Goal: Task Accomplishment & Management: Manage account settings

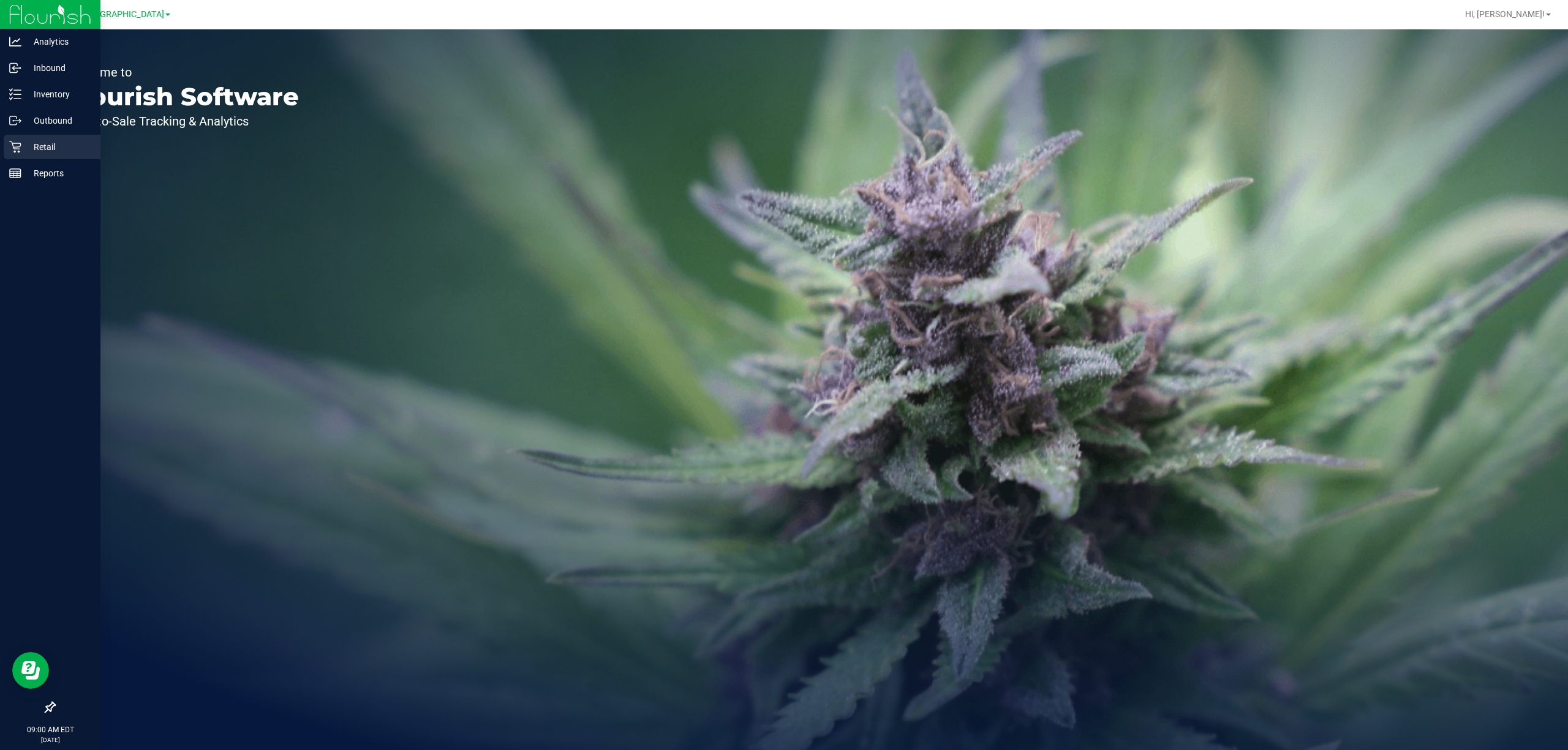
click at [30, 150] on p "Retail" at bounding box center [58, 147] width 73 height 15
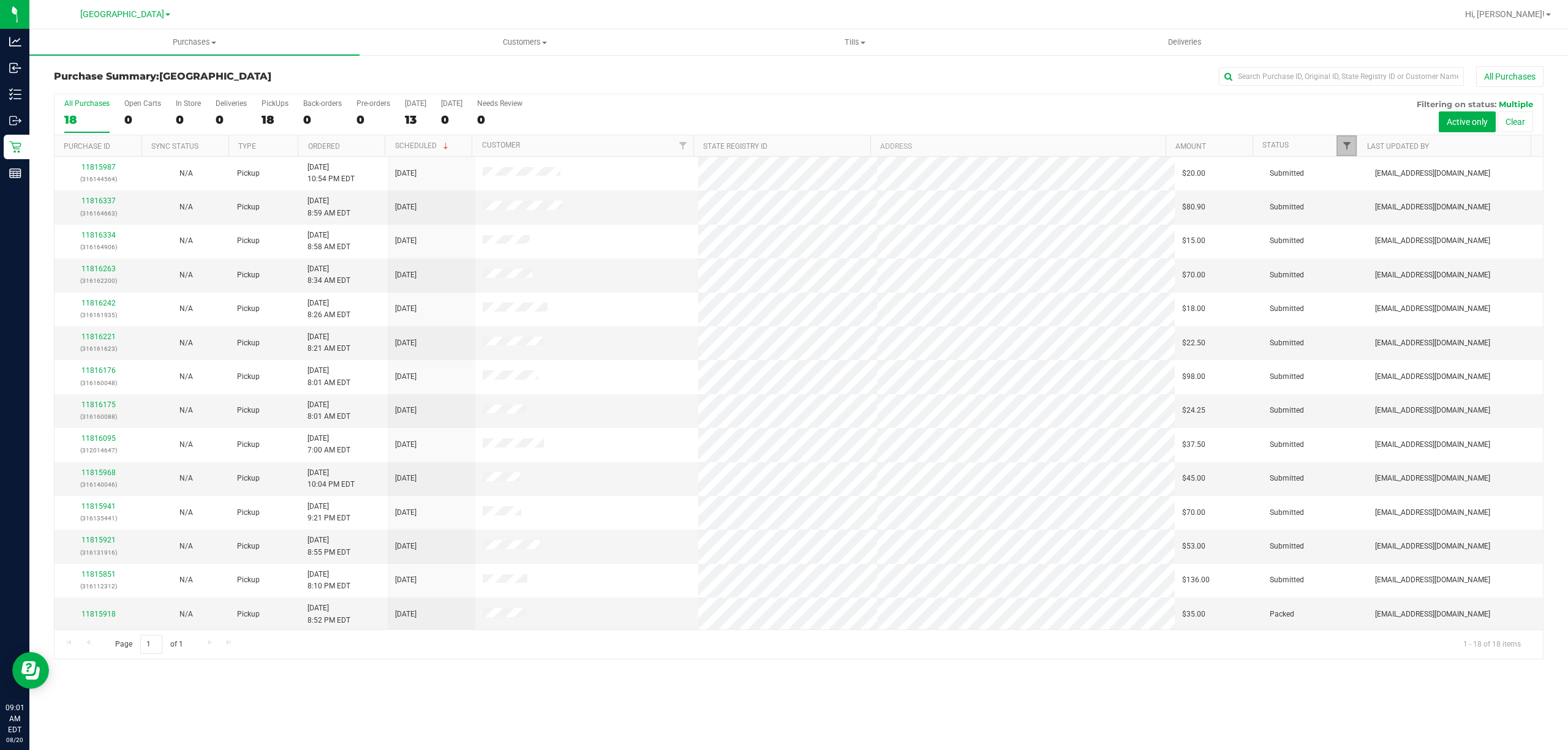
click at [1344, 143] on span "Filter" at bounding box center [1347, 145] width 10 height 10
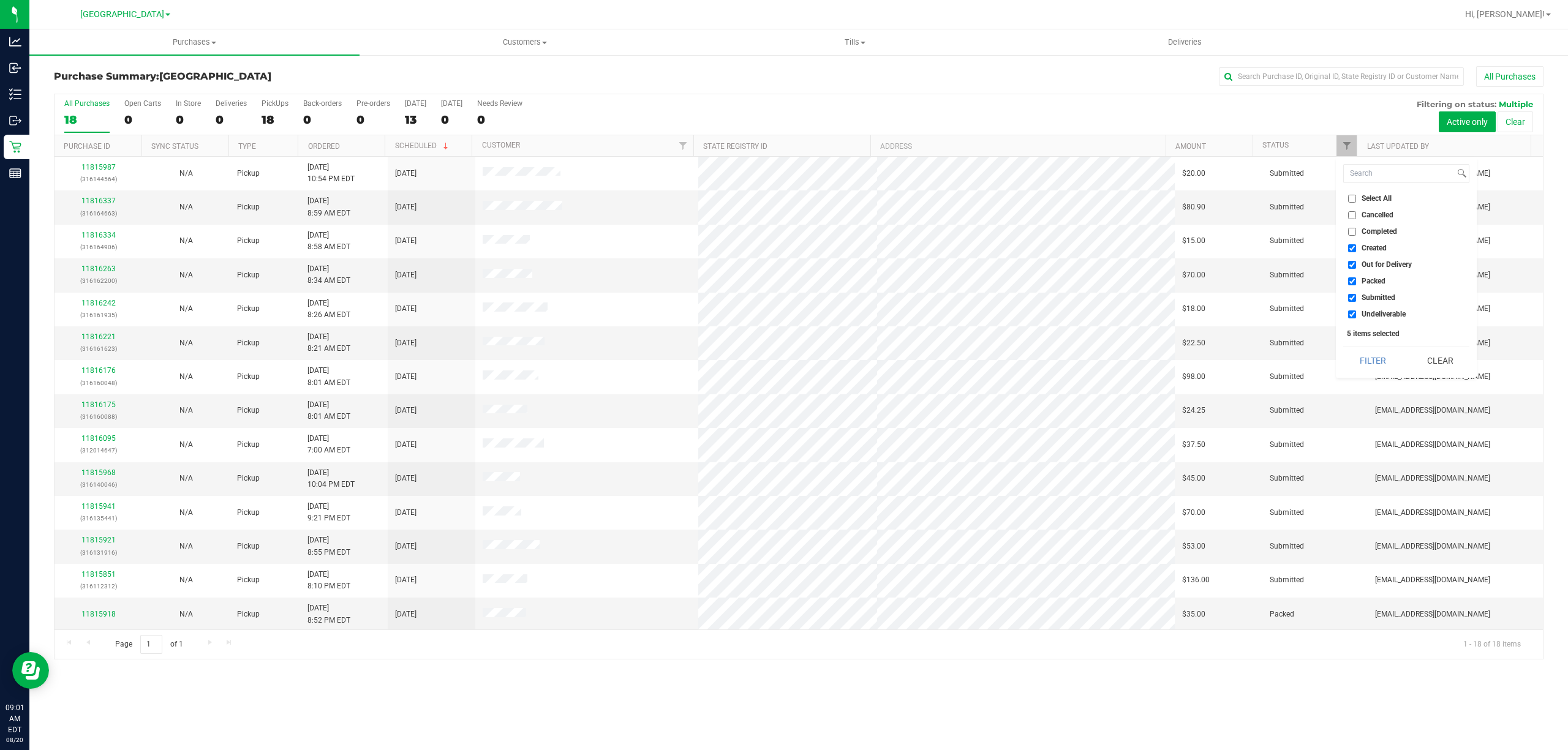
click at [1374, 258] on li "Out for Delivery" at bounding box center [1406, 265] width 126 height 13
click at [1369, 263] on span "Out for Delivery" at bounding box center [1386, 264] width 50 height 7
click at [1356, 263] on input "Out for Delivery" at bounding box center [1352, 264] width 8 height 8
checkbox input "false"
click at [1370, 287] on li "Packed" at bounding box center [1406, 281] width 126 height 13
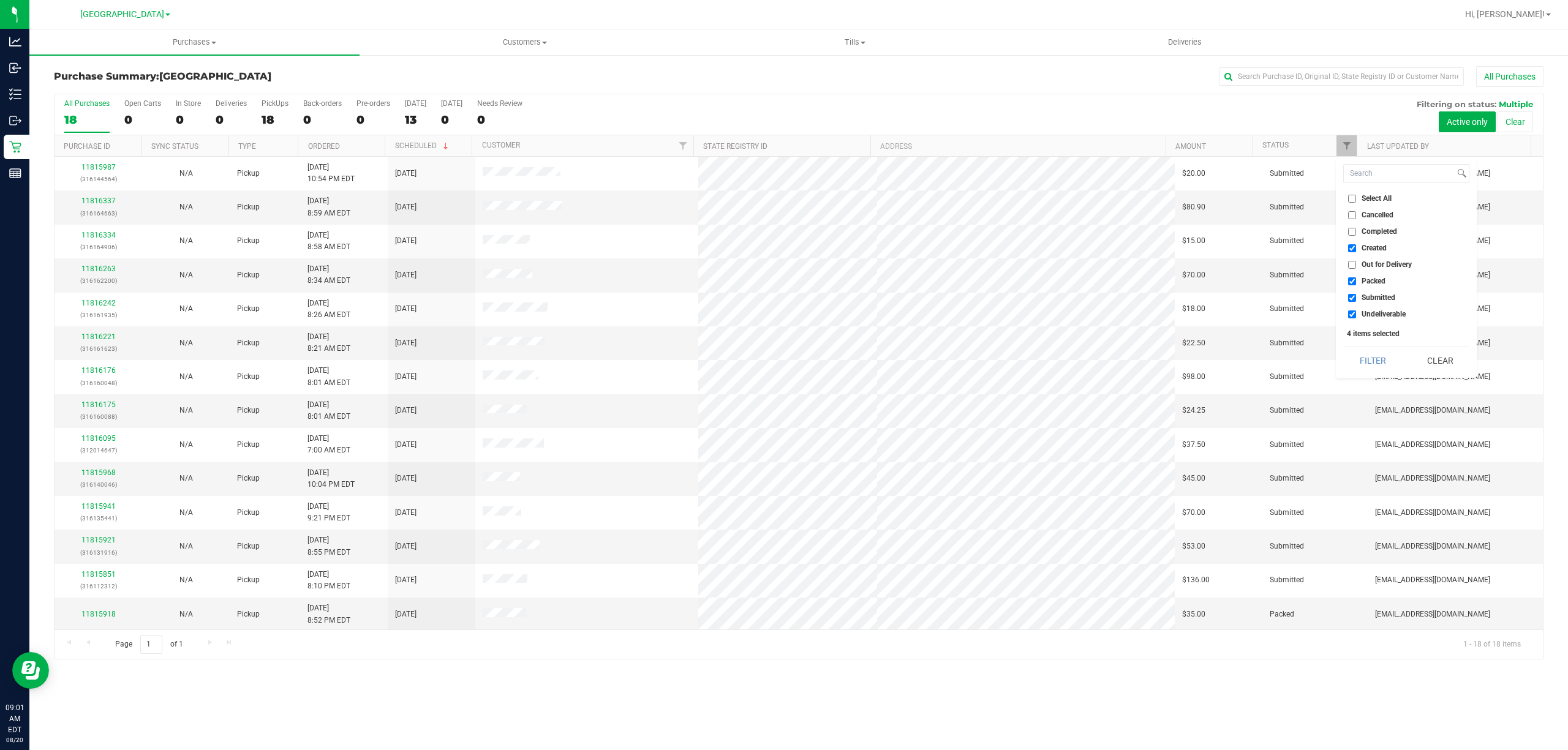
click at [1362, 278] on span "Packed" at bounding box center [1374, 281] width 24 height 7
click at [1356, 278] on input "Packed" at bounding box center [1352, 281] width 8 height 8
checkbox input "false"
click at [1362, 316] on span "Undeliverable" at bounding box center [1384, 314] width 44 height 7
click at [1356, 316] on input "Undeliverable" at bounding box center [1352, 314] width 8 height 8
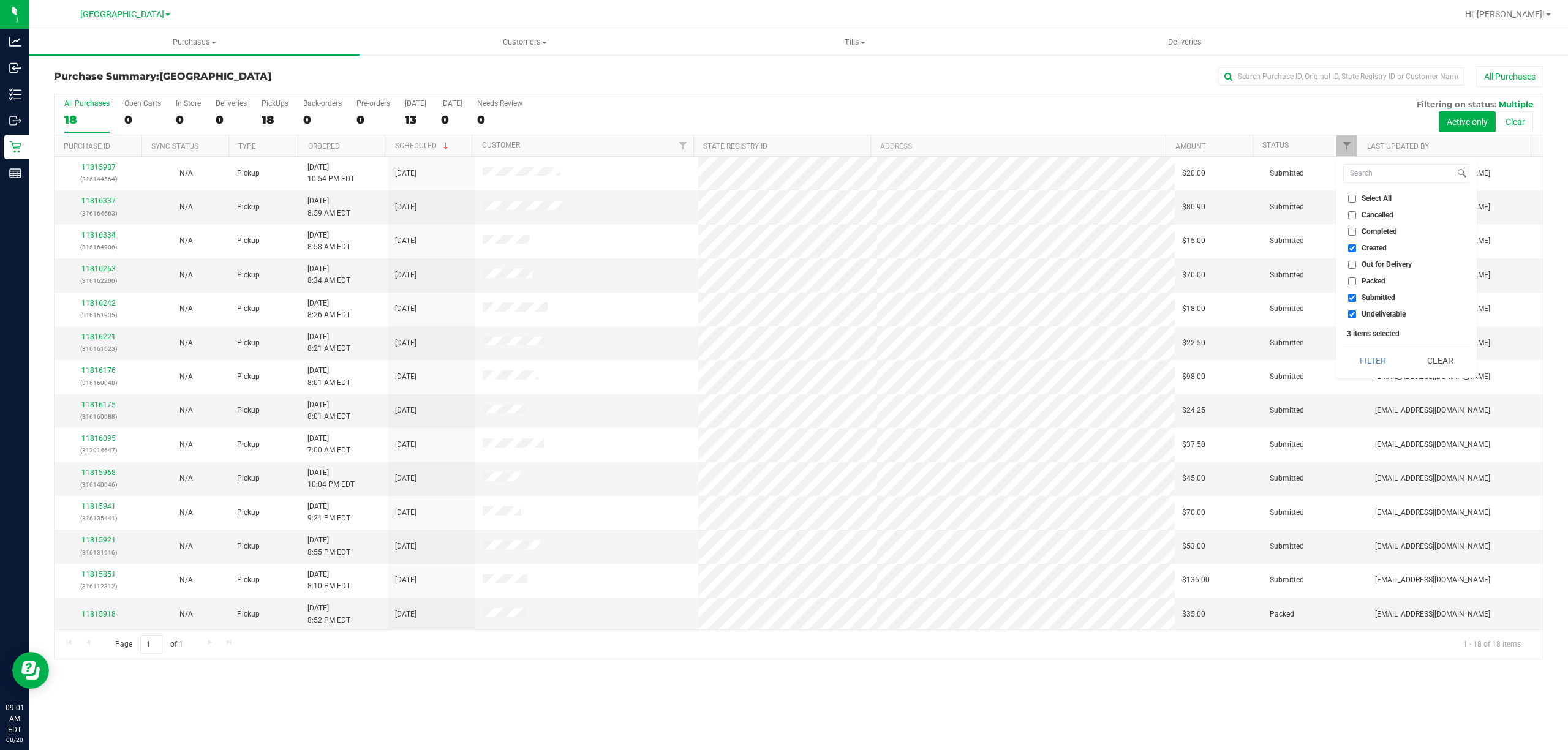
checkbox input "false"
click at [1380, 360] on button "Filter" at bounding box center [1372, 361] width 59 height 27
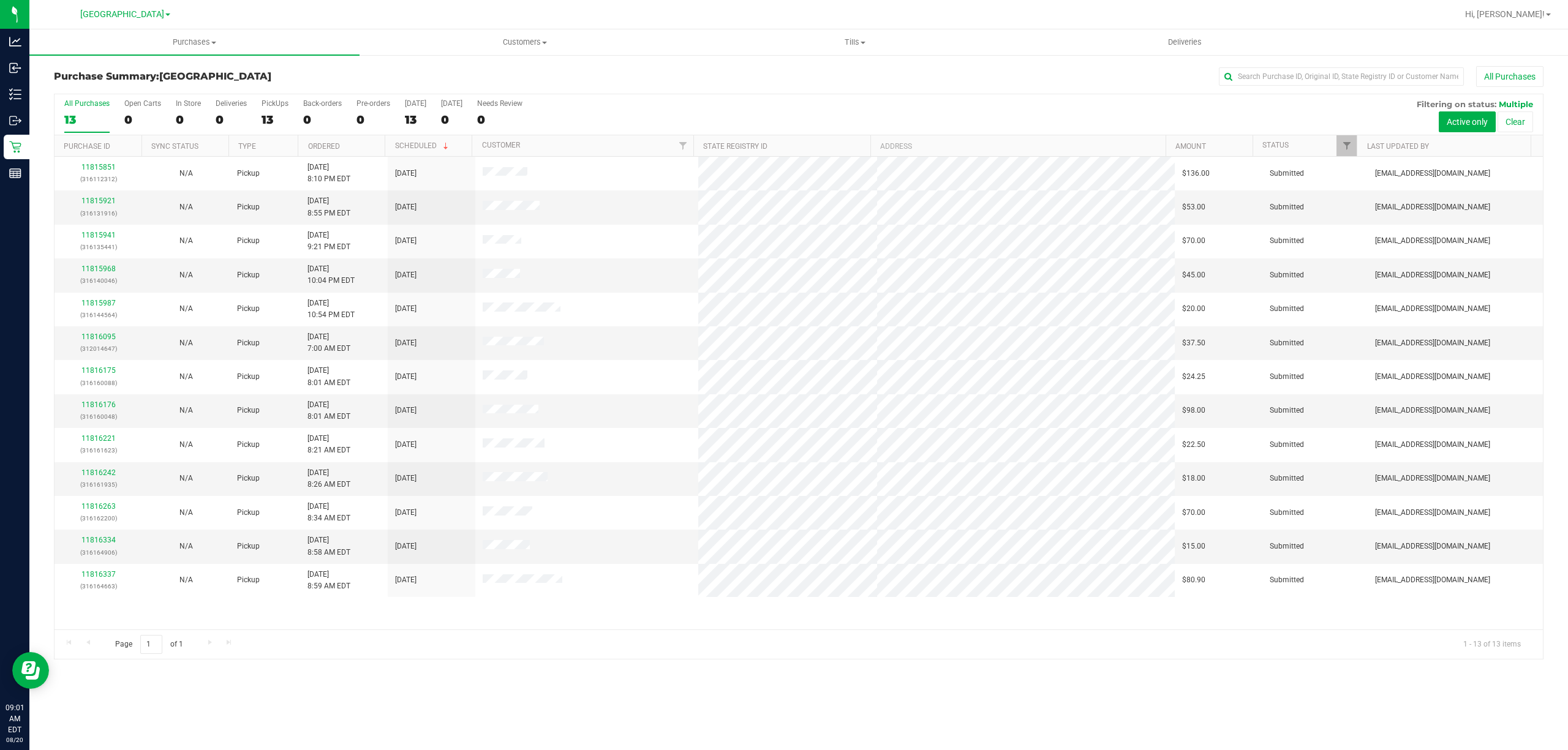
click at [319, 152] on th "Ordered" at bounding box center [341, 146] width 87 height 21
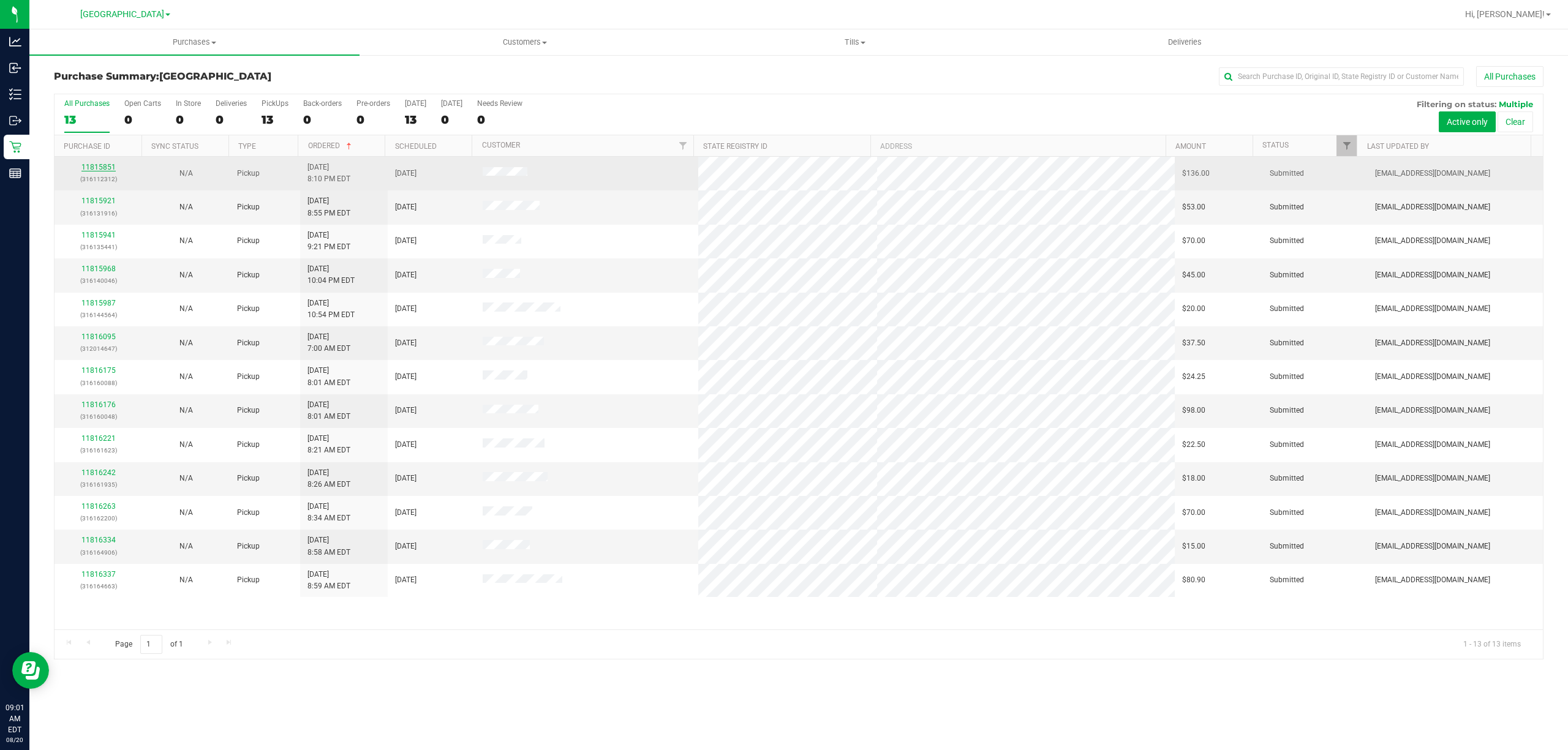
click at [97, 167] on link "11815851" at bounding box center [98, 167] width 35 height 8
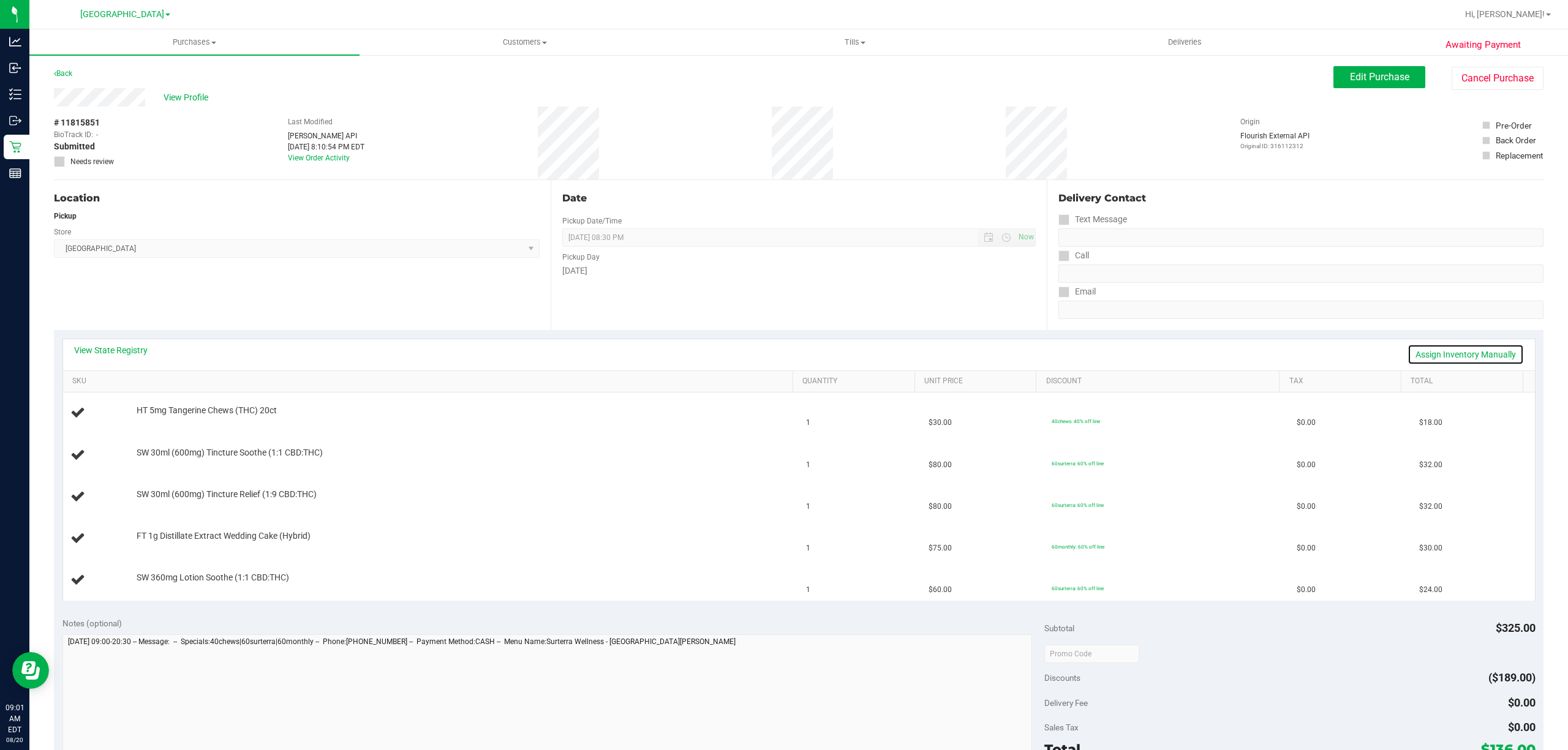
click at [1425, 357] on link "Assign Inventory Manually" at bounding box center [1466, 354] width 117 height 20
click at [1478, 355] on link "Save & Exit" at bounding box center [1495, 354] width 58 height 20
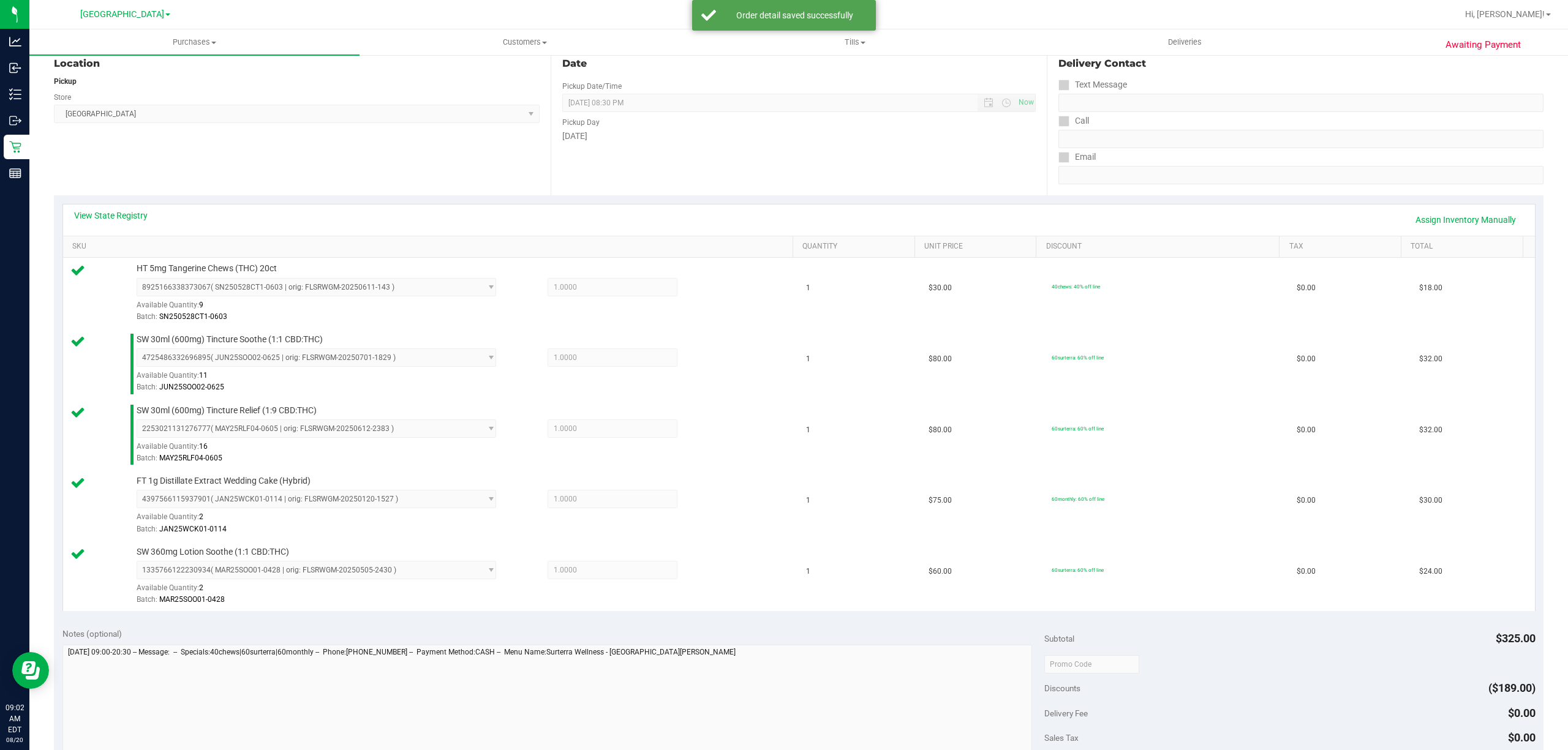
scroll to position [206, 0]
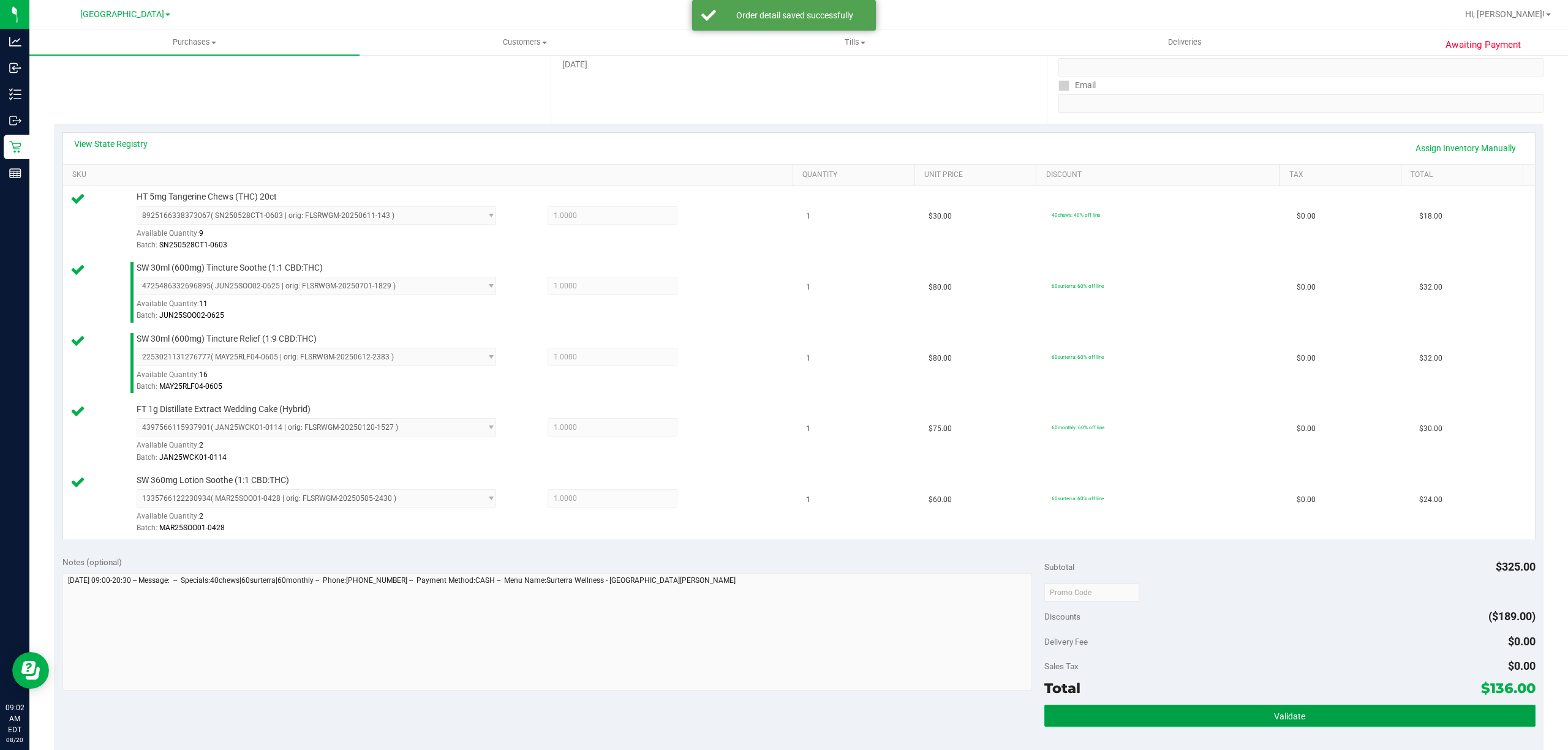
click at [1302, 713] on button "Validate" at bounding box center [1290, 715] width 492 height 22
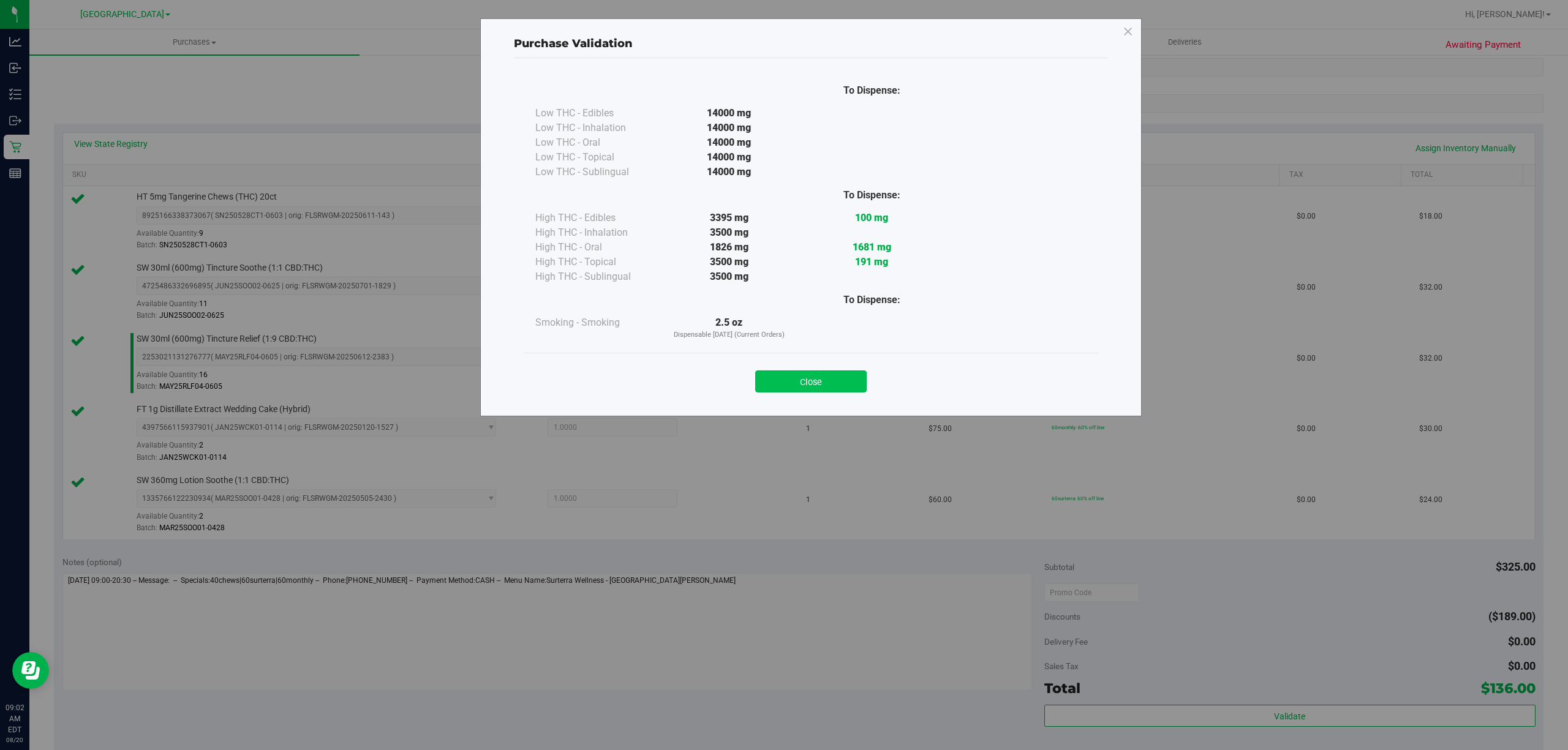
click at [827, 376] on button "Close" at bounding box center [811, 381] width 112 height 22
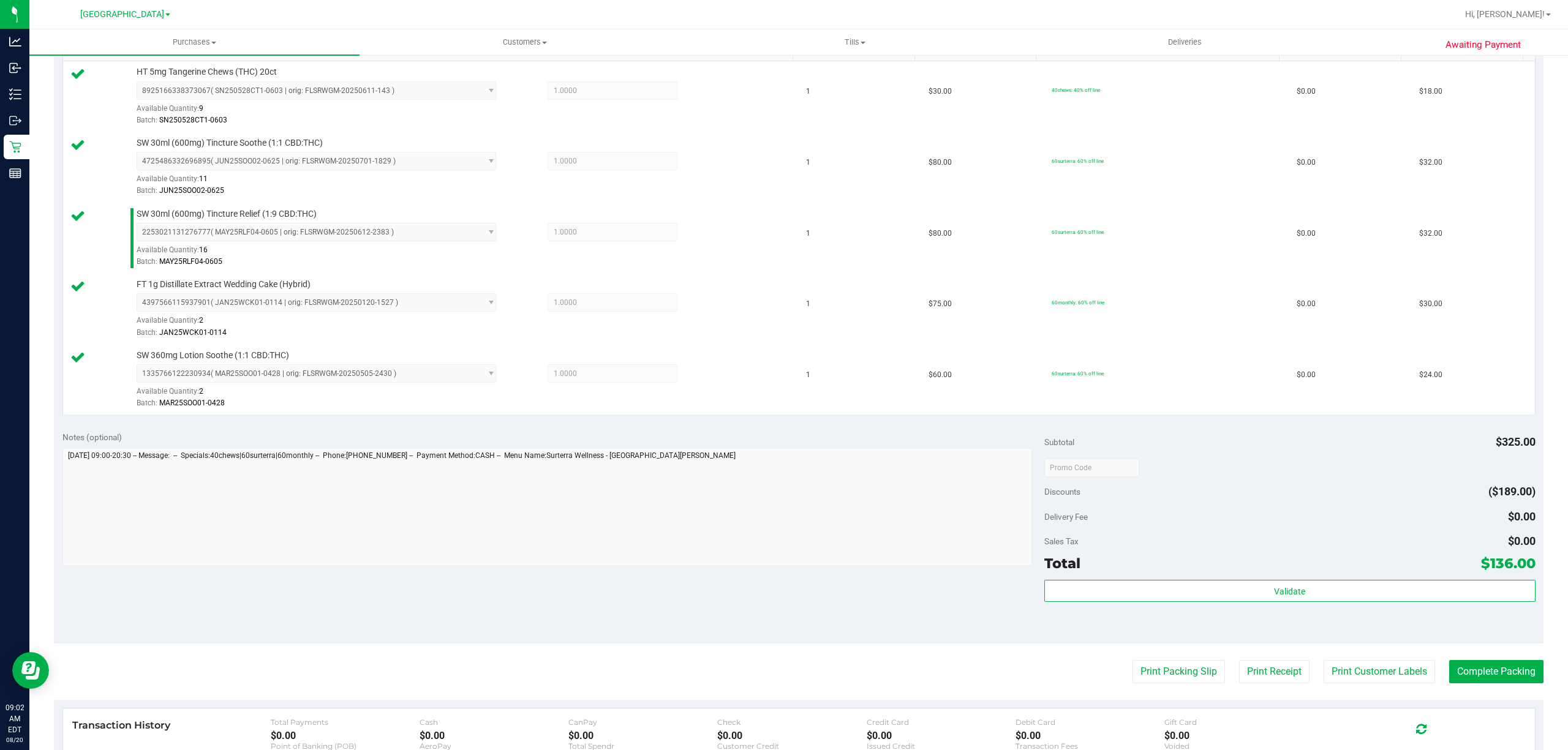
scroll to position [331, 0]
click at [1164, 677] on button "Print Packing Slip" at bounding box center [1179, 672] width 93 height 23
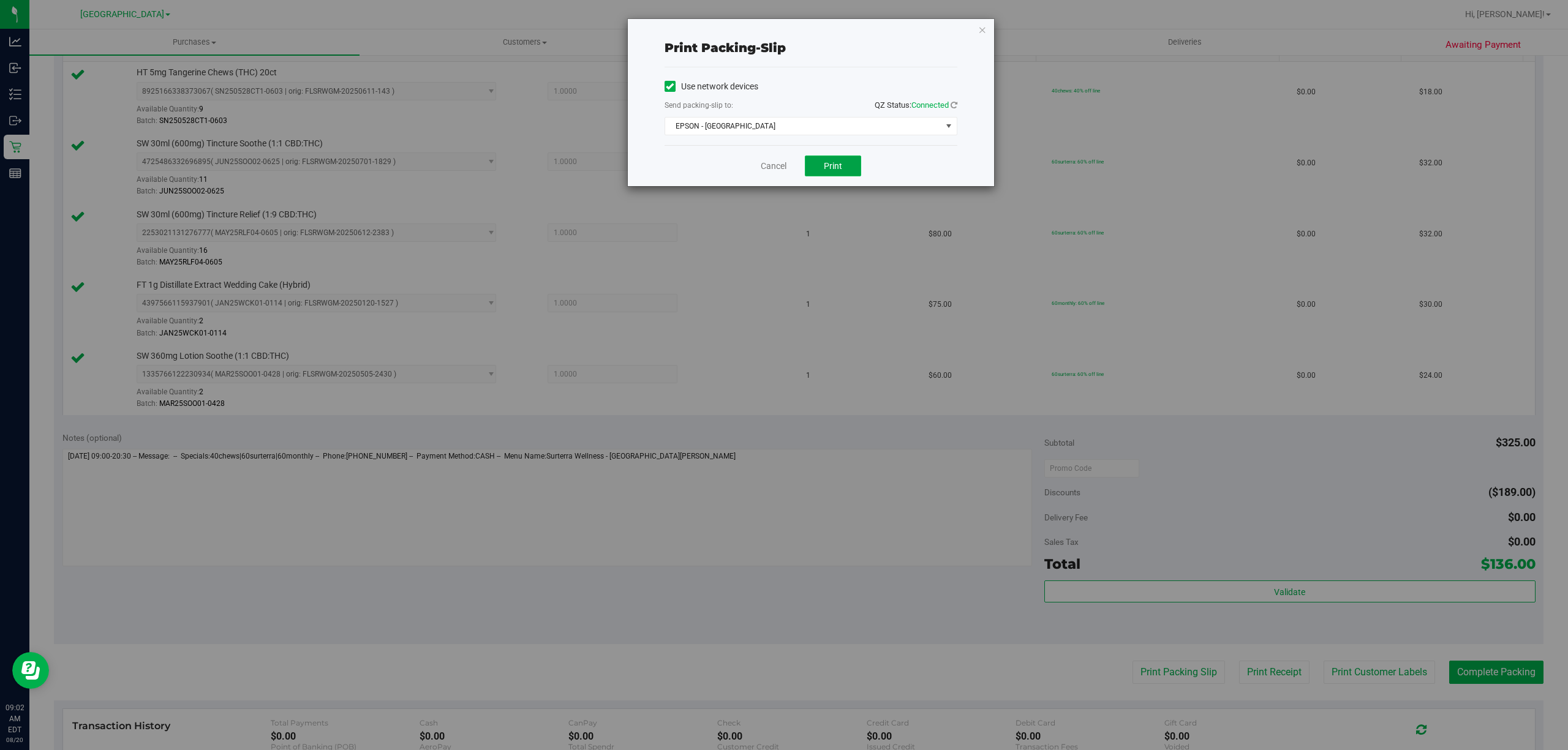
click at [842, 172] on button "Print" at bounding box center [833, 165] width 57 height 20
click at [810, 129] on span "EPSON - [GEOGRAPHIC_DATA]" at bounding box center [803, 126] width 276 height 17
click at [765, 275] on div "Print packing-slip Use network devices Send packing-slip to: QZ Status: Connect…" at bounding box center [788, 375] width 1577 height 750
click at [812, 131] on span "EPSON - [GEOGRAPHIC_DATA]" at bounding box center [803, 126] width 276 height 17
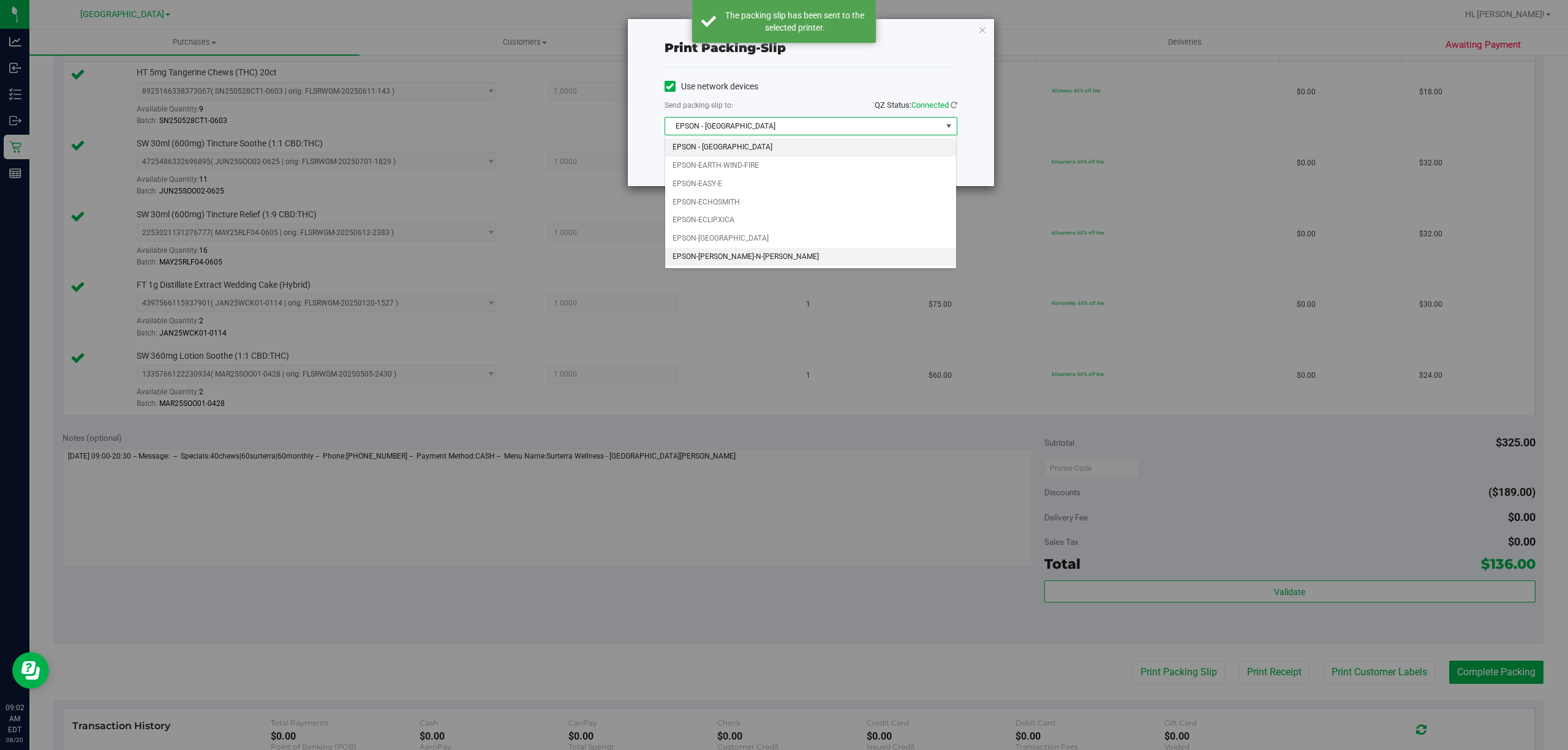
click at [760, 266] on li "EPSON-[PERSON_NAME]-N-[PERSON_NAME]" at bounding box center [811, 257] width 291 height 18
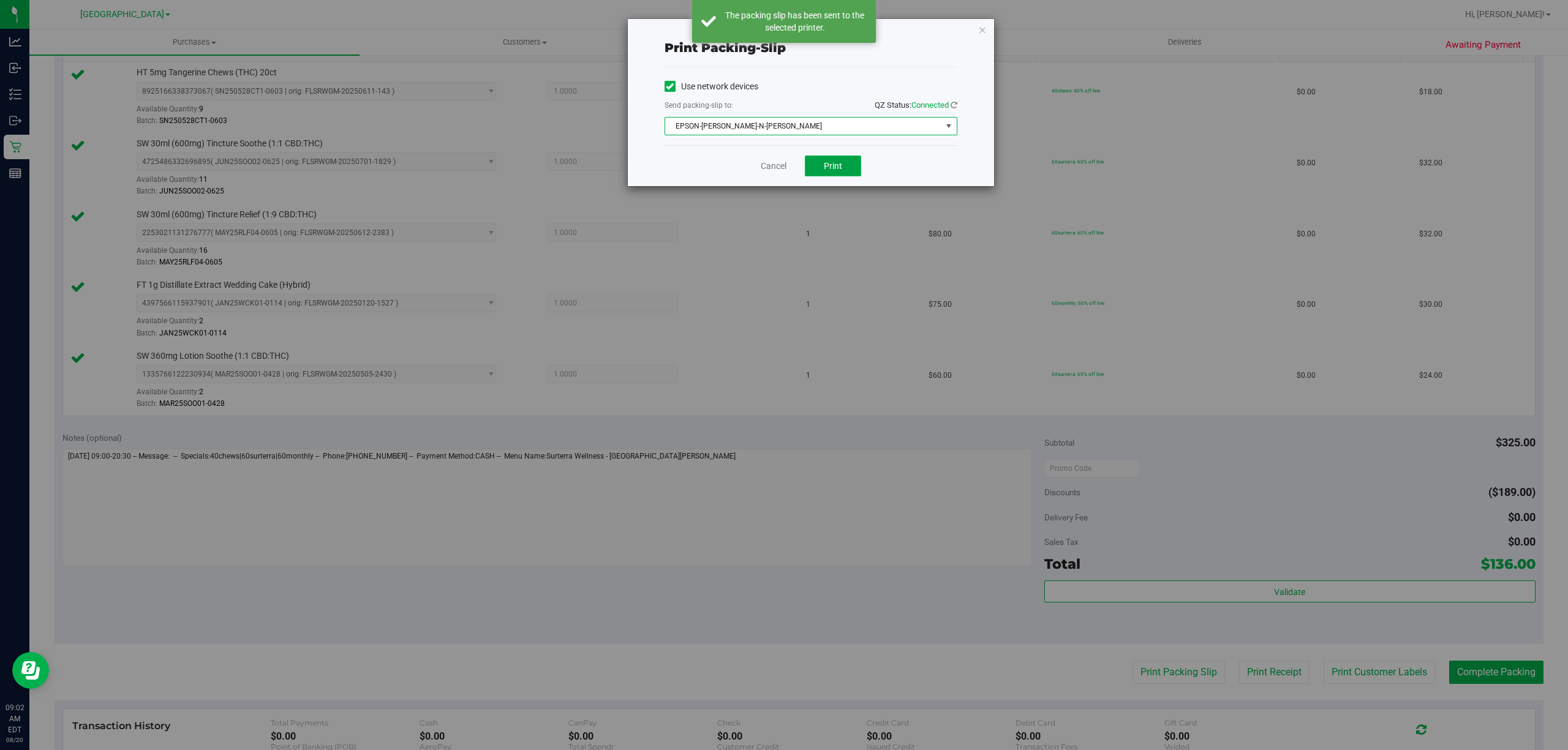
click at [832, 167] on span "Print" at bounding box center [833, 166] width 18 height 10
click at [773, 167] on link "Cancel" at bounding box center [773, 166] width 25 height 13
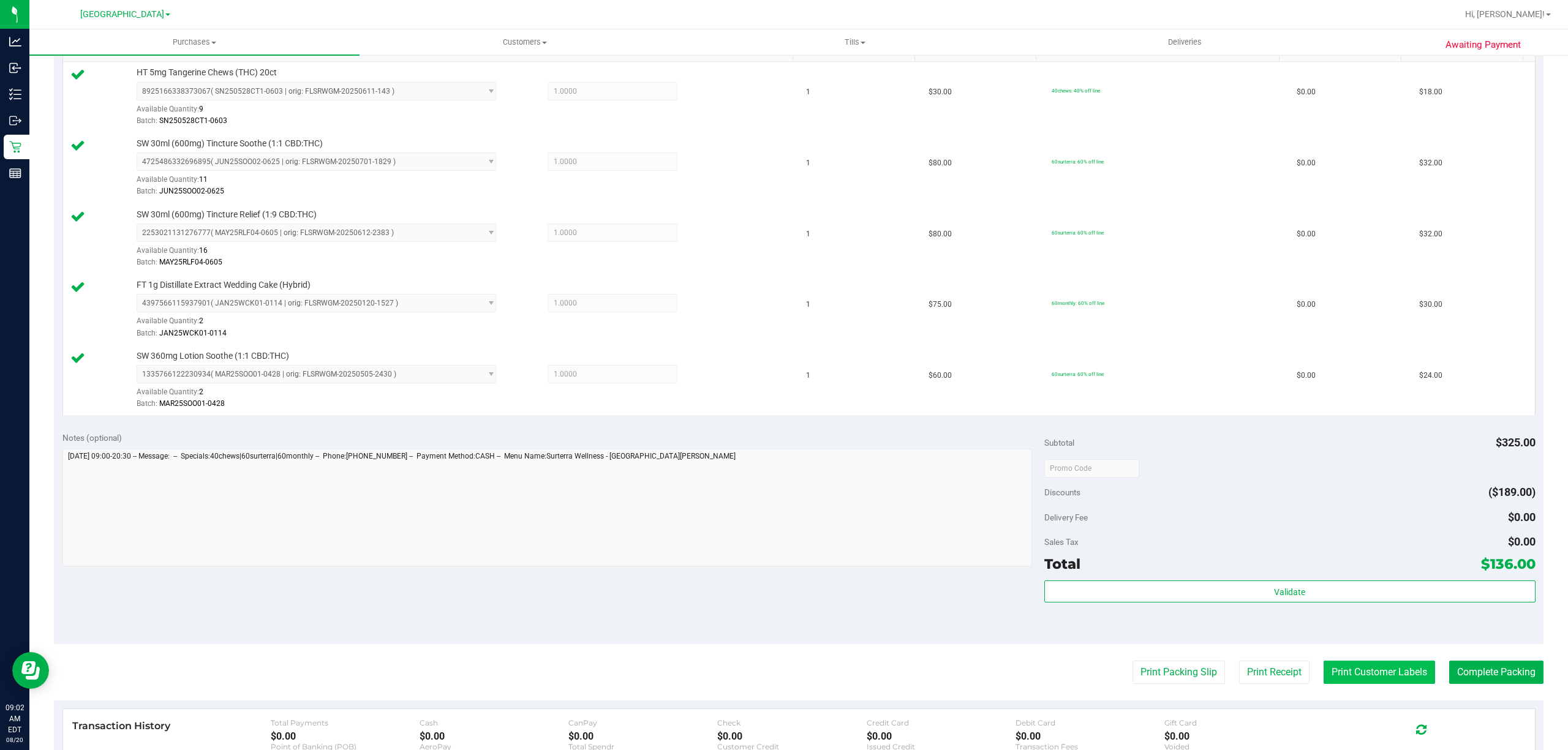
click at [1365, 667] on button "Print Customer Labels" at bounding box center [1379, 672] width 112 height 23
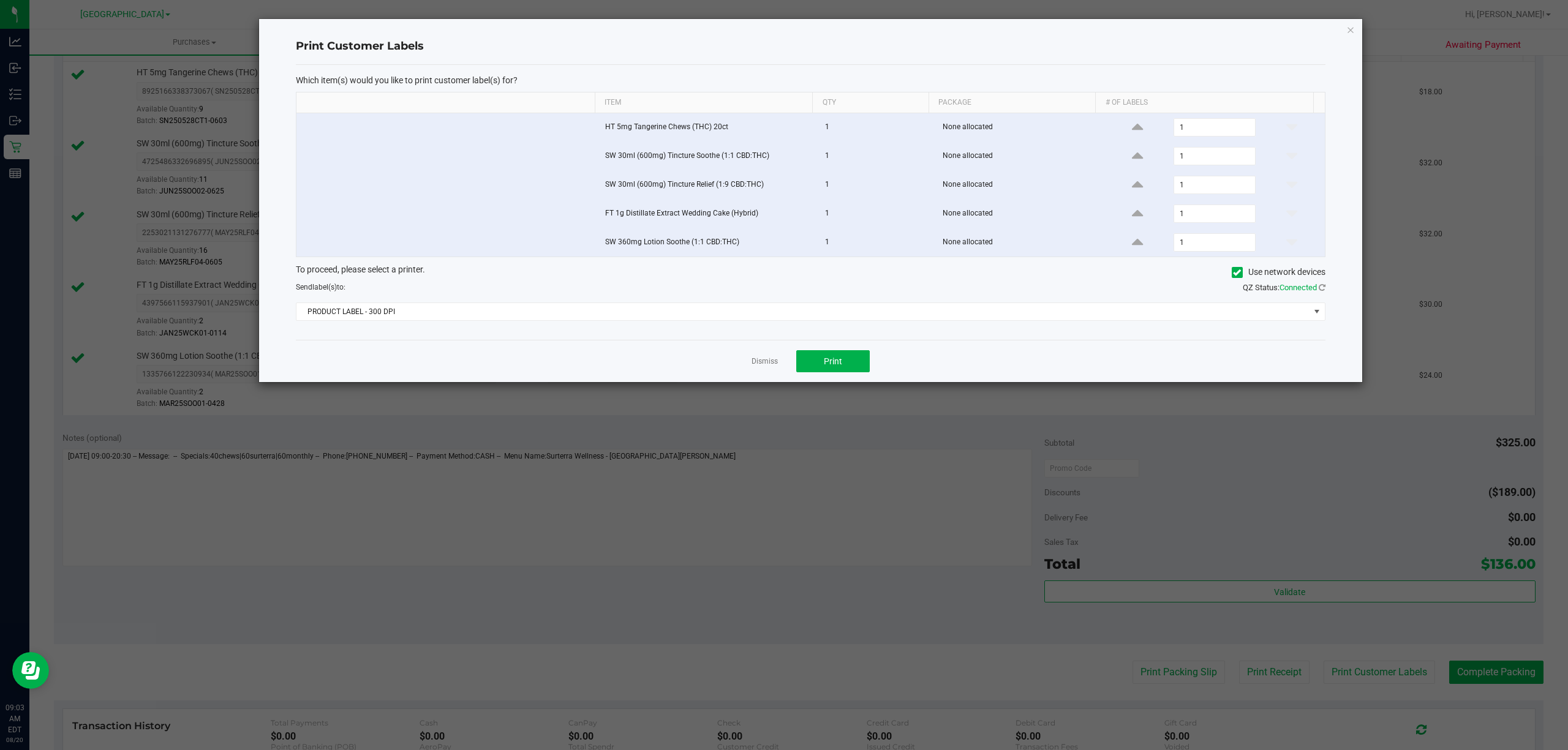
click at [1397, 672] on ngb-modal-window "Print Customer Labels Which item(s) would you like to print customer label(s) f…" at bounding box center [788, 375] width 1577 height 750
click at [686, 321] on span "PRODUCT LABEL - 300 DPI" at bounding box center [803, 311] width 1014 height 17
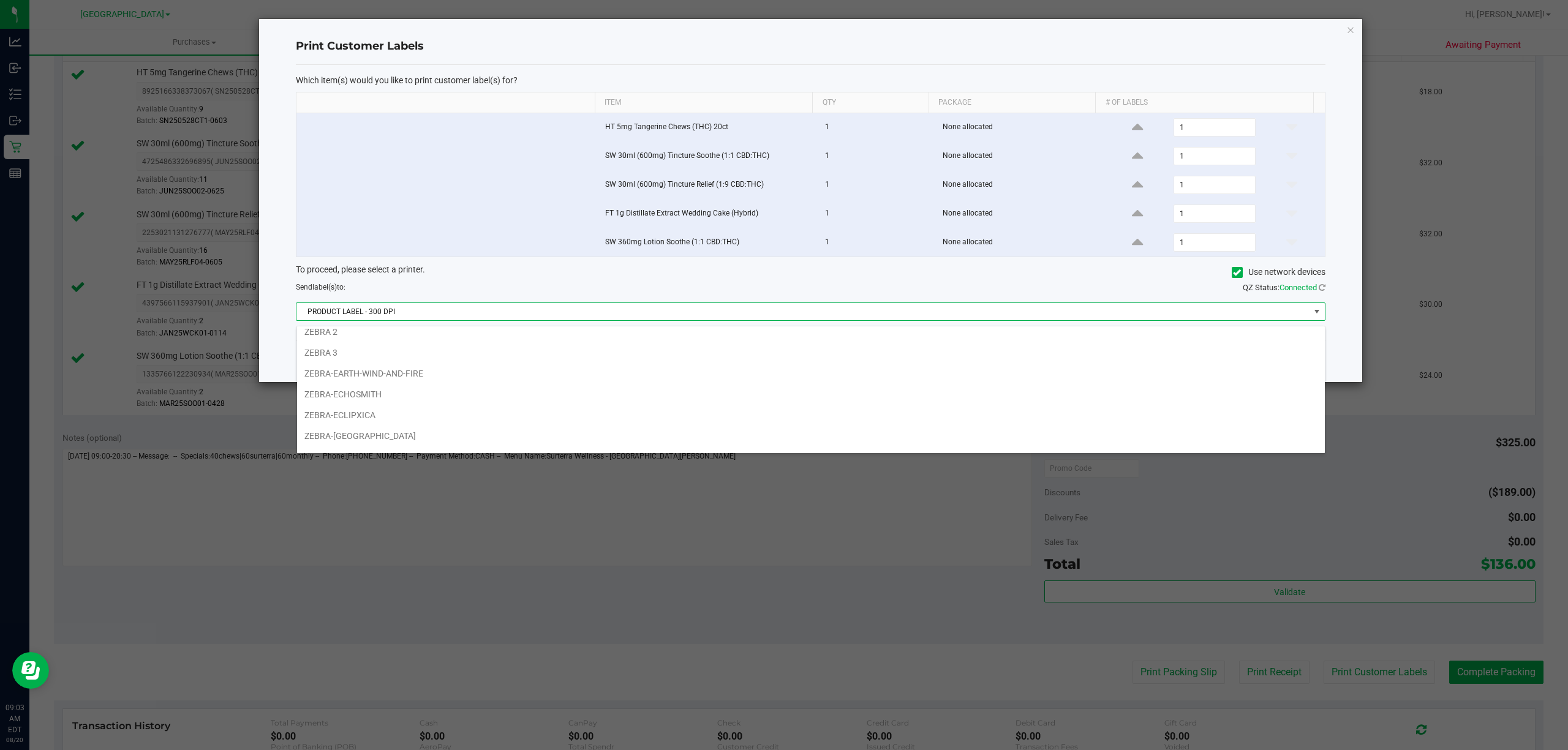
scroll to position [43, 0]
click at [378, 444] on li "ZEBRA-[PERSON_NAME]-N-[PERSON_NAME]" at bounding box center [811, 441] width 1028 height 20
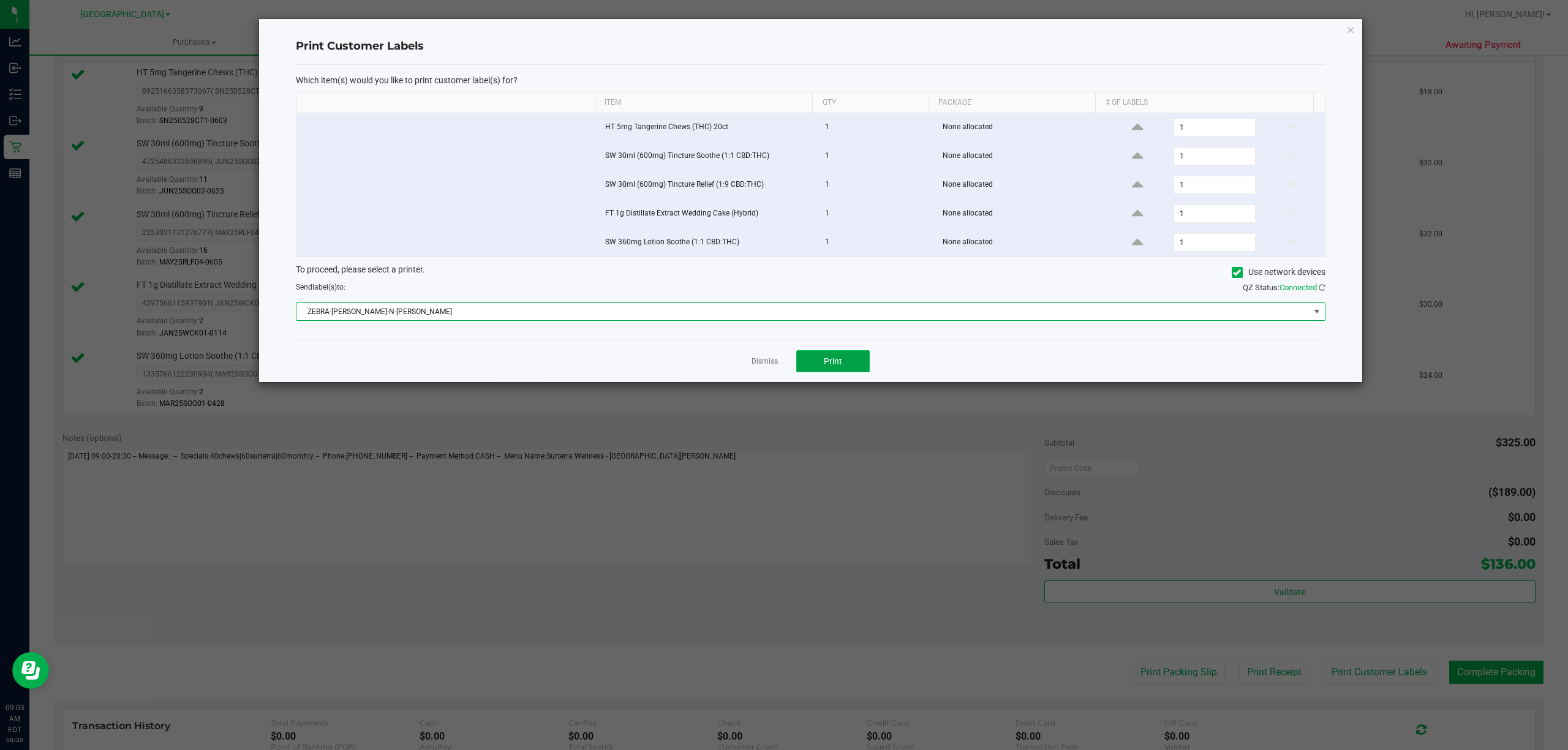
click at [821, 369] on button "Print" at bounding box center [833, 361] width 73 height 22
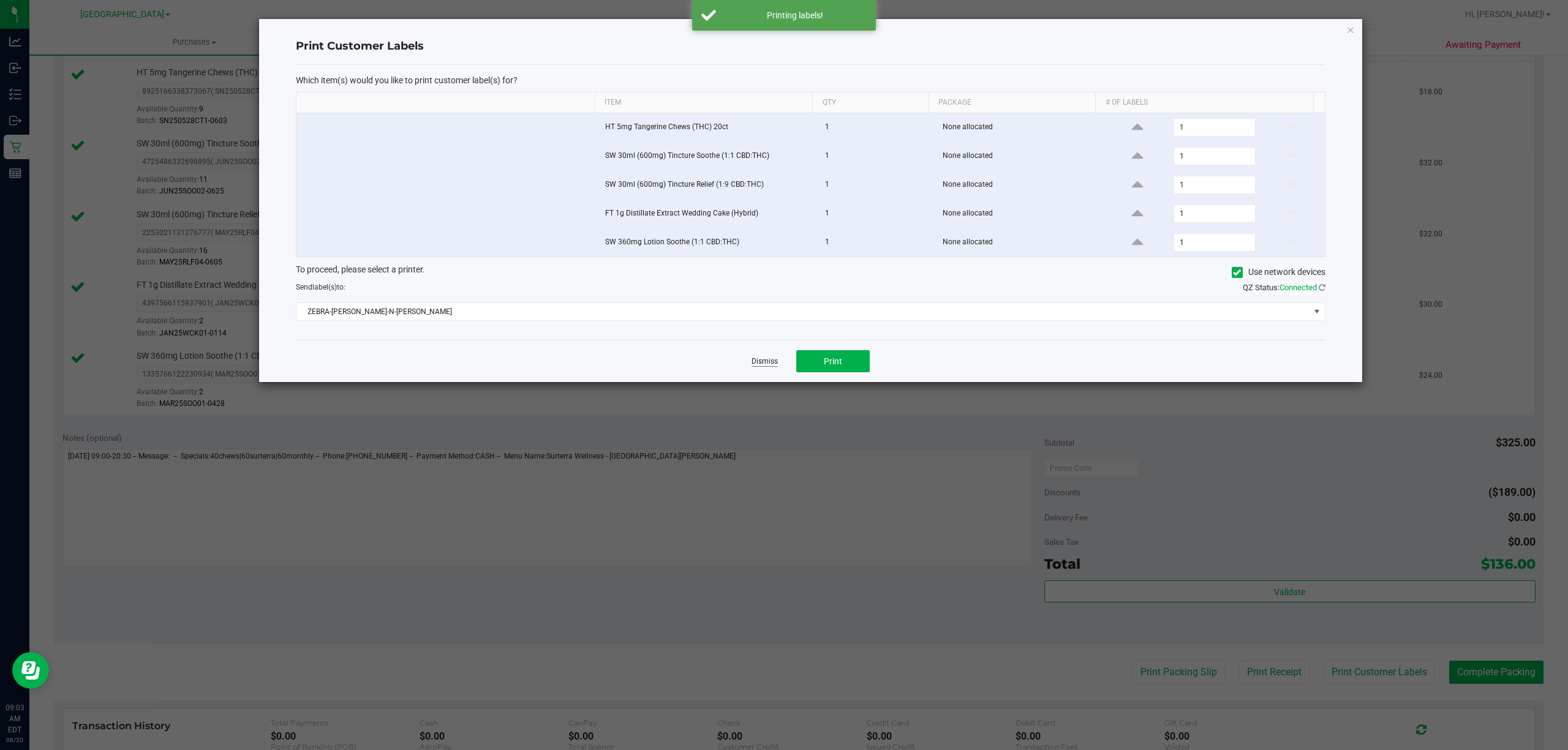
click at [765, 365] on link "Dismiss" at bounding box center [764, 362] width 26 height 11
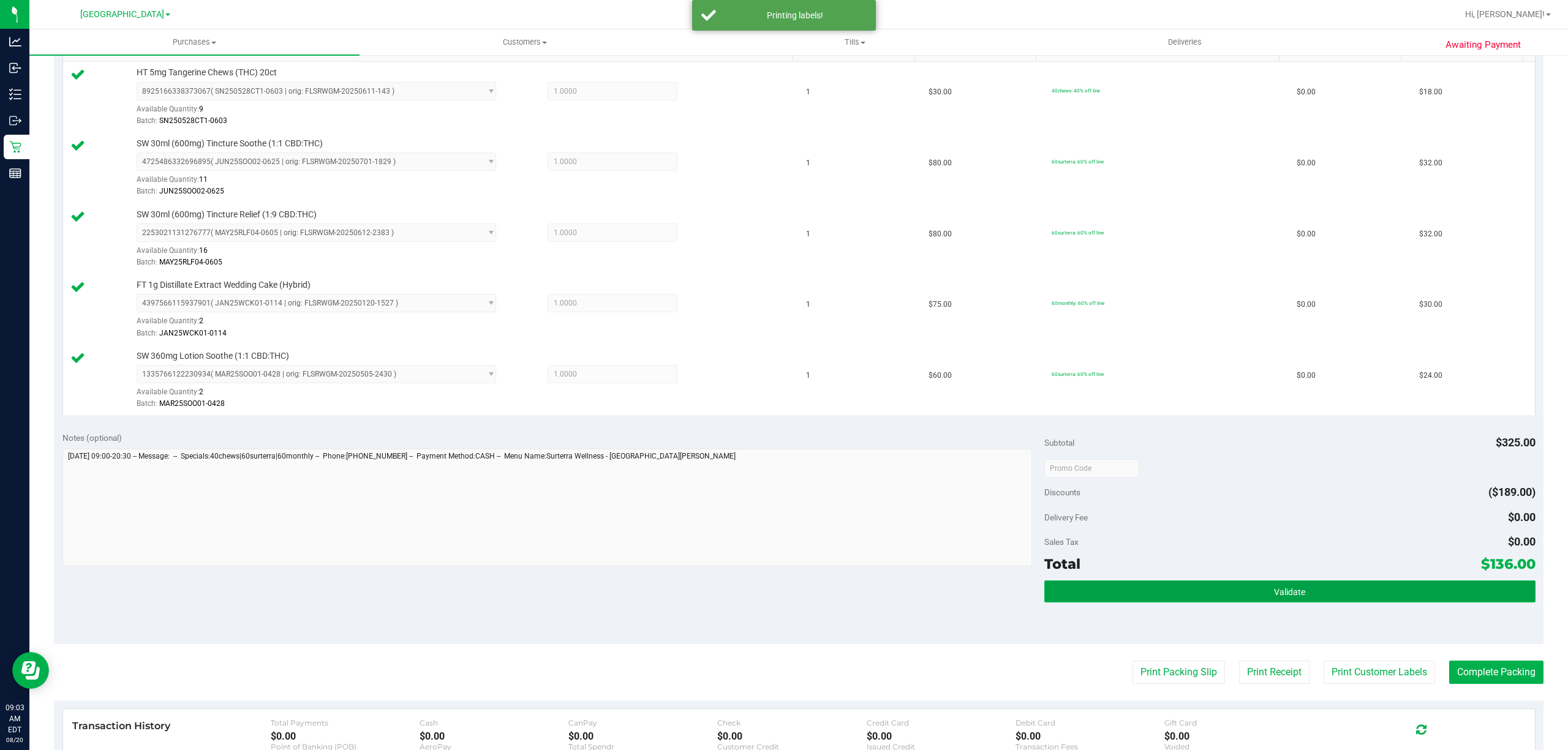
click at [1213, 589] on button "Validate" at bounding box center [1290, 591] width 492 height 22
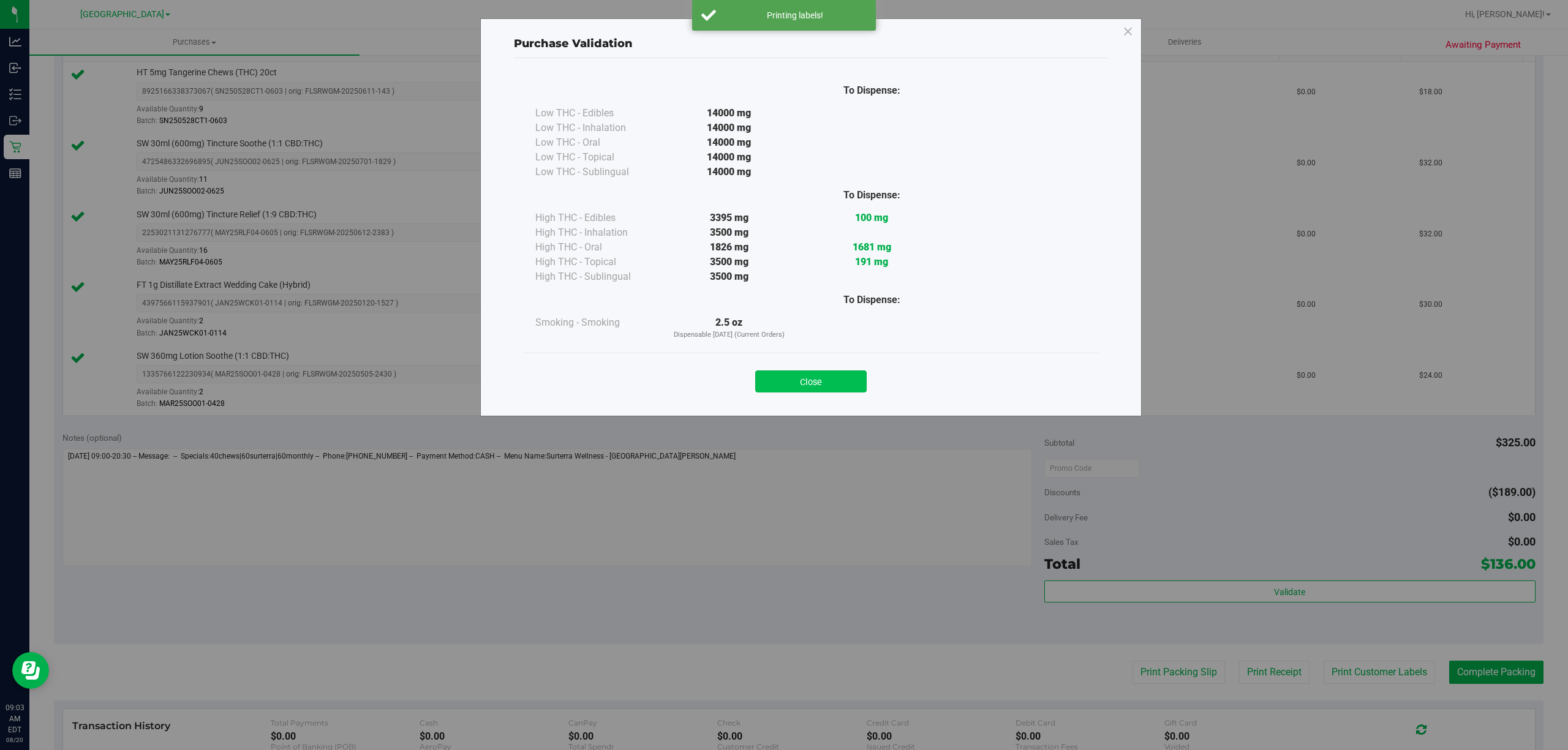
click at [843, 378] on button "Close" at bounding box center [811, 381] width 112 height 22
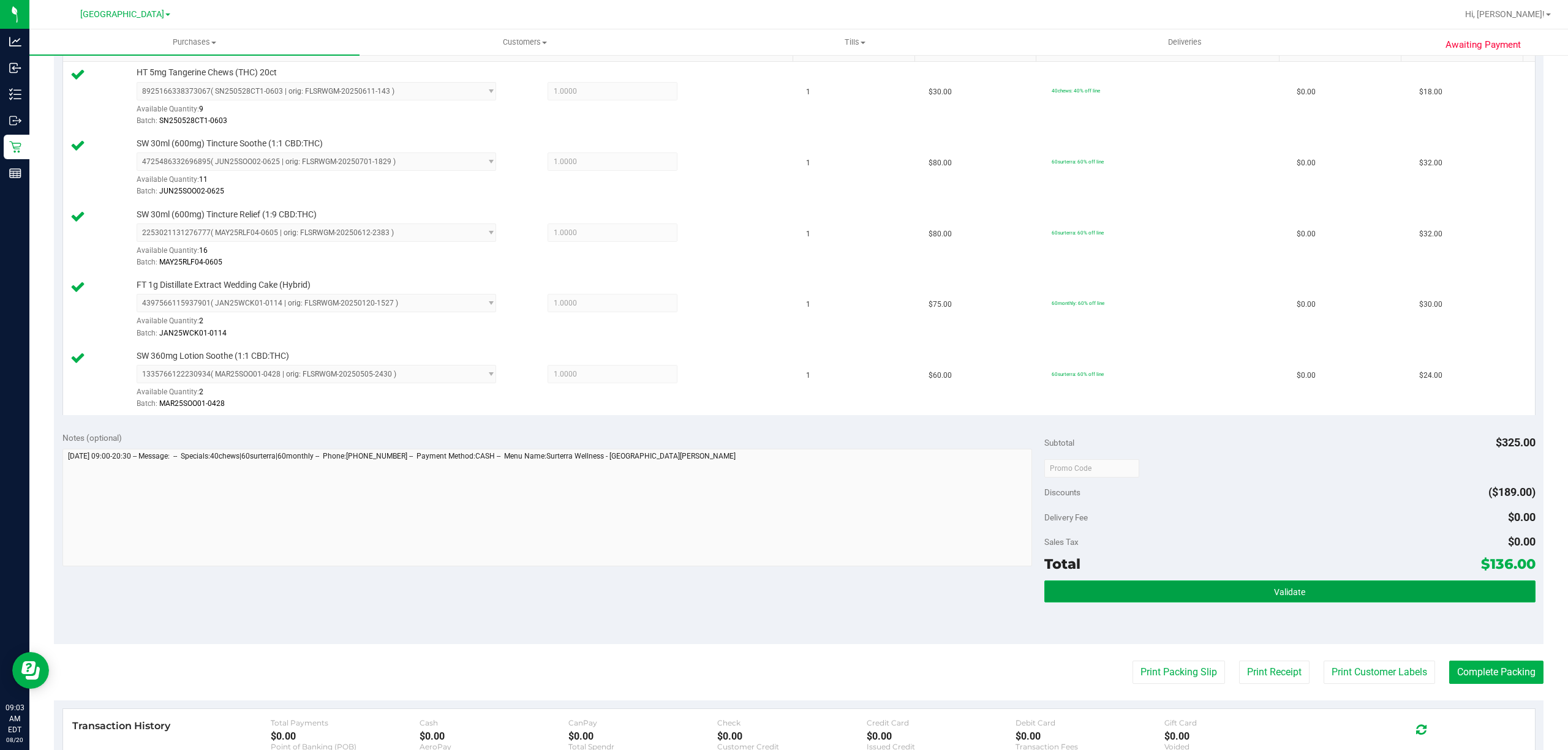
click at [1274, 597] on span "Validate" at bounding box center [1290, 593] width 31 height 10
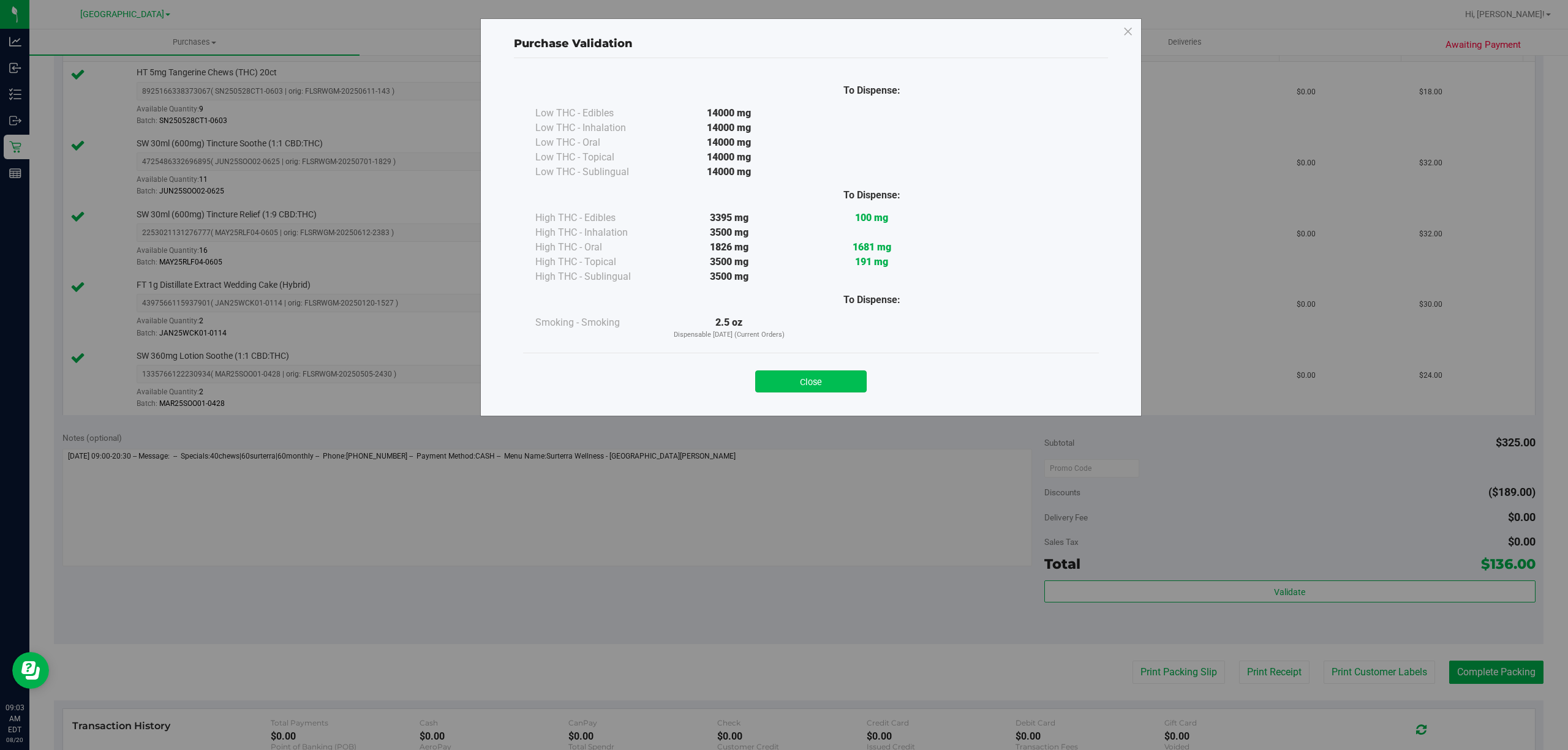
click at [827, 377] on button "Close" at bounding box center [811, 381] width 112 height 22
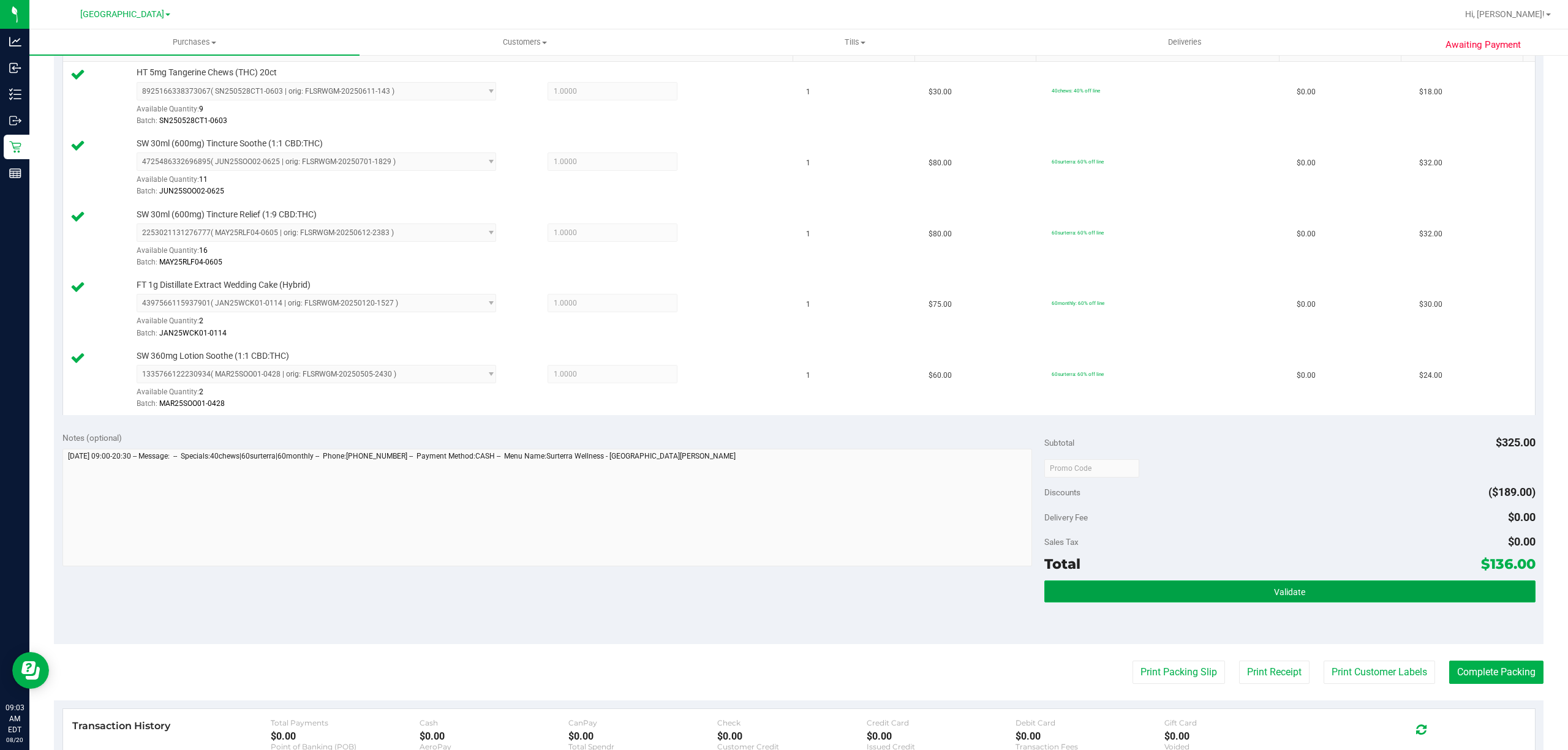
click at [1254, 602] on button "Validate" at bounding box center [1290, 591] width 492 height 22
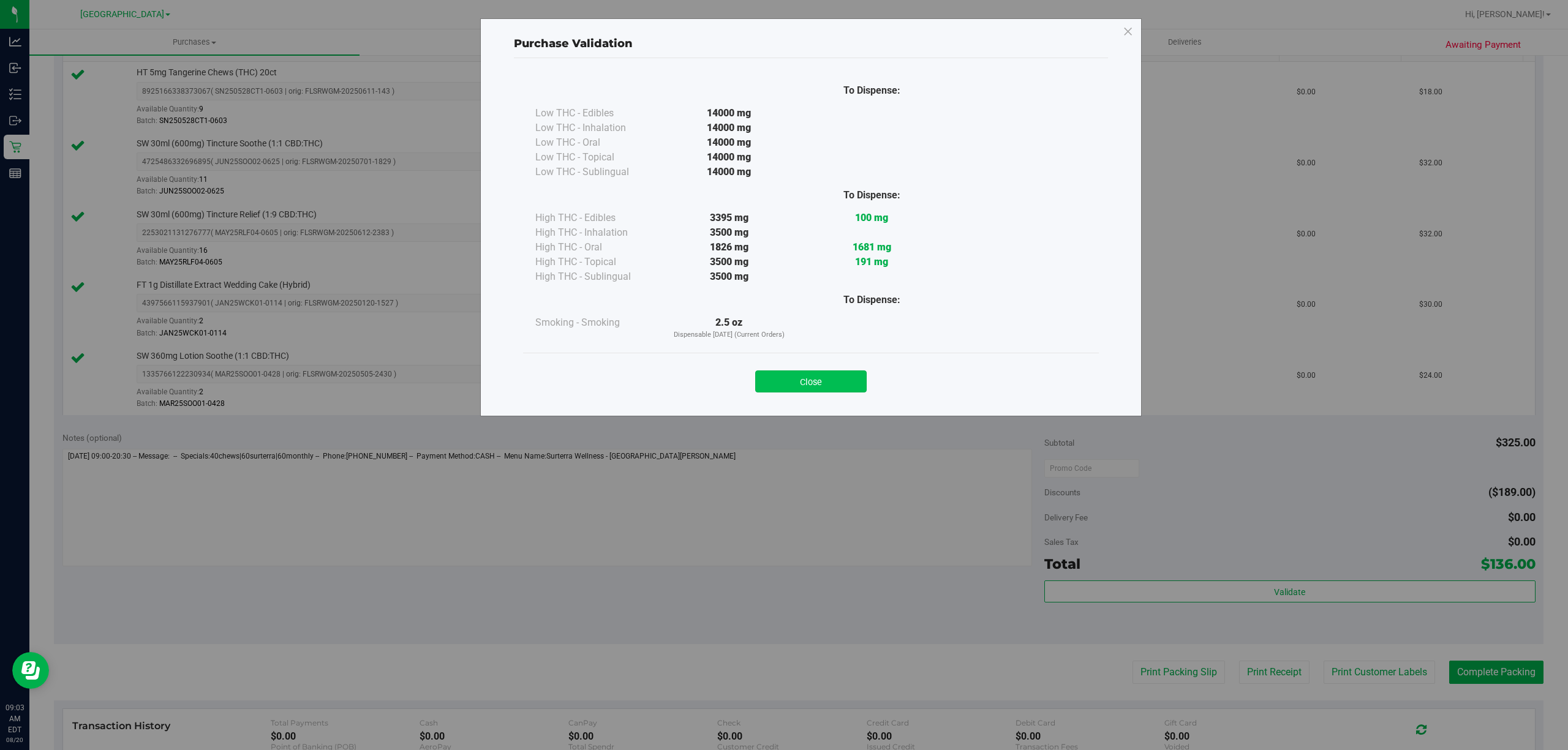
click at [809, 382] on button "Close" at bounding box center [811, 381] width 112 height 22
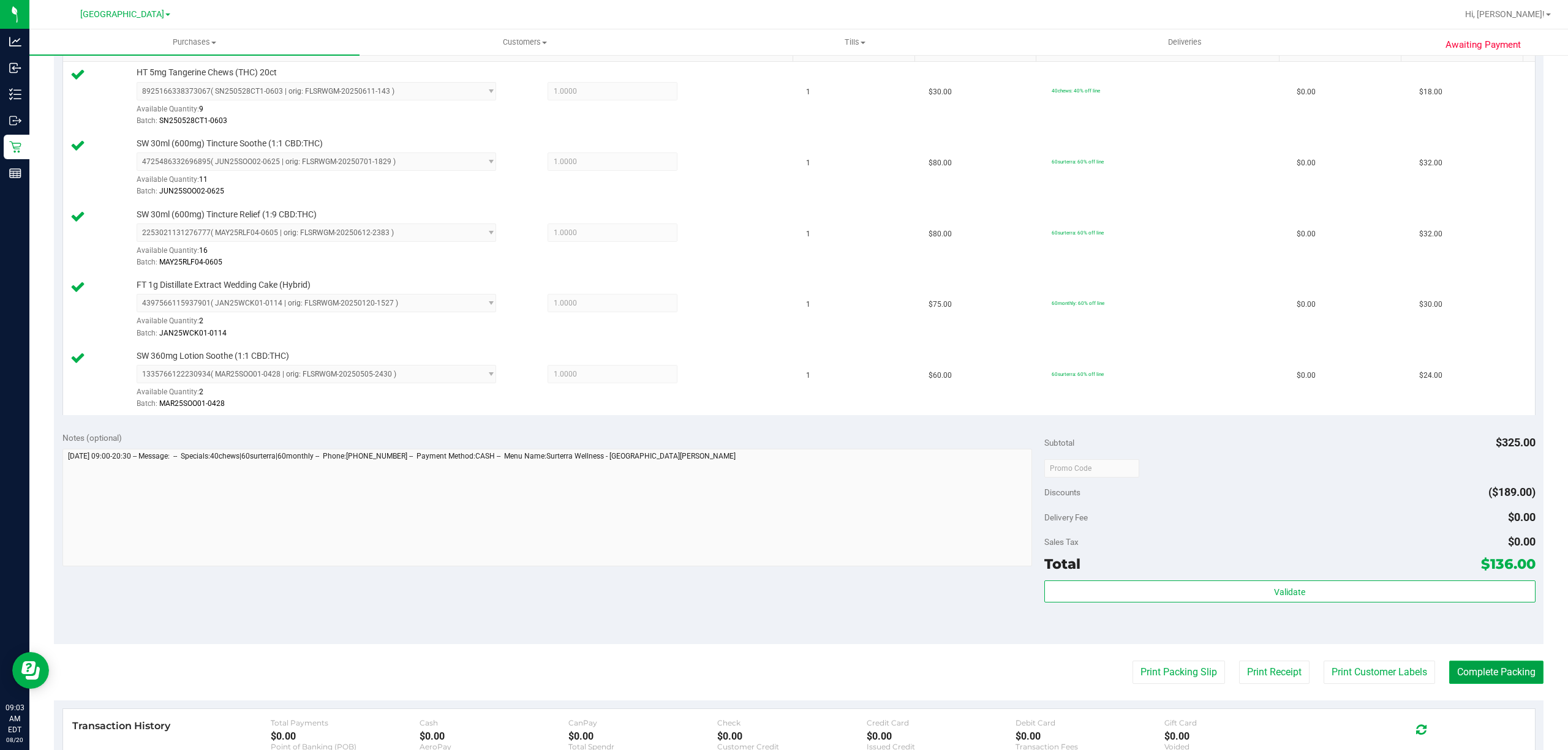
click at [1509, 677] on button "Complete Packing" at bounding box center [1497, 672] width 95 height 23
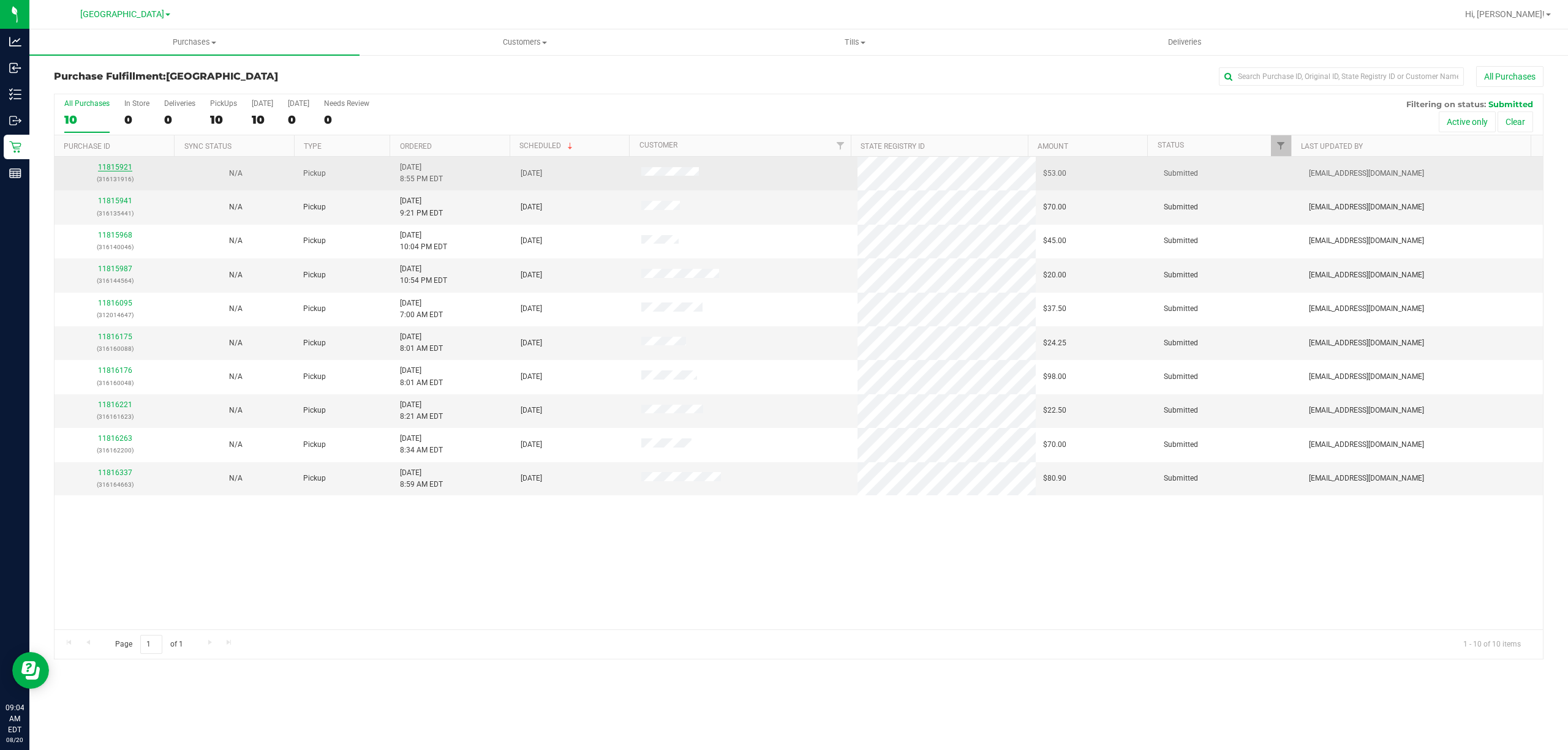
click at [109, 170] on link "11815921" at bounding box center [115, 167] width 35 height 8
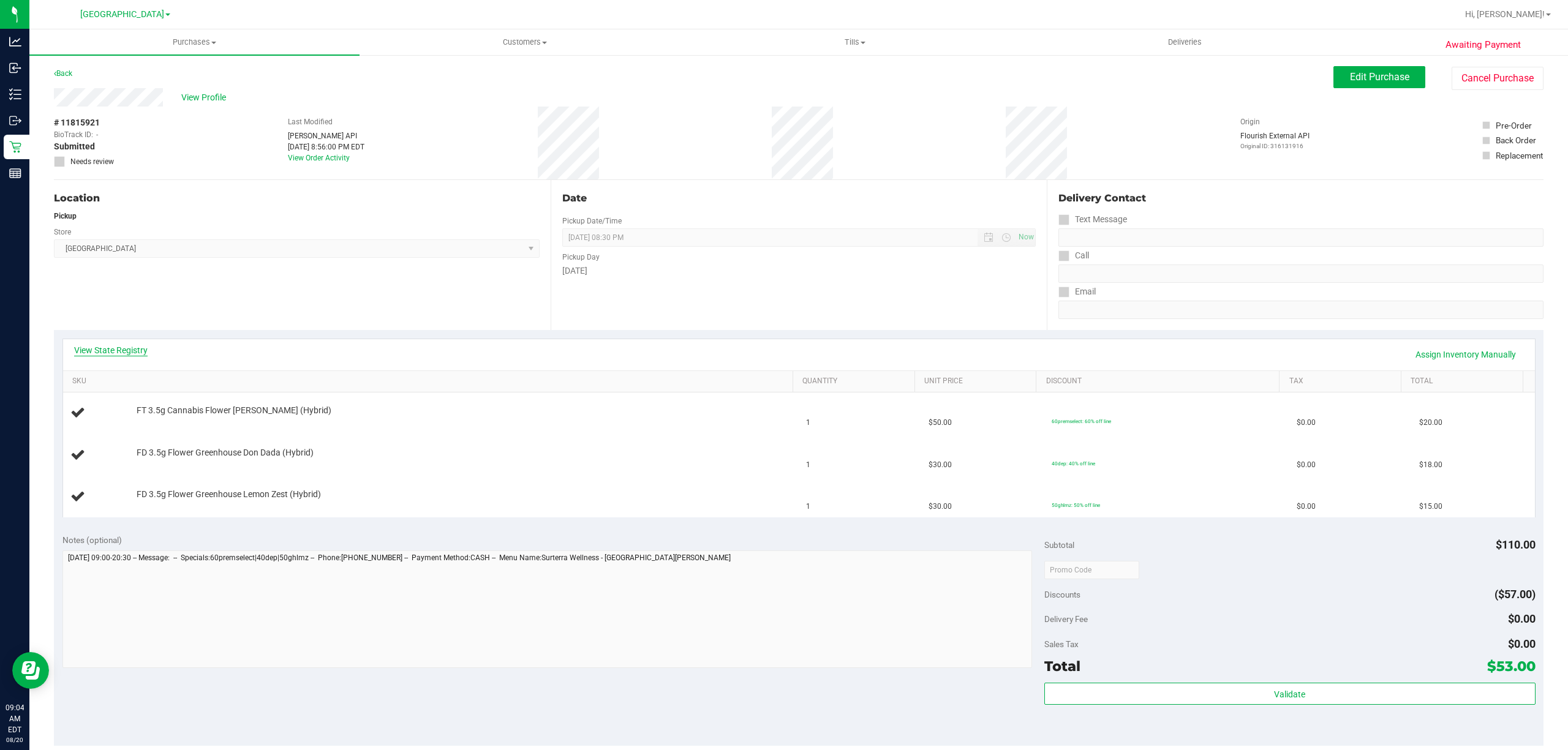
click at [104, 353] on link "View State Registry" at bounding box center [111, 350] width 73 height 12
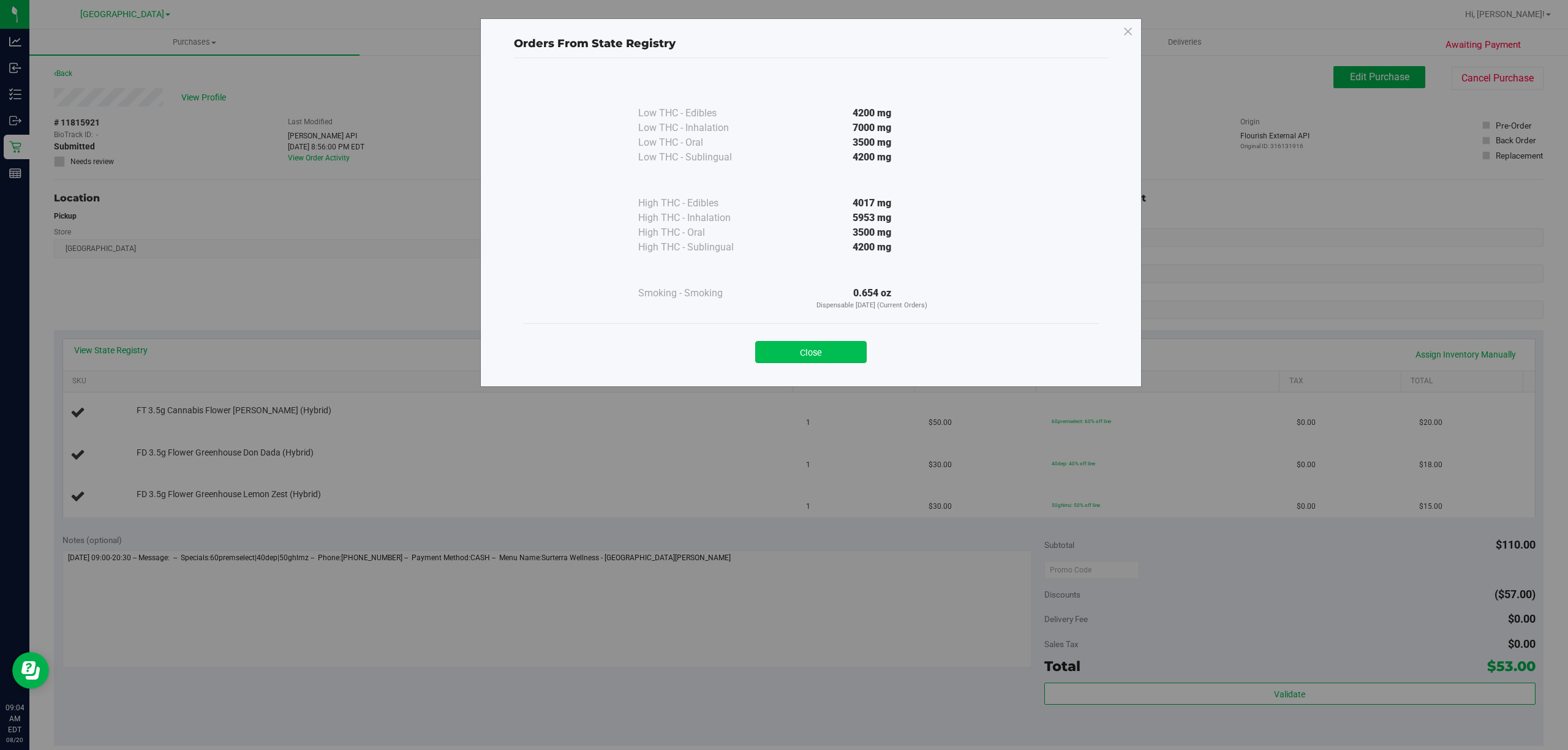
click at [831, 344] on button "Close" at bounding box center [811, 352] width 112 height 22
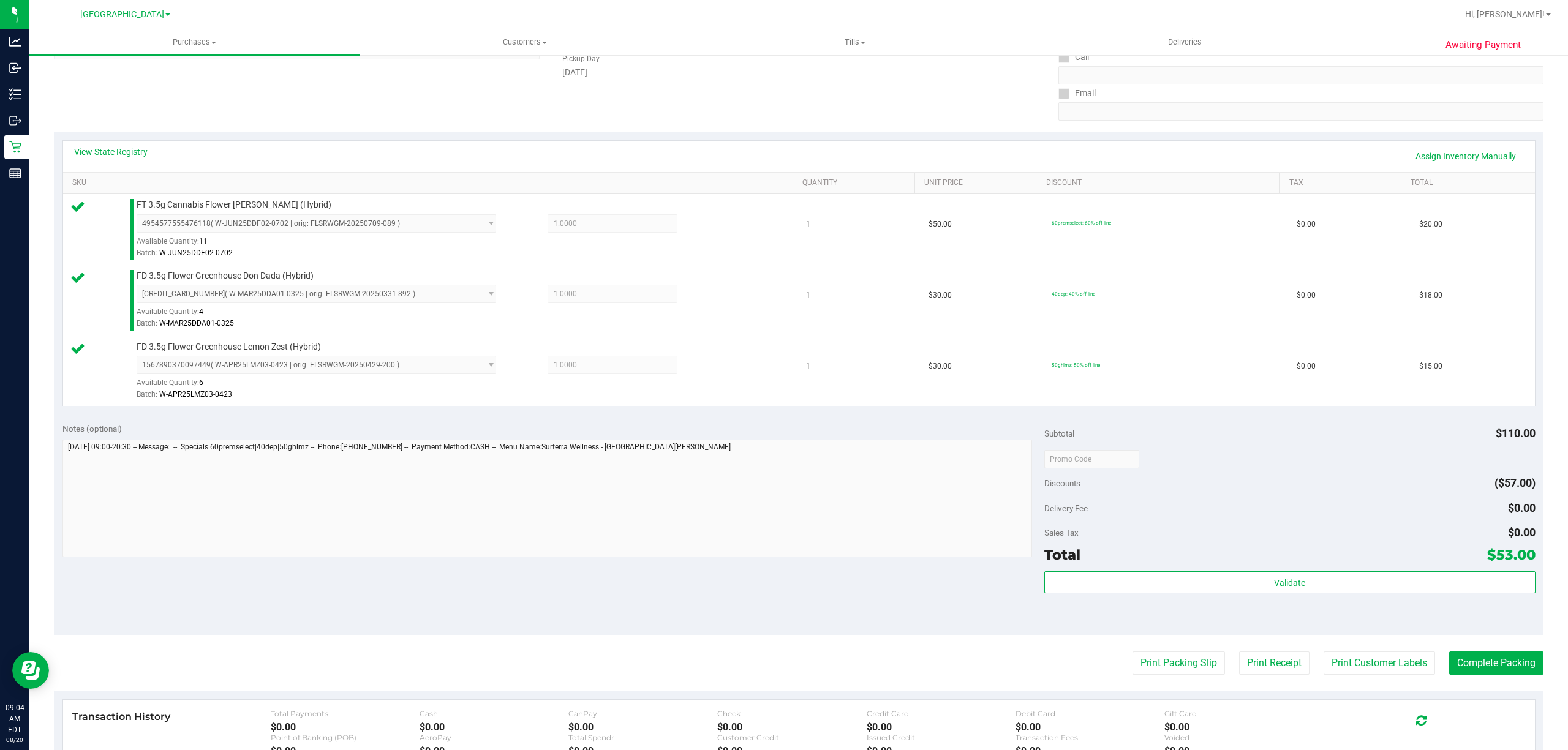
scroll to position [309, 0]
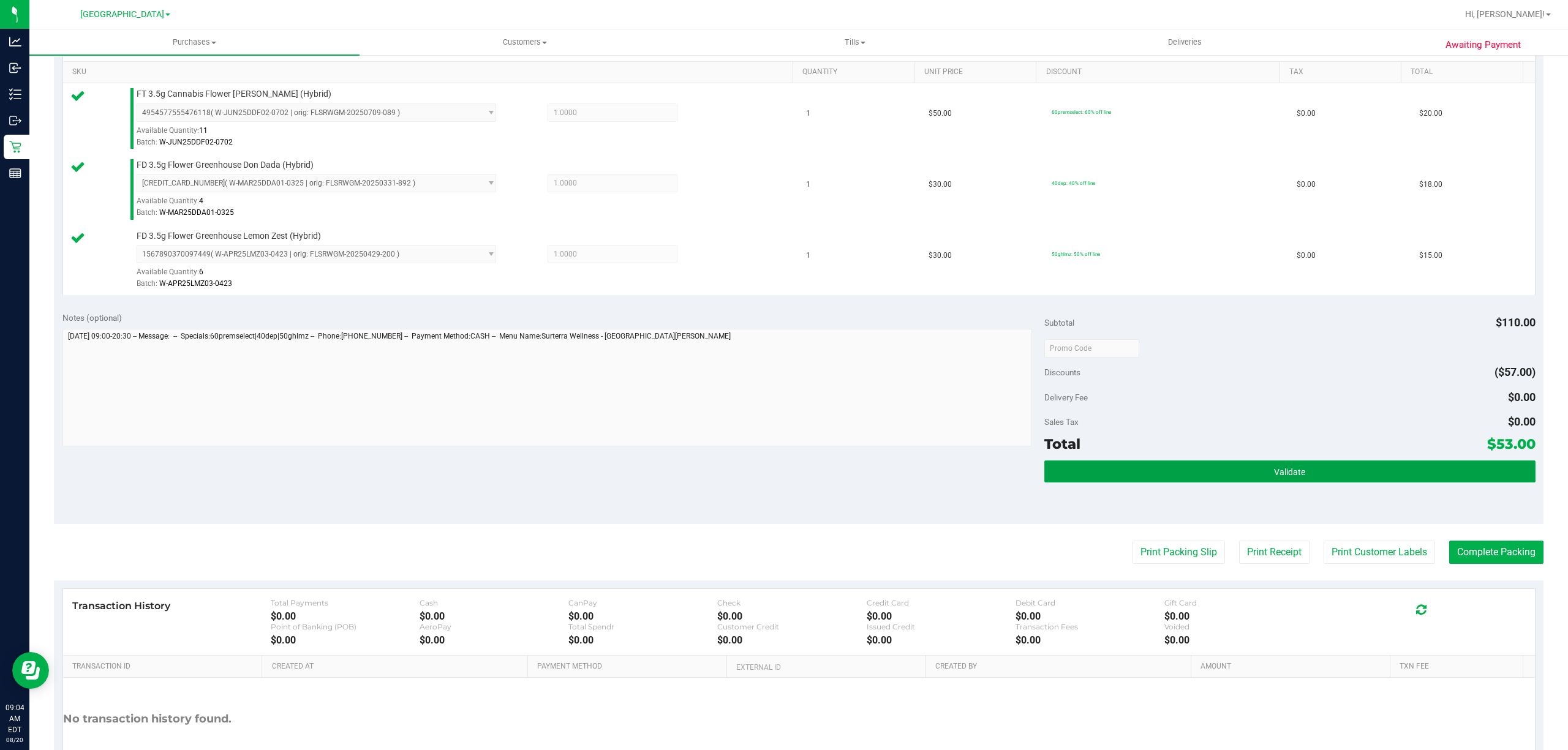
click at [1231, 474] on button "Validate" at bounding box center [1290, 471] width 492 height 22
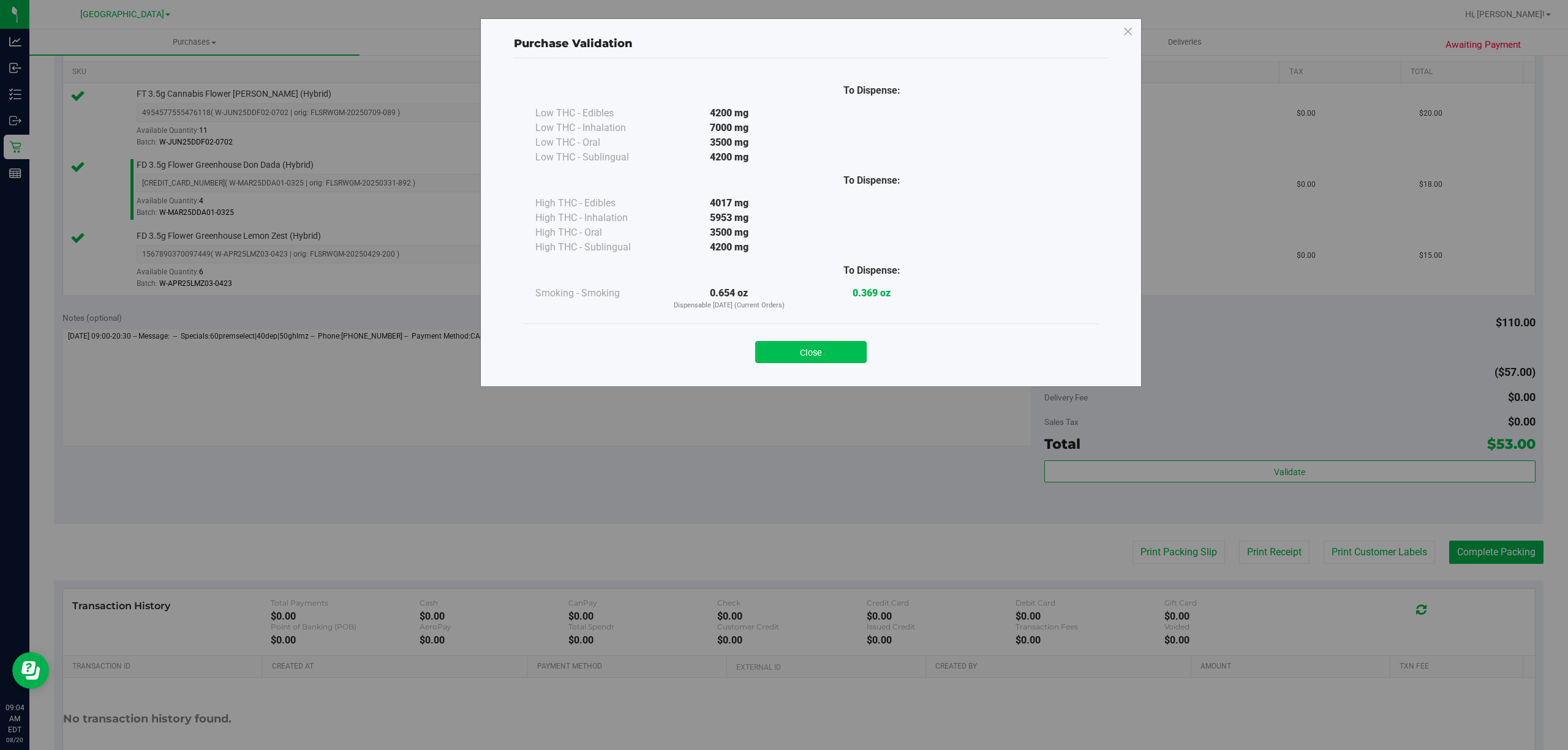
click at [821, 353] on button "Close" at bounding box center [811, 352] width 112 height 22
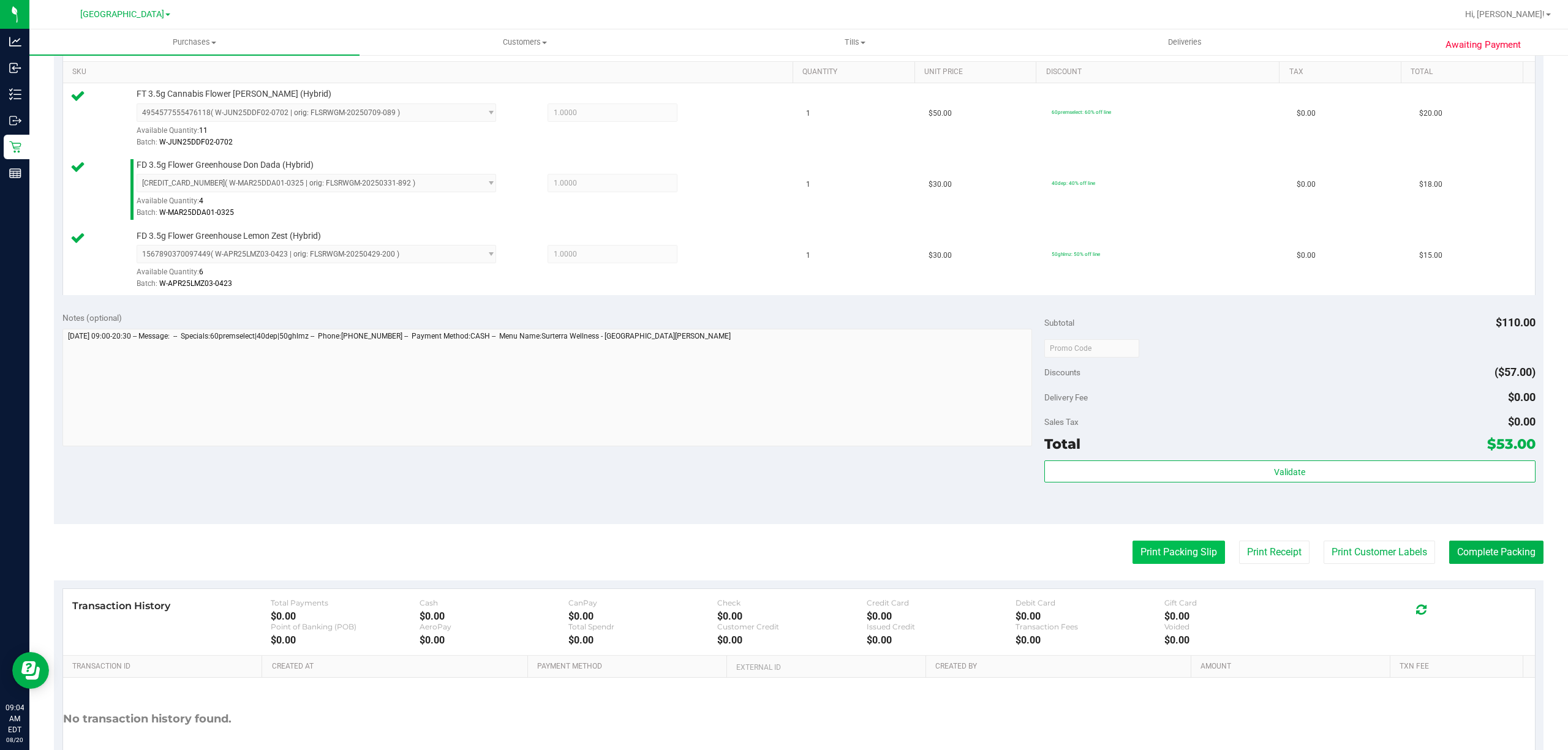
click at [1164, 555] on button "Print Packing Slip" at bounding box center [1179, 552] width 93 height 23
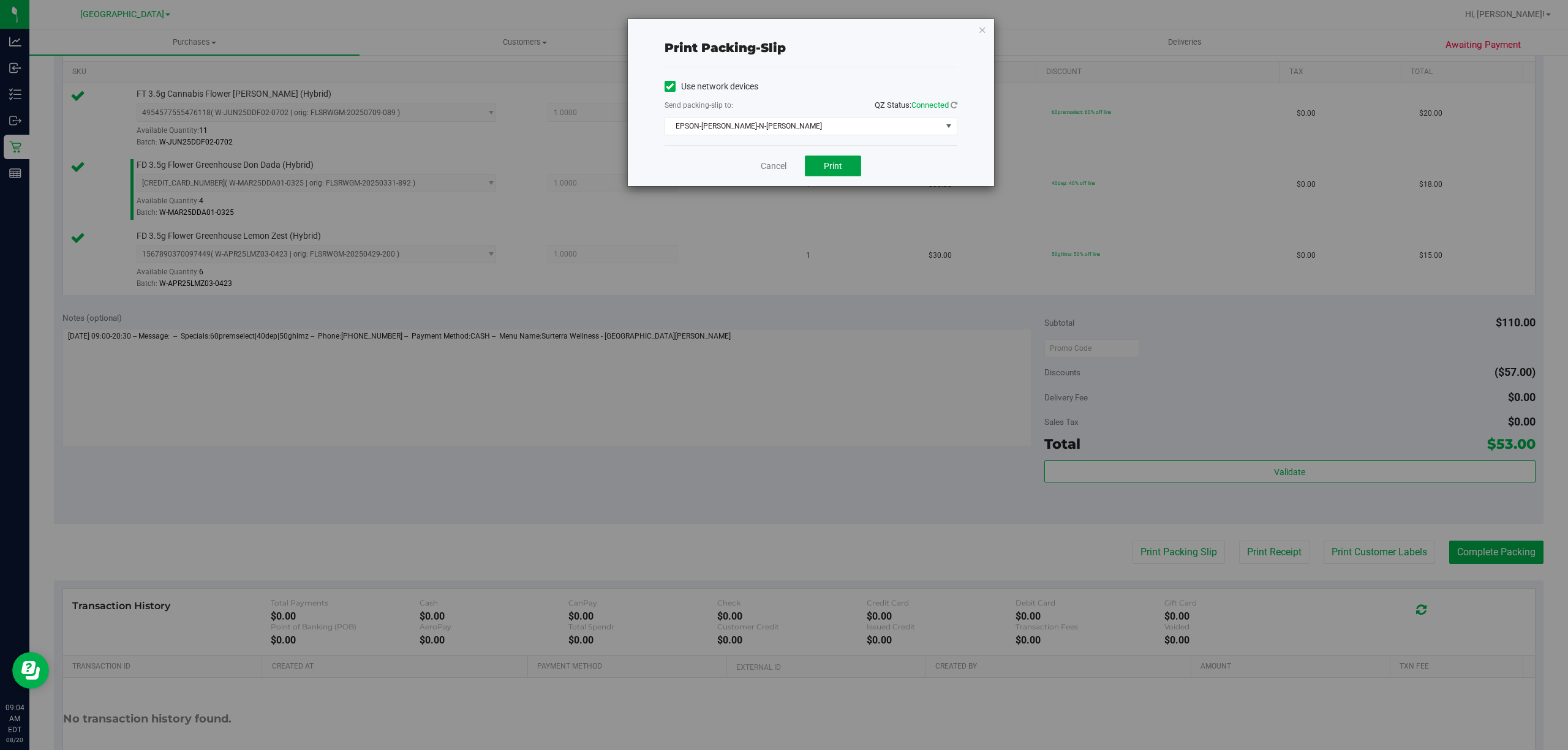
click at [858, 174] on button "Print" at bounding box center [833, 165] width 57 height 20
click at [763, 164] on link "Cancel" at bounding box center [773, 166] width 25 height 13
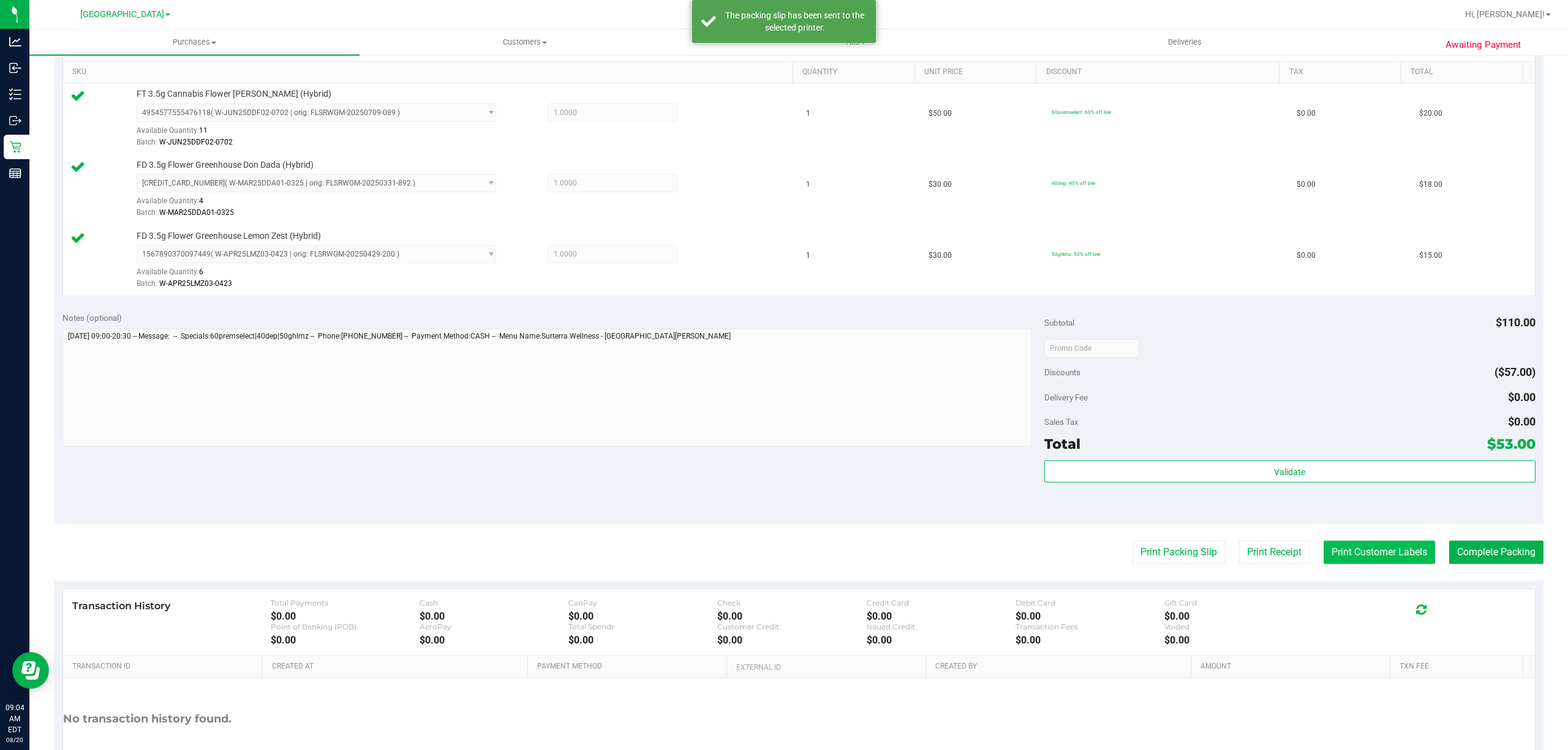
click at [1343, 554] on button "Print Customer Labels" at bounding box center [1379, 552] width 112 height 23
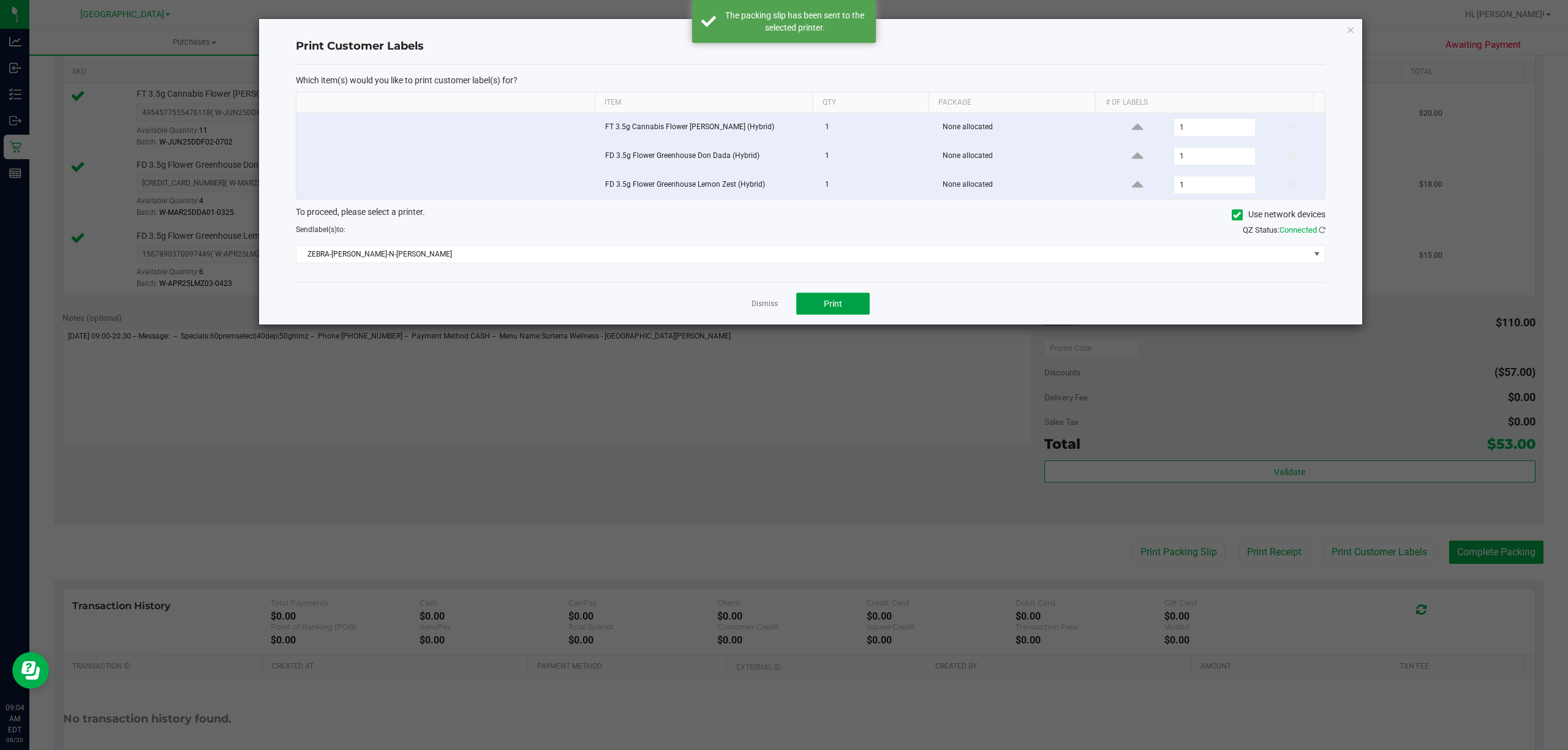
click at [841, 298] on button "Print" at bounding box center [833, 304] width 73 height 22
click at [764, 309] on link "Dismiss" at bounding box center [764, 304] width 26 height 11
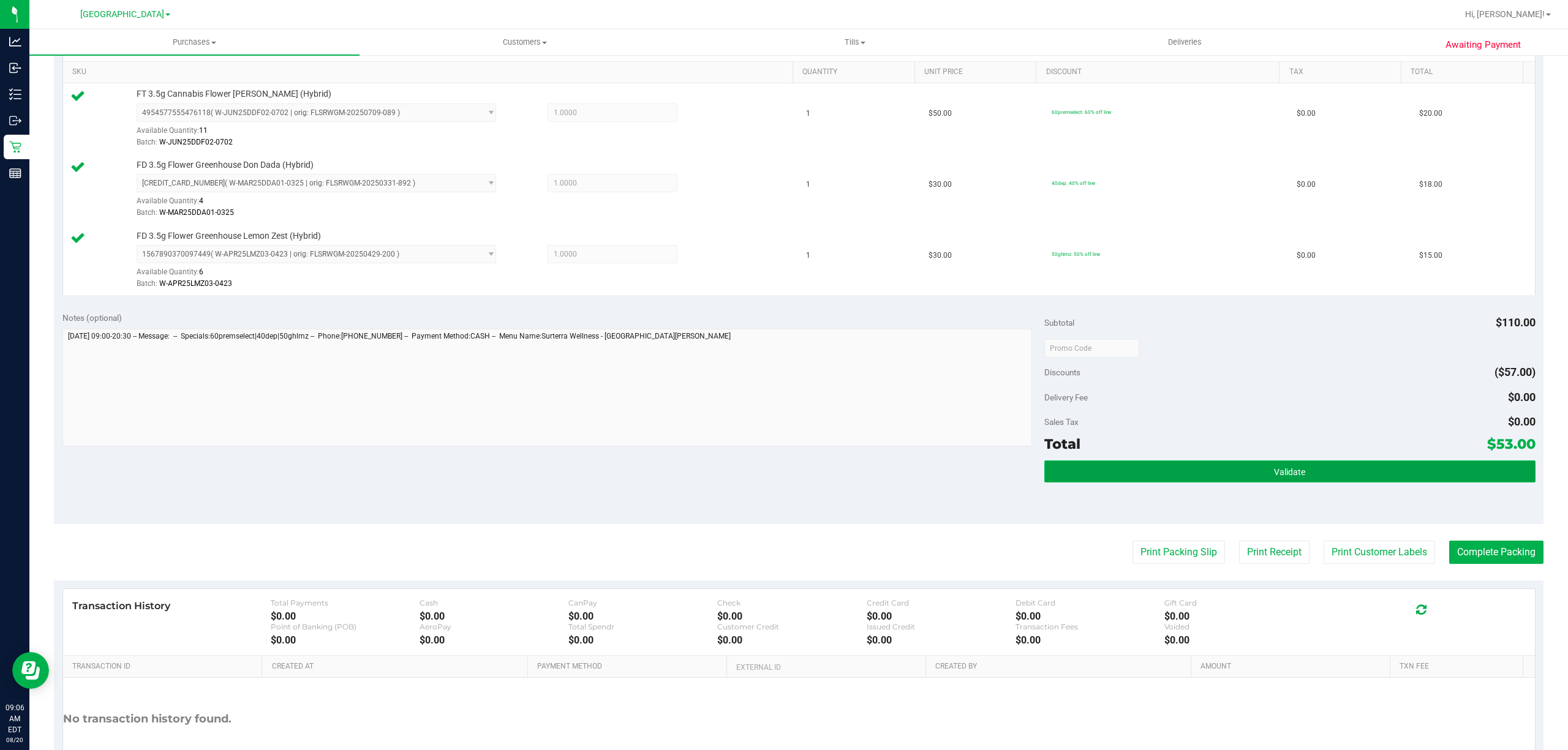
click at [1194, 482] on button "Validate" at bounding box center [1290, 471] width 492 height 22
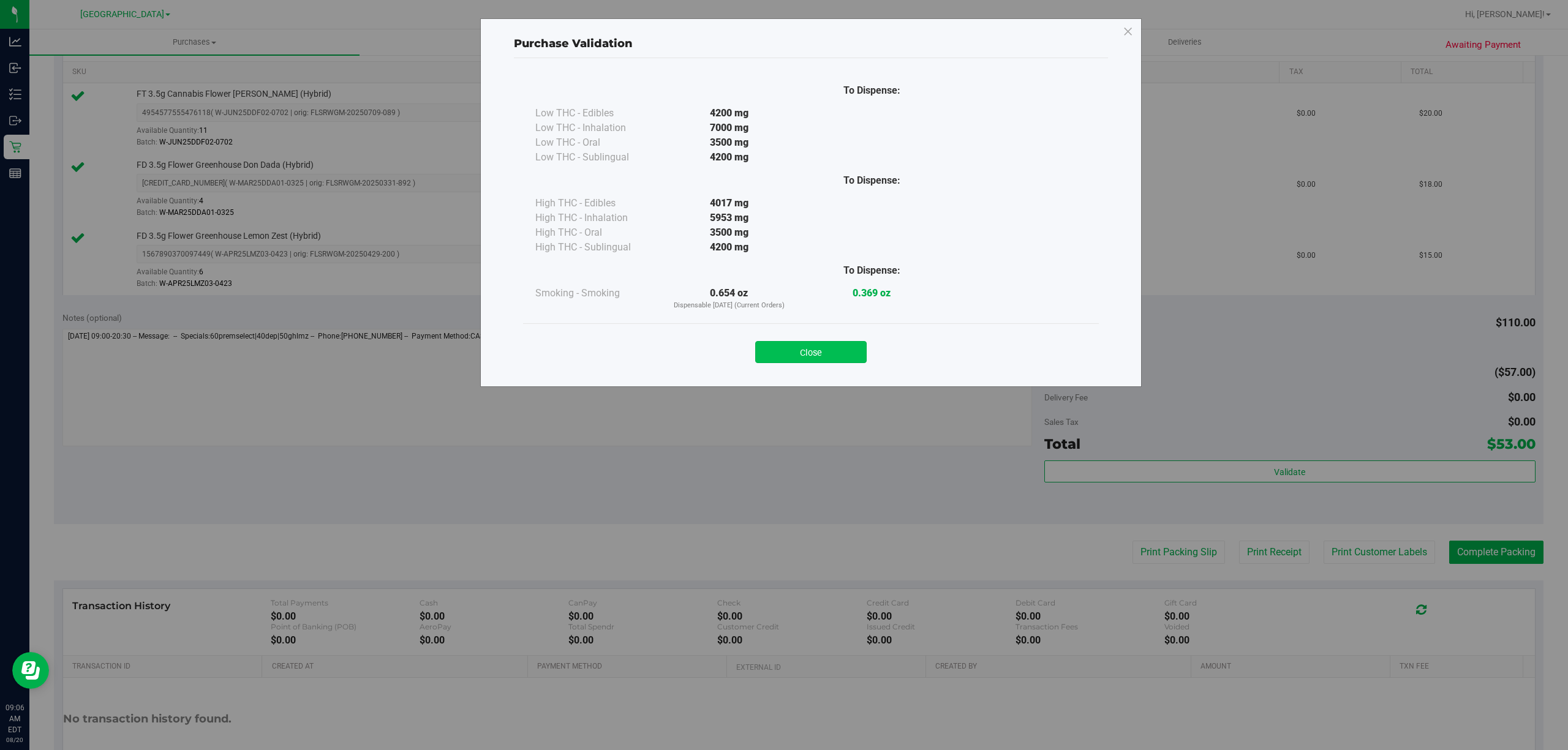
click at [801, 353] on button "Close" at bounding box center [811, 352] width 112 height 22
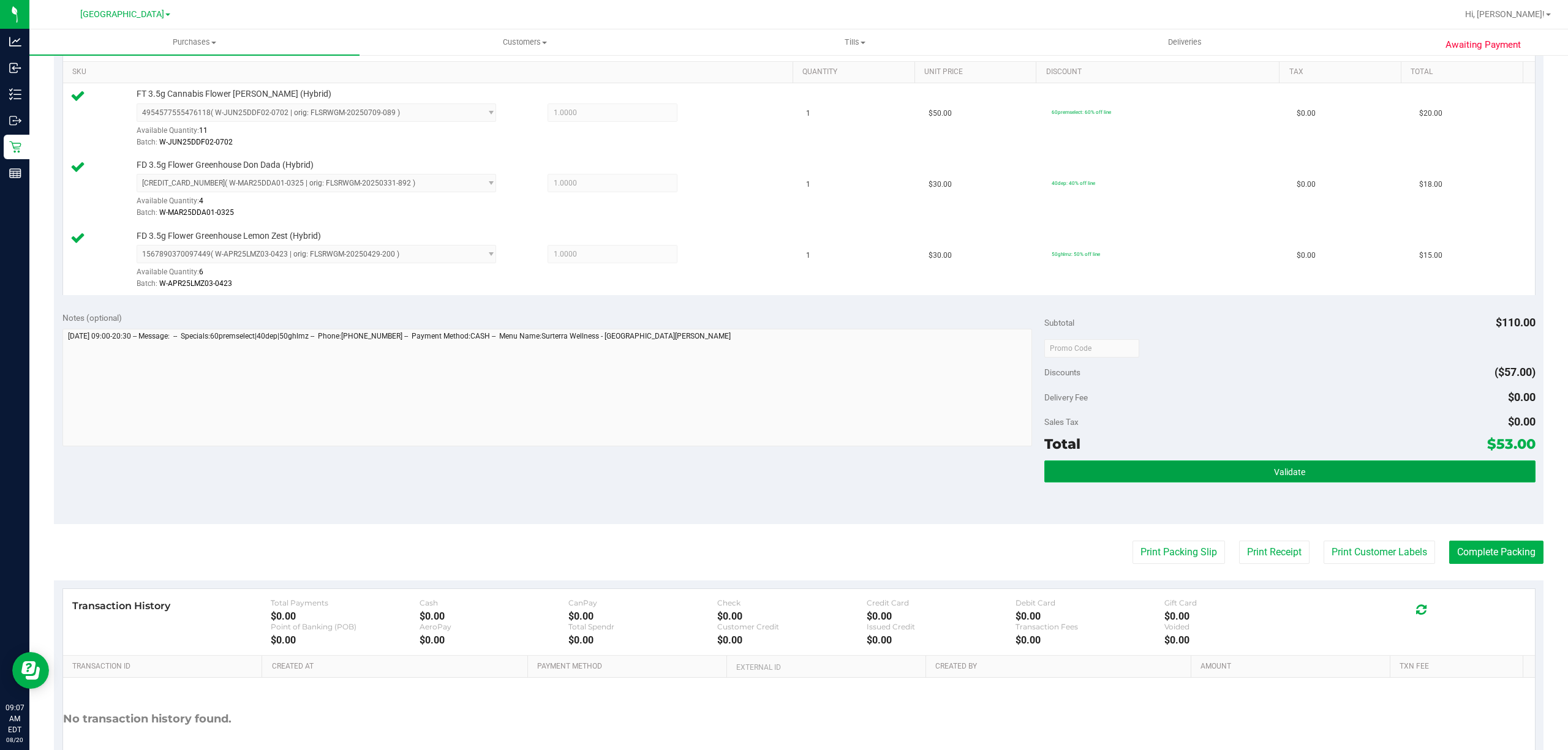
click at [1170, 482] on button "Validate" at bounding box center [1290, 471] width 492 height 22
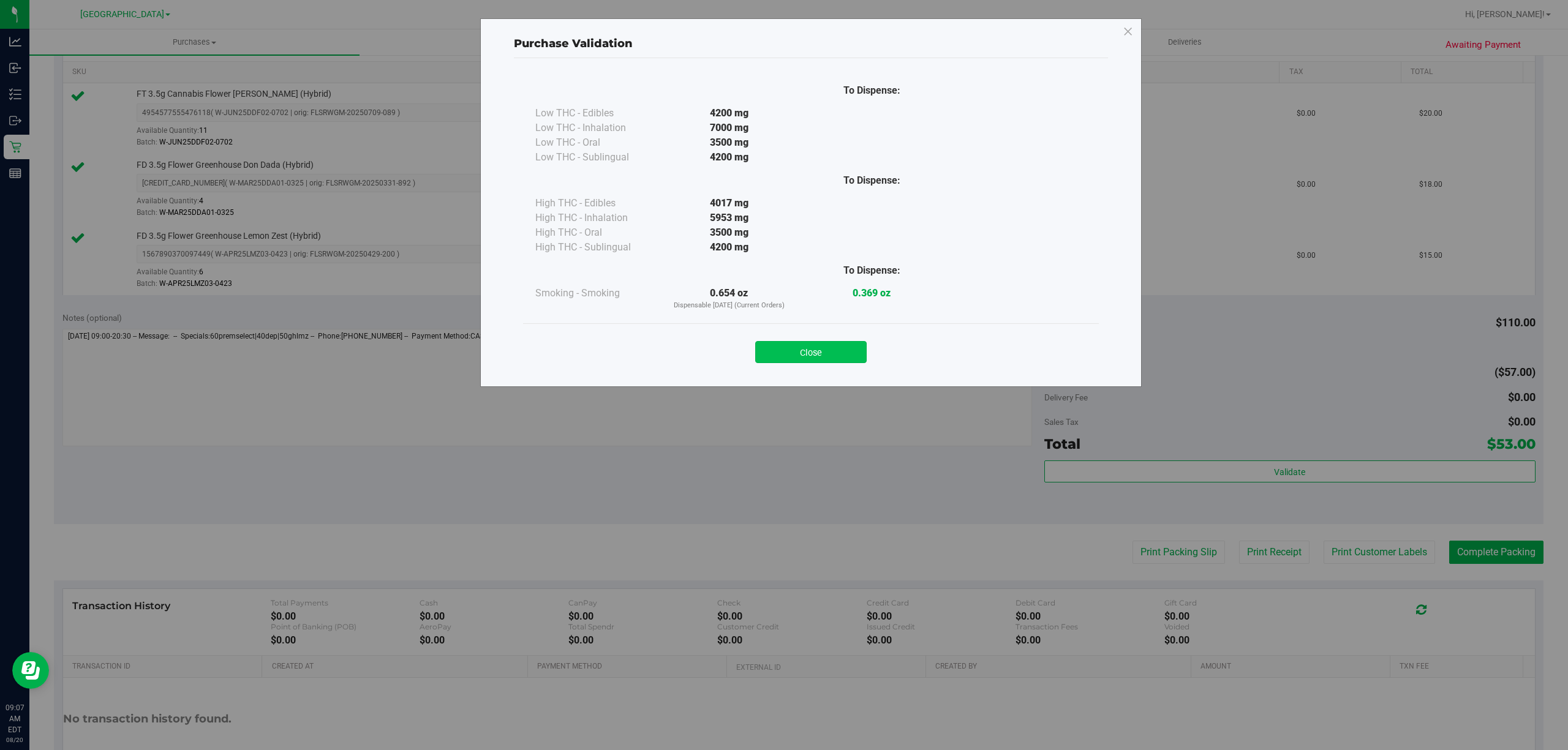
click at [817, 357] on button "Close" at bounding box center [811, 352] width 112 height 22
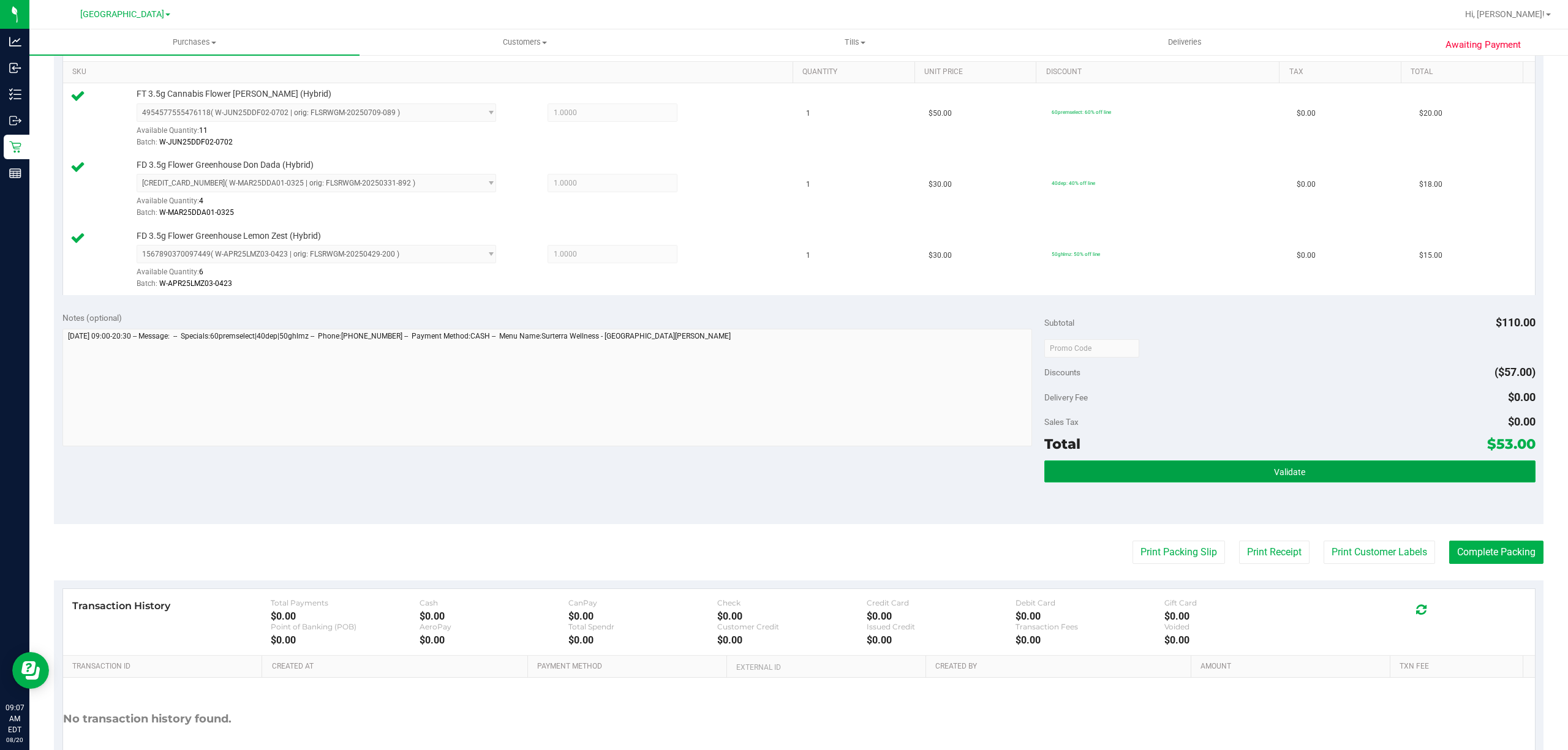
click at [1302, 477] on button "Validate" at bounding box center [1290, 471] width 492 height 22
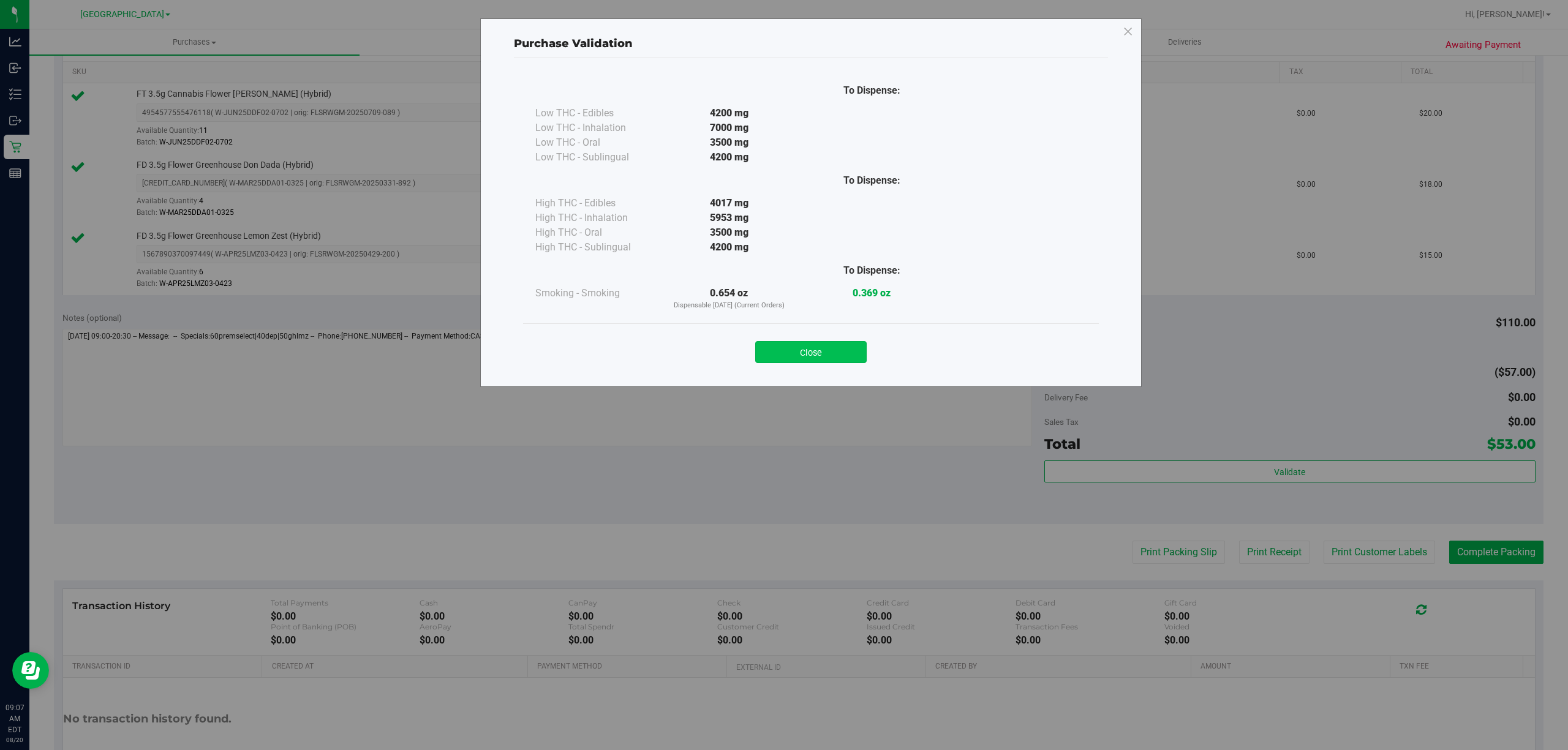
click at [822, 344] on button "Close" at bounding box center [811, 352] width 112 height 22
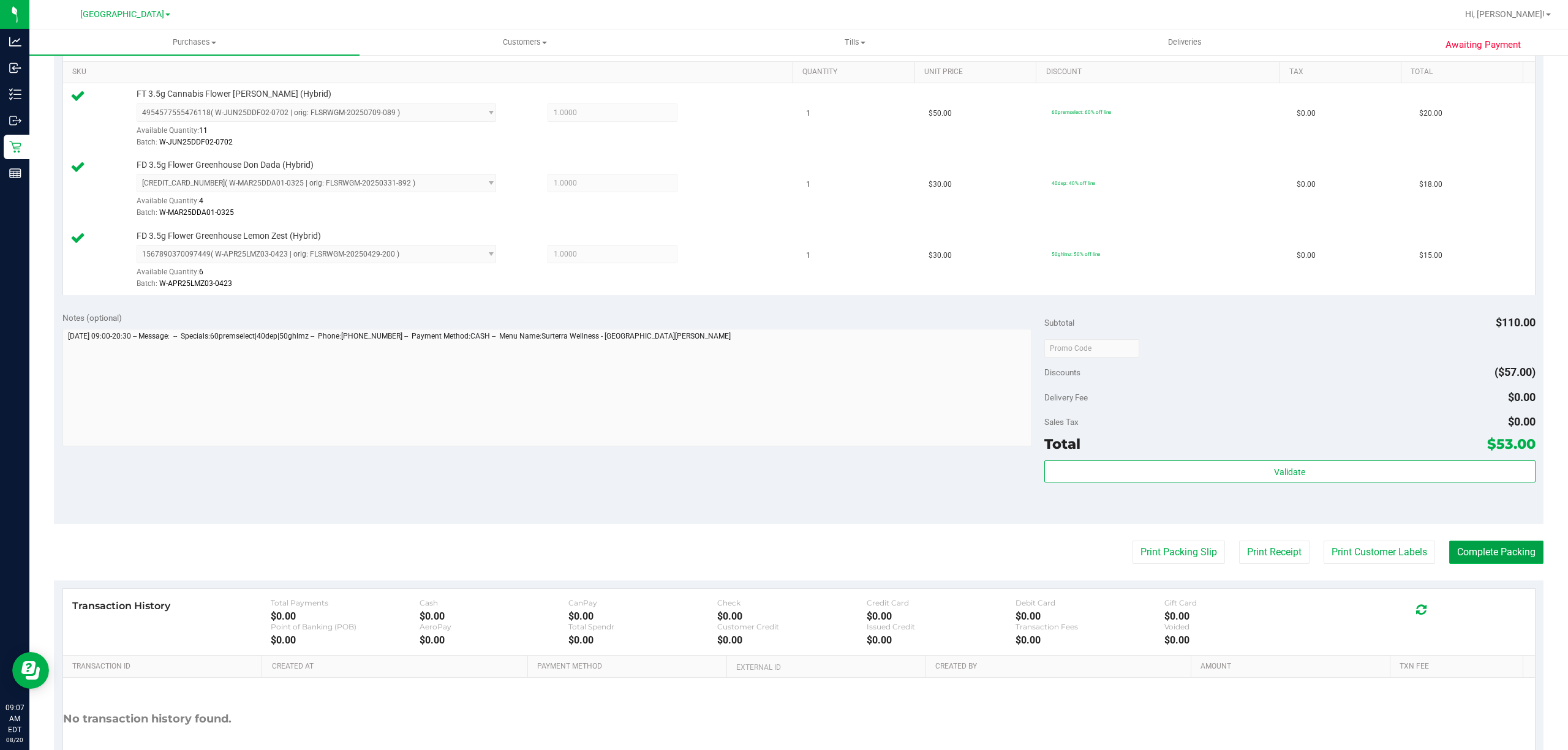
click at [1483, 554] on button "Complete Packing" at bounding box center [1497, 552] width 95 height 23
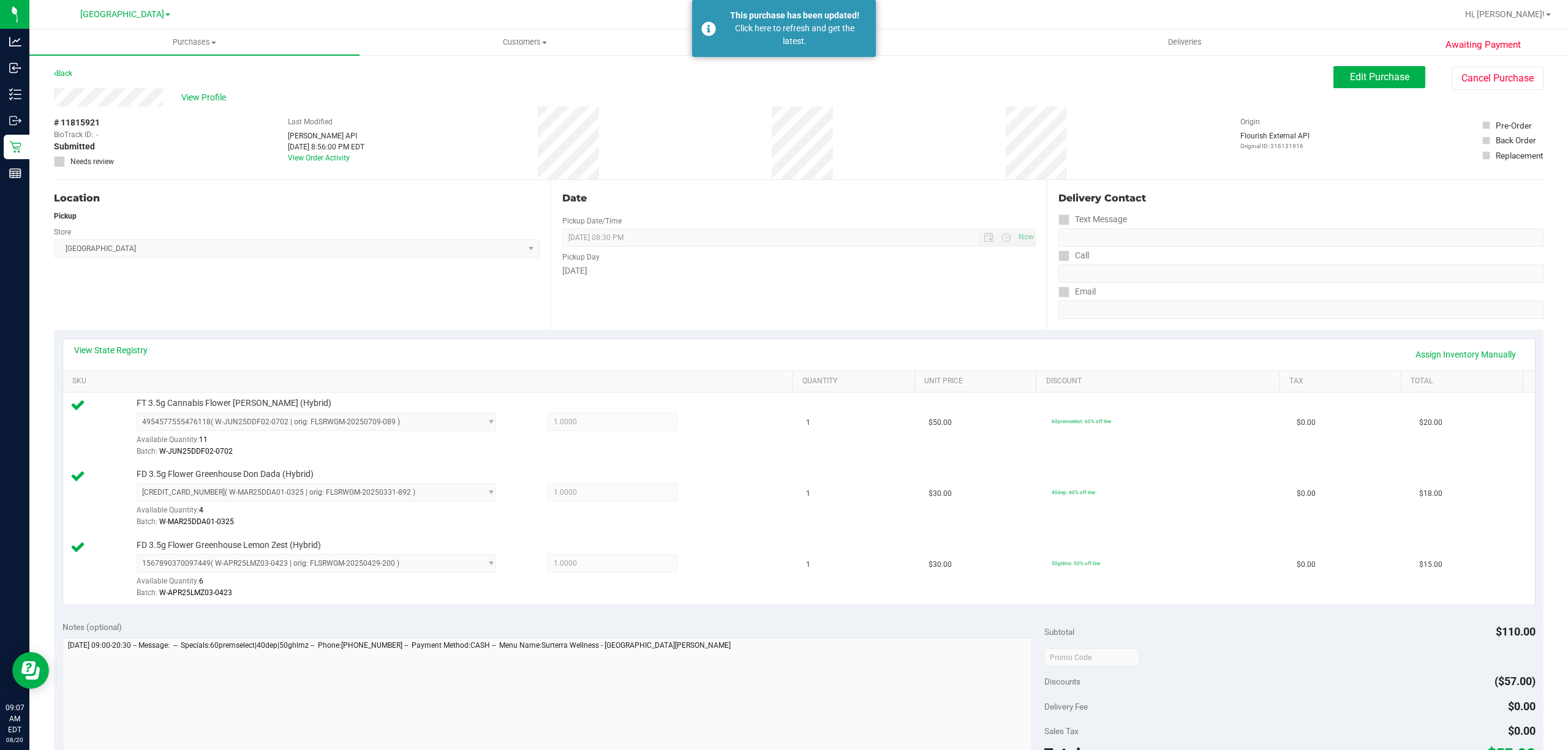
scroll to position [0, 0]
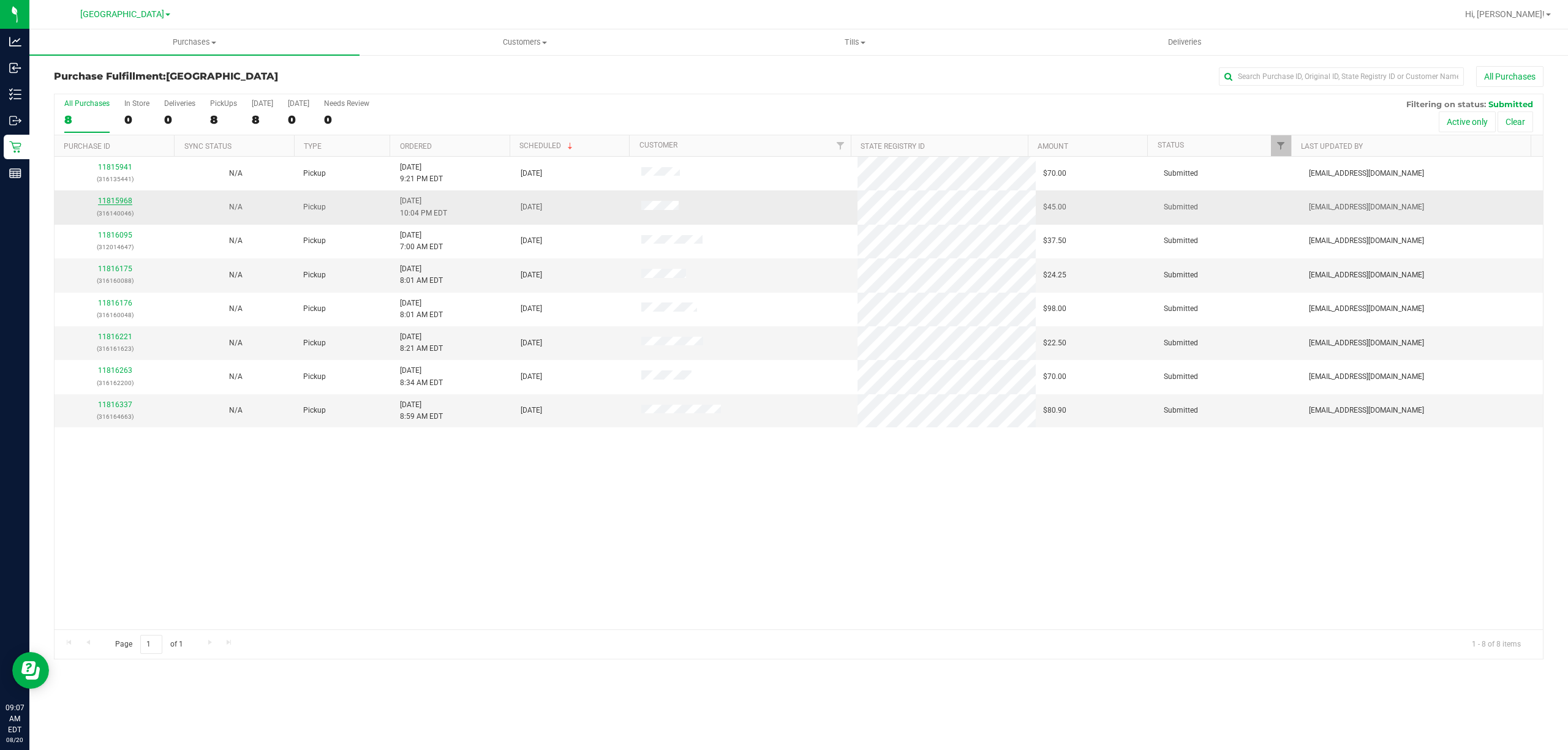
click at [104, 202] on link "11815968" at bounding box center [115, 201] width 35 height 8
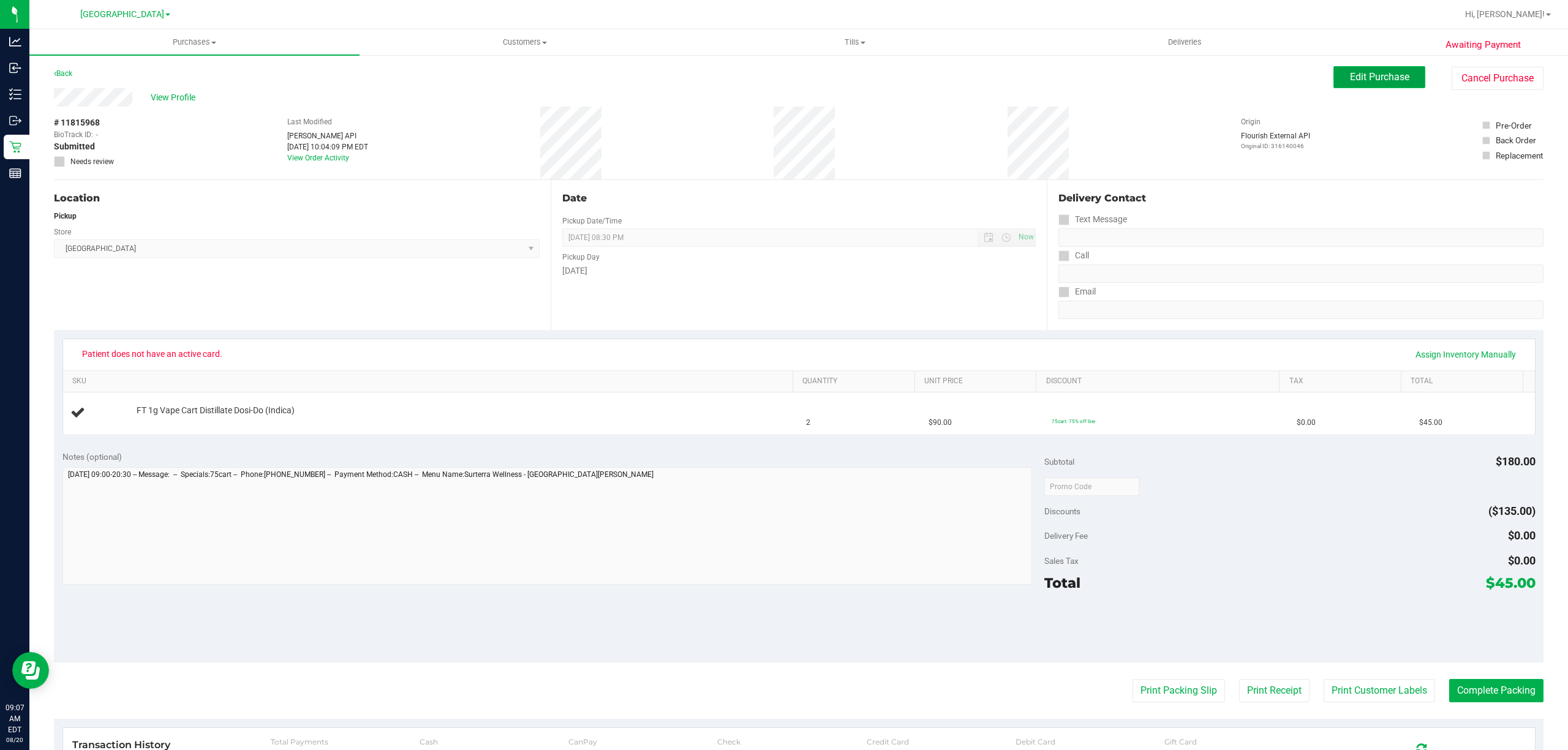
click at [1382, 84] on button "Edit Purchase" at bounding box center [1379, 77] width 92 height 22
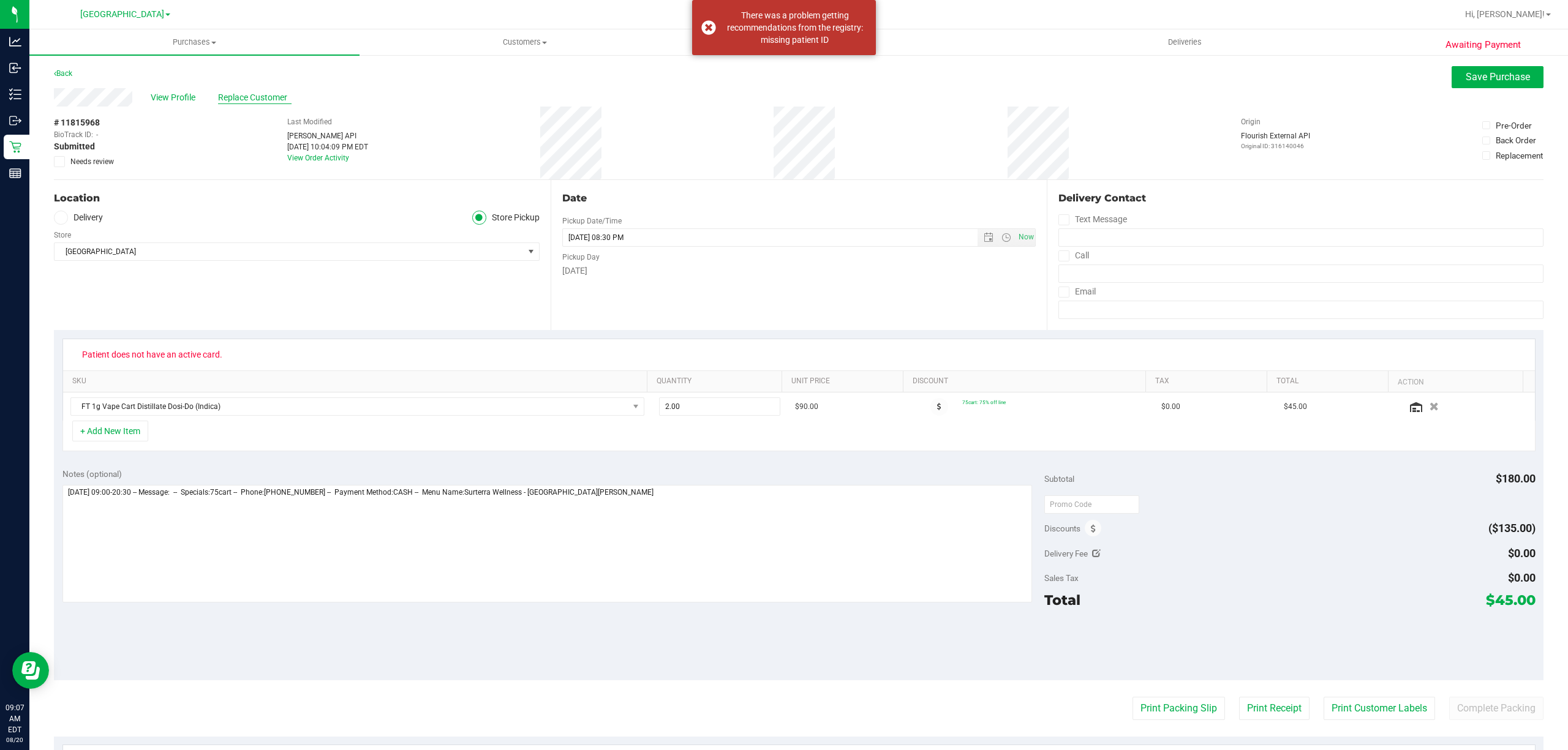
click at [241, 96] on span "Replace Customer" at bounding box center [255, 97] width 73 height 13
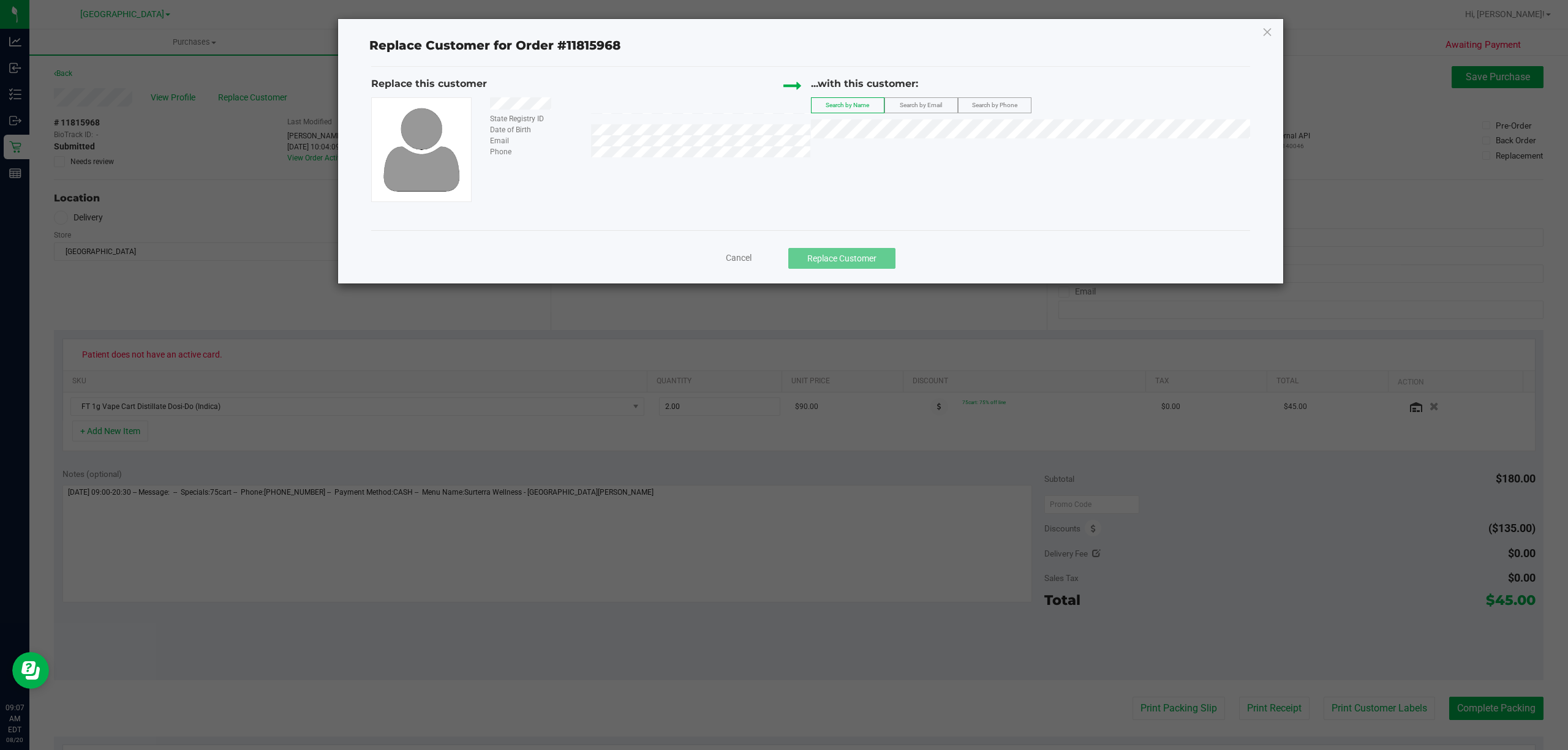
drag, startPoint x: 488, startPoint y: 104, endPoint x: 564, endPoint y: 110, distance: 76.2
click at [564, 110] on div at bounding box center [646, 105] width 330 height 16
click at [886, 155] on li "[PERSON_NAME]" at bounding box center [1031, 150] width 438 height 17
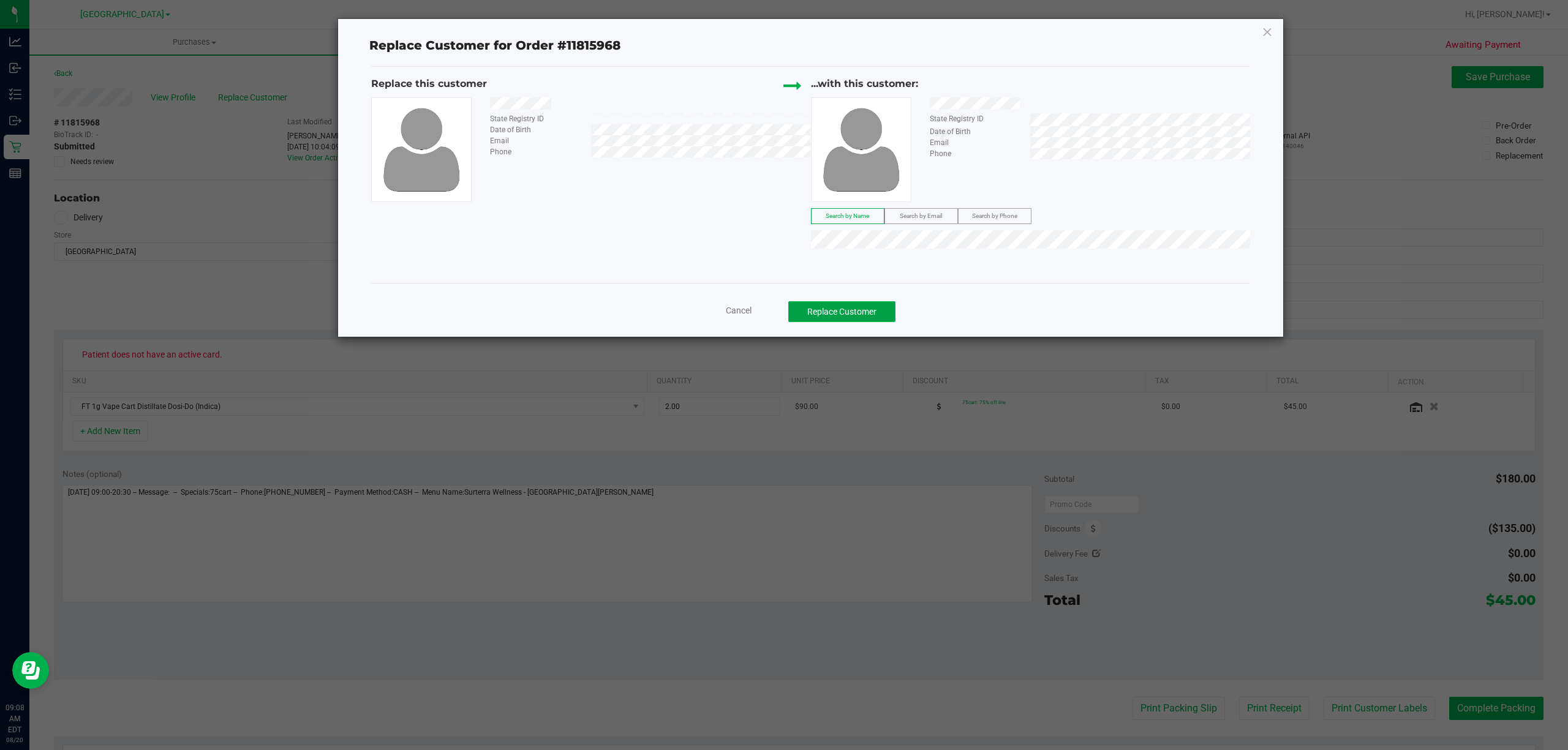
click at [860, 307] on button "Replace Customer" at bounding box center [842, 311] width 107 height 20
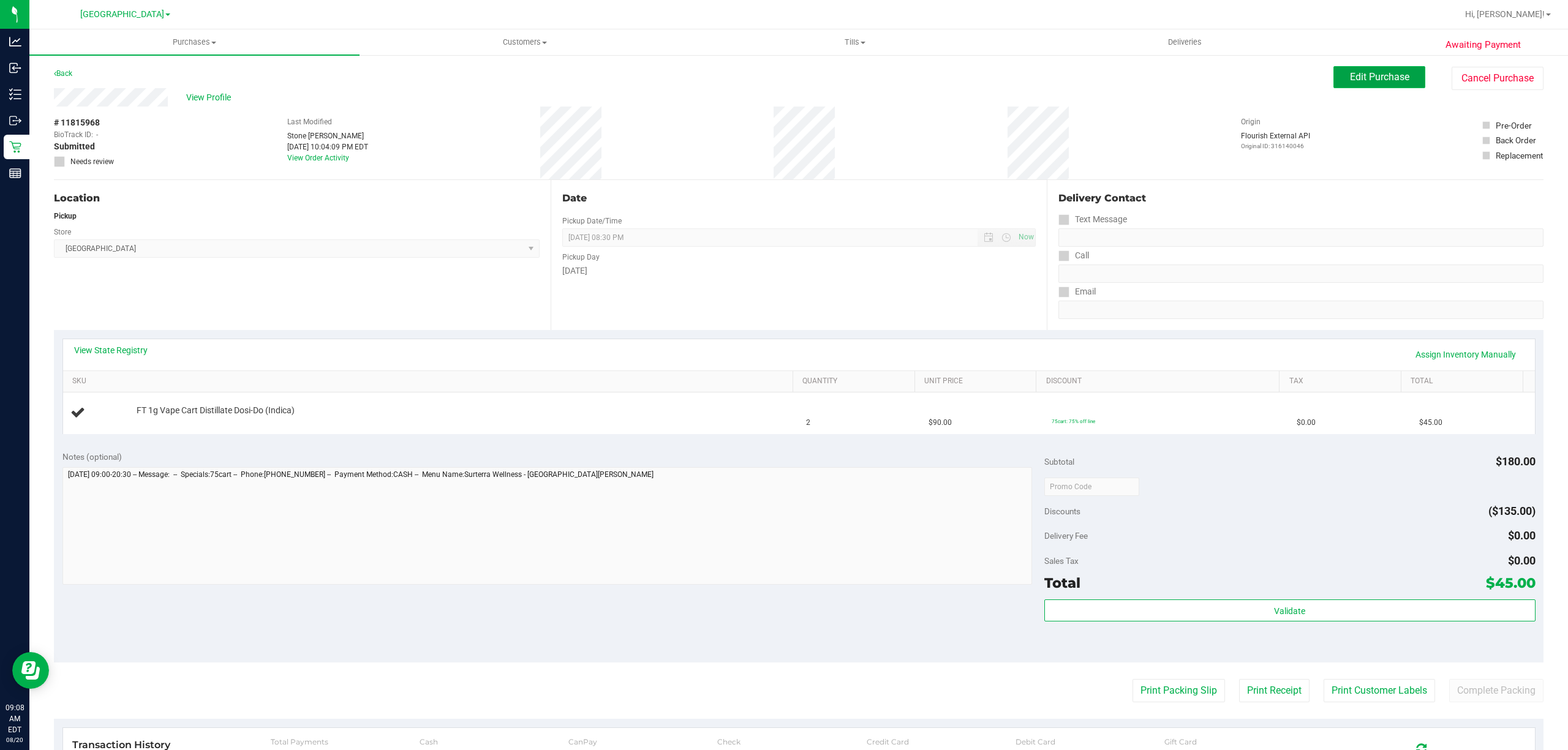
click at [1350, 75] on span "Edit Purchase" at bounding box center [1380, 77] width 59 height 11
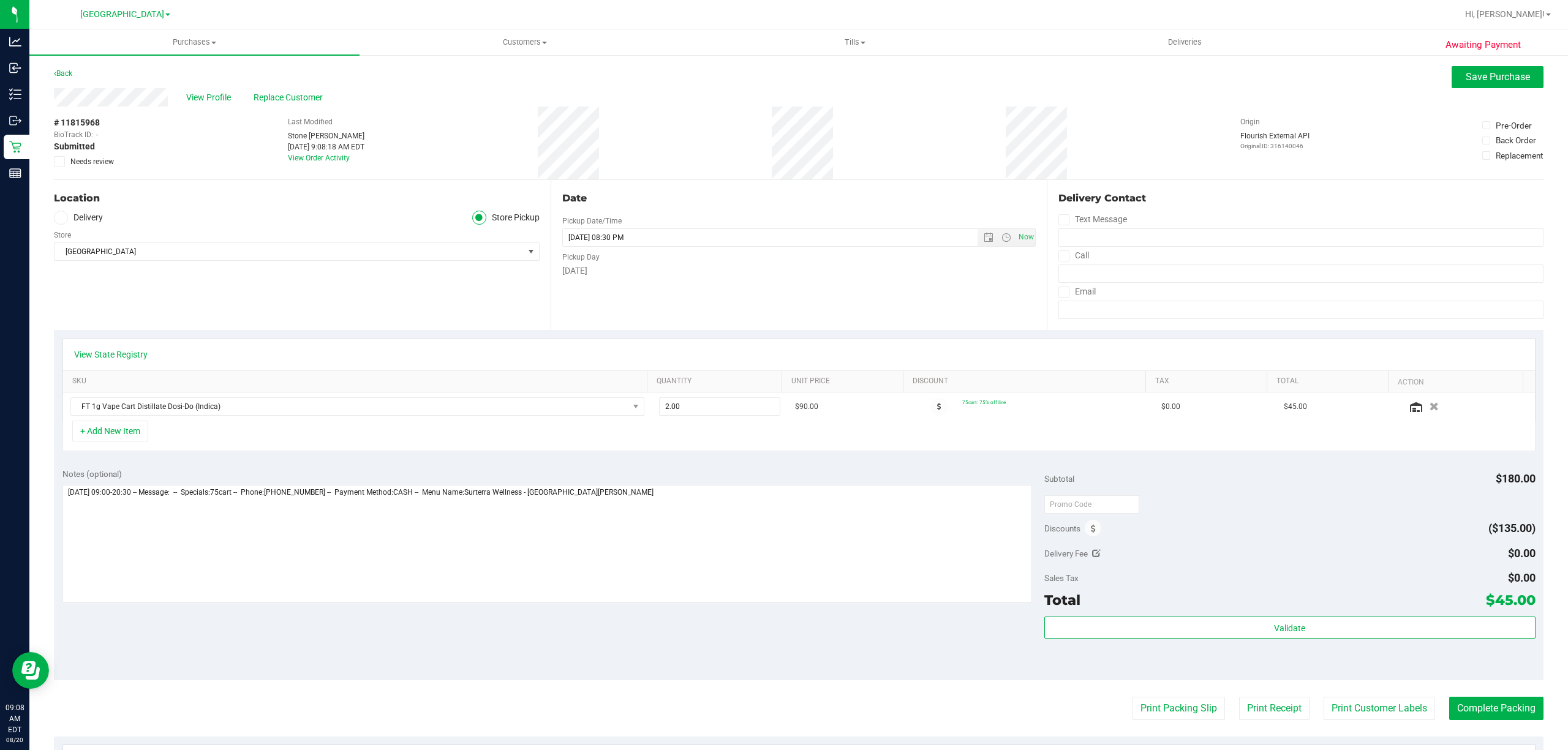
click at [66, 162] on label "Needs review" at bounding box center [84, 162] width 61 height 11
click at [0, 0] on input "Needs review" at bounding box center [0, 0] width 0 height 0
click at [667, 488] on textarea at bounding box center [547, 544] width 970 height 118
type textarea "[DATE] 09:00-20:30 -- Message: -- Specials:75cart -- Phone:[PHONE_NUMBER] -- Pa…"
click at [1478, 70] on button "Save Purchase" at bounding box center [1498, 77] width 92 height 22
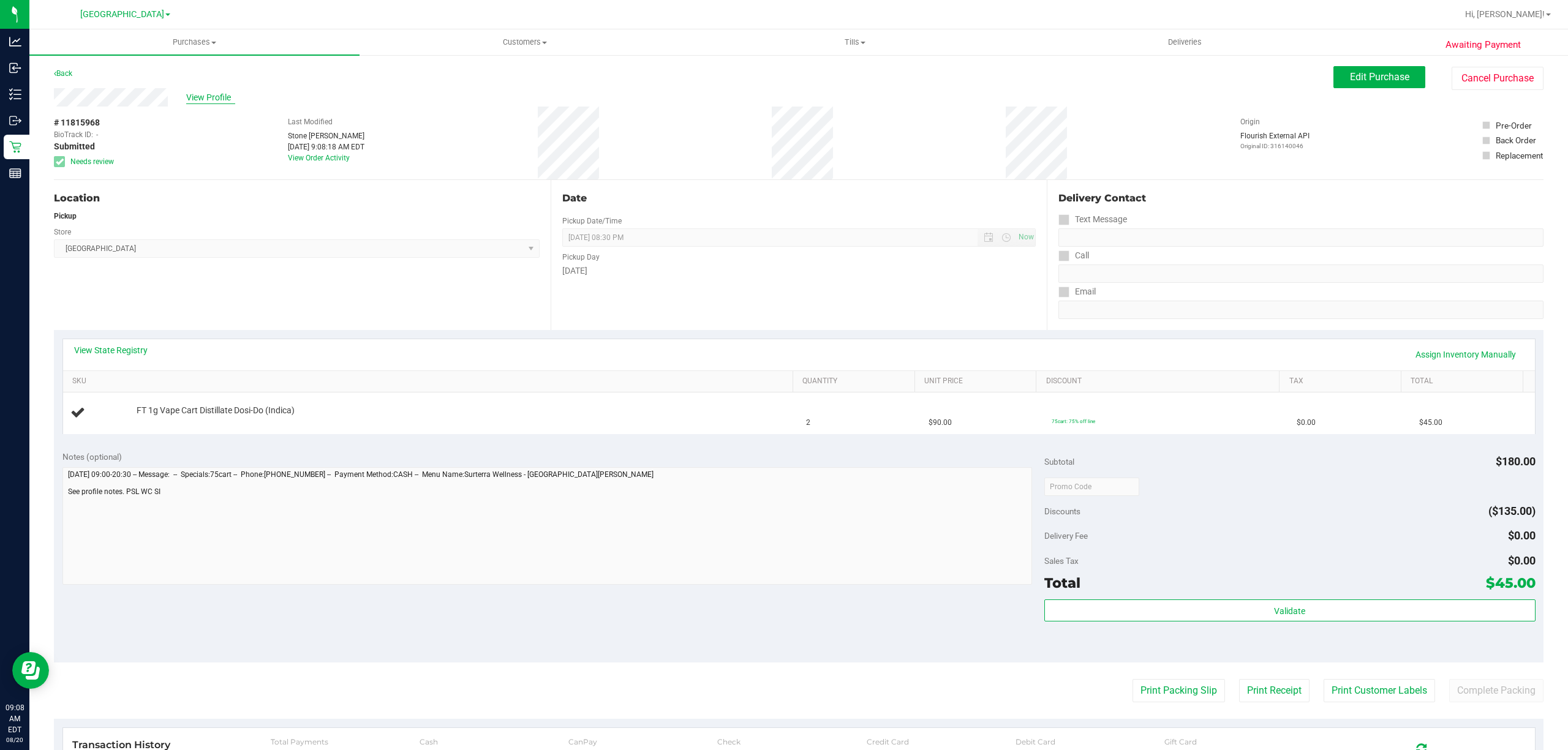
click at [214, 91] on span "View Profile" at bounding box center [210, 97] width 49 height 13
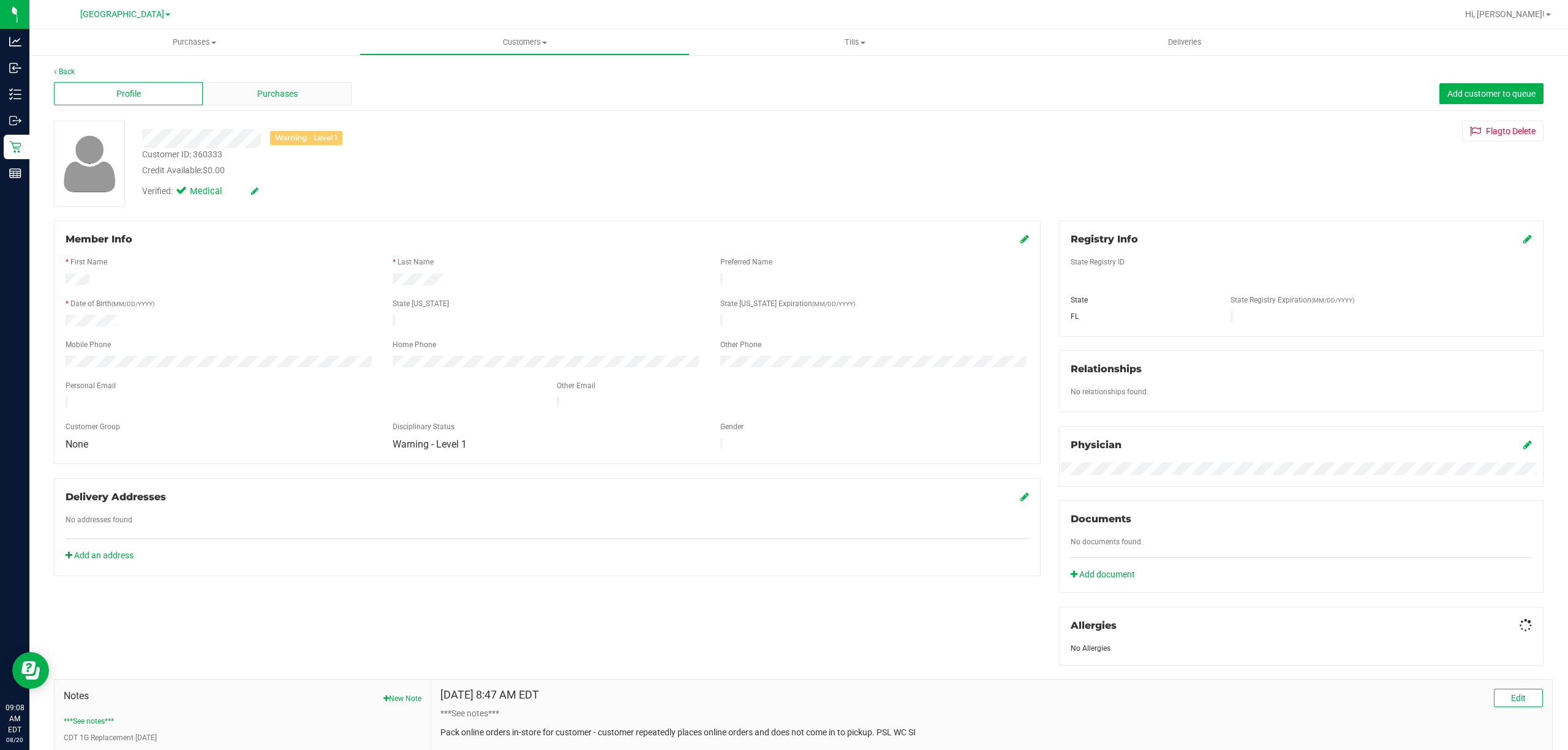
click at [234, 90] on div "Purchases" at bounding box center [277, 93] width 149 height 23
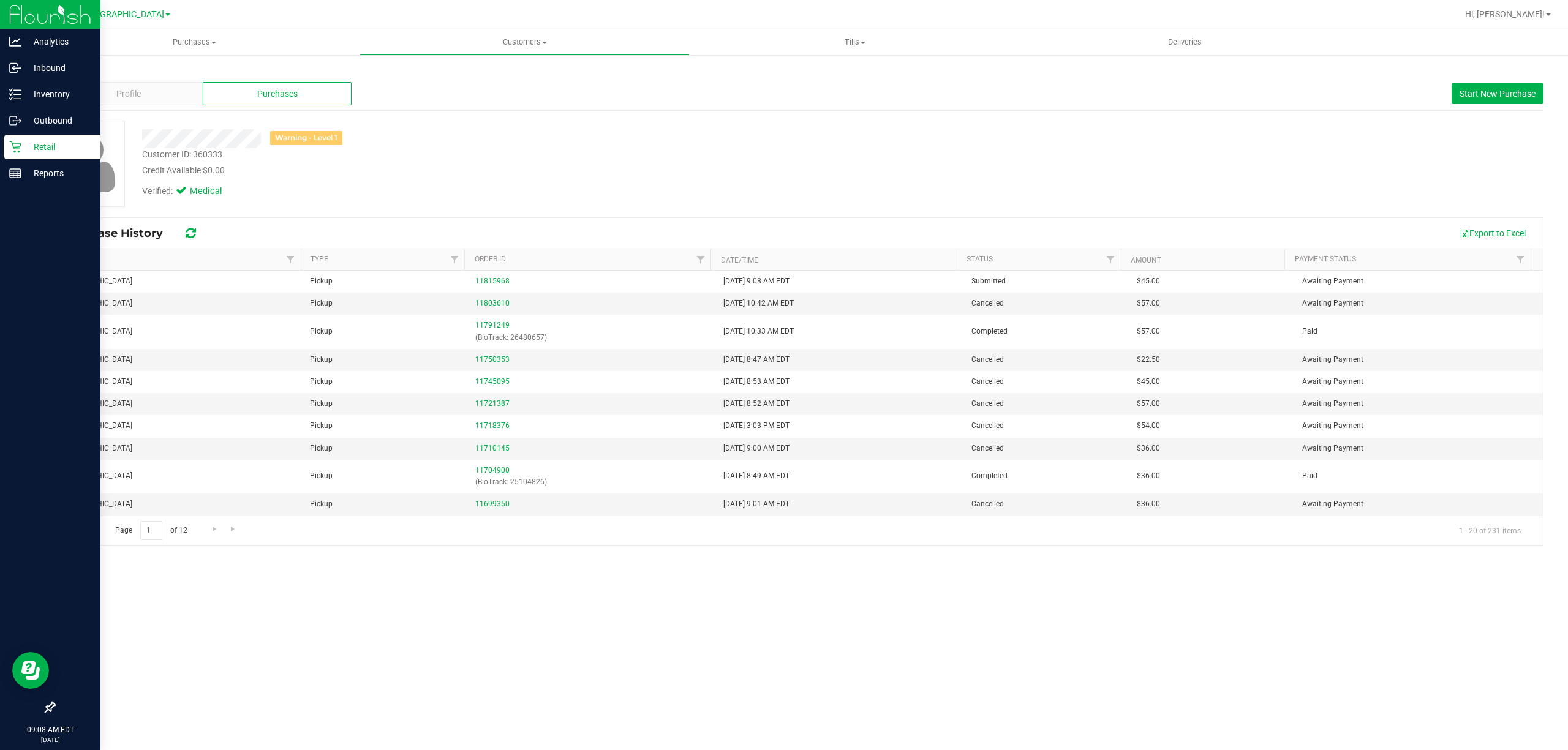
click at [33, 147] on p "Retail" at bounding box center [58, 147] width 73 height 15
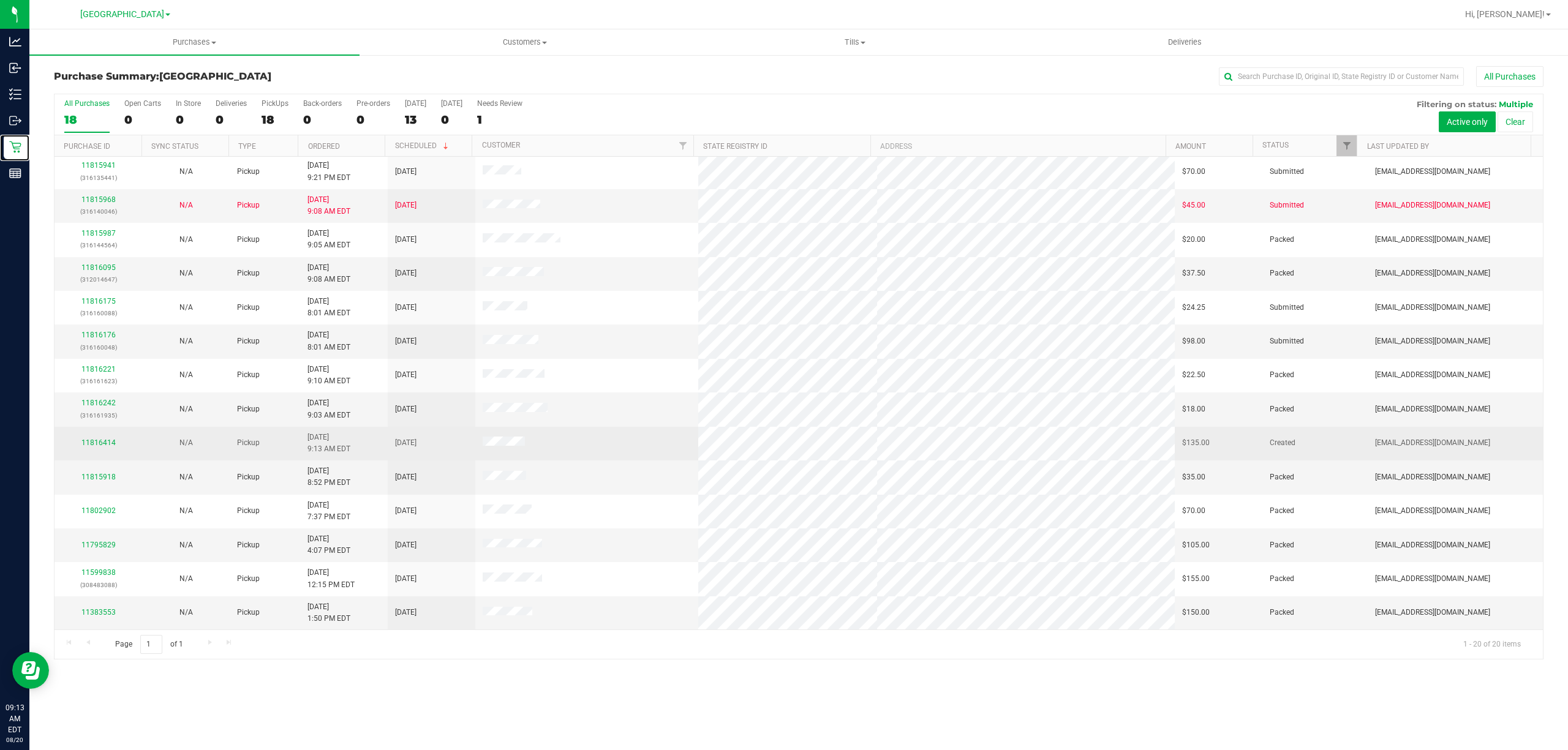
scroll to position [209, 0]
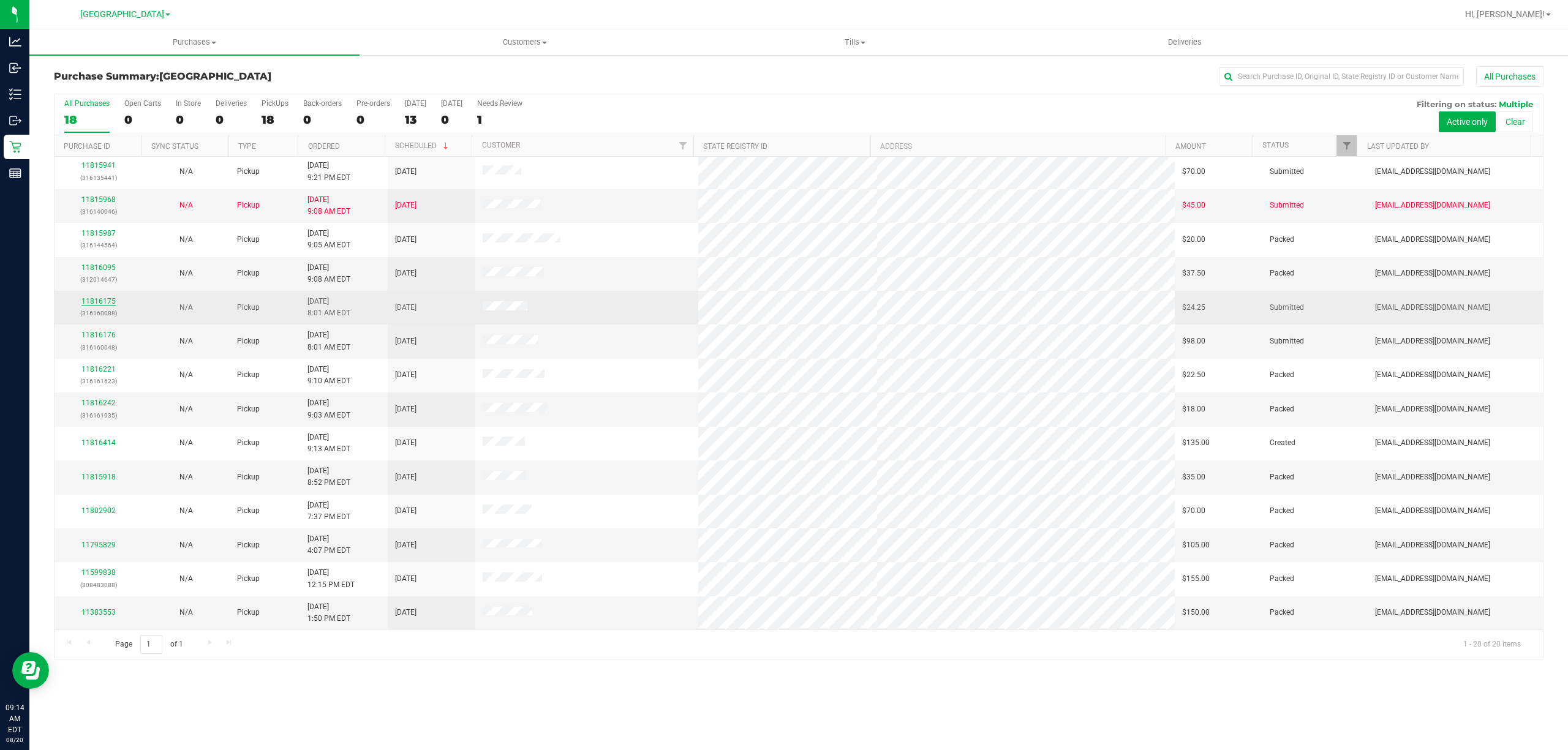
click at [98, 302] on link "11816175" at bounding box center [98, 302] width 35 height 8
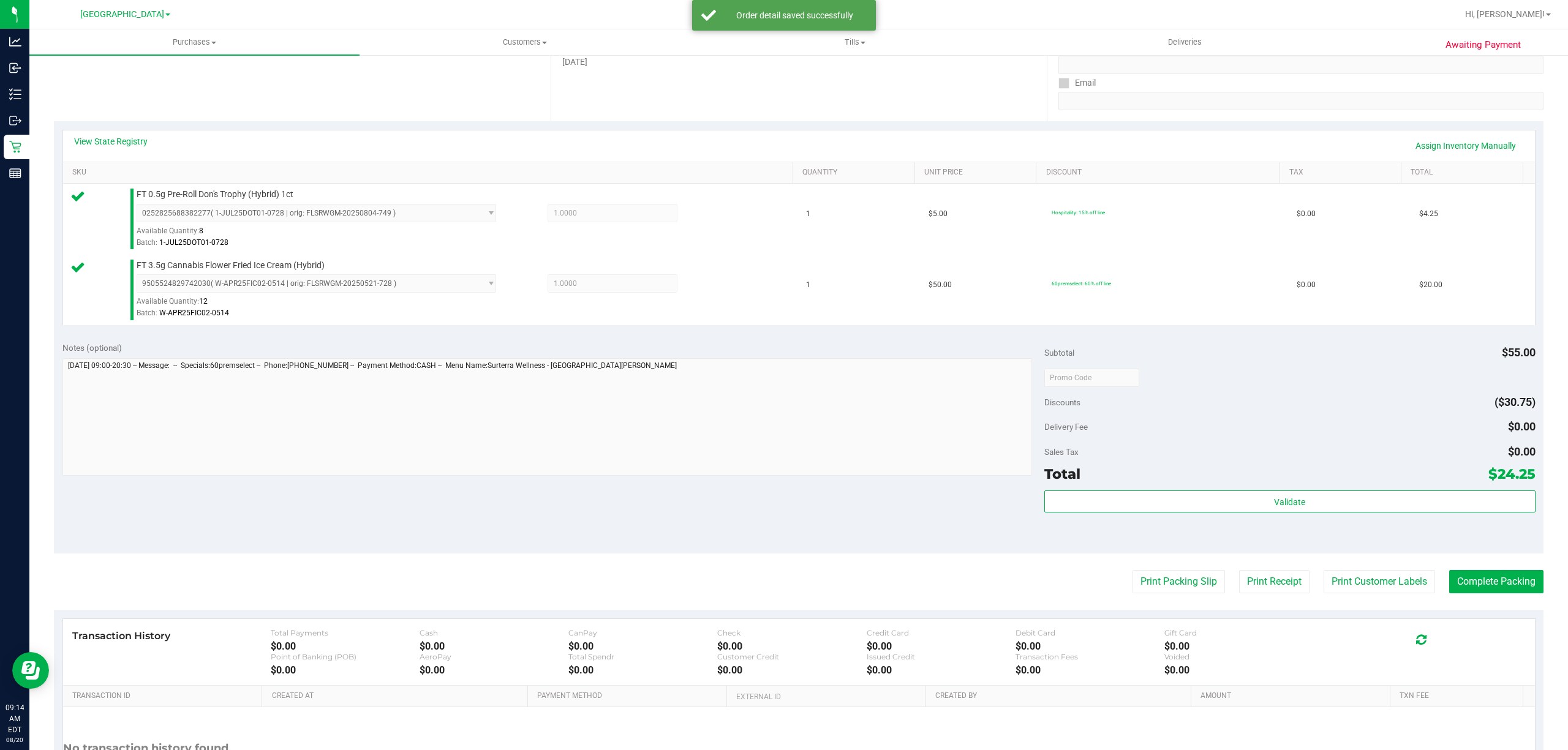
scroll to position [324, 0]
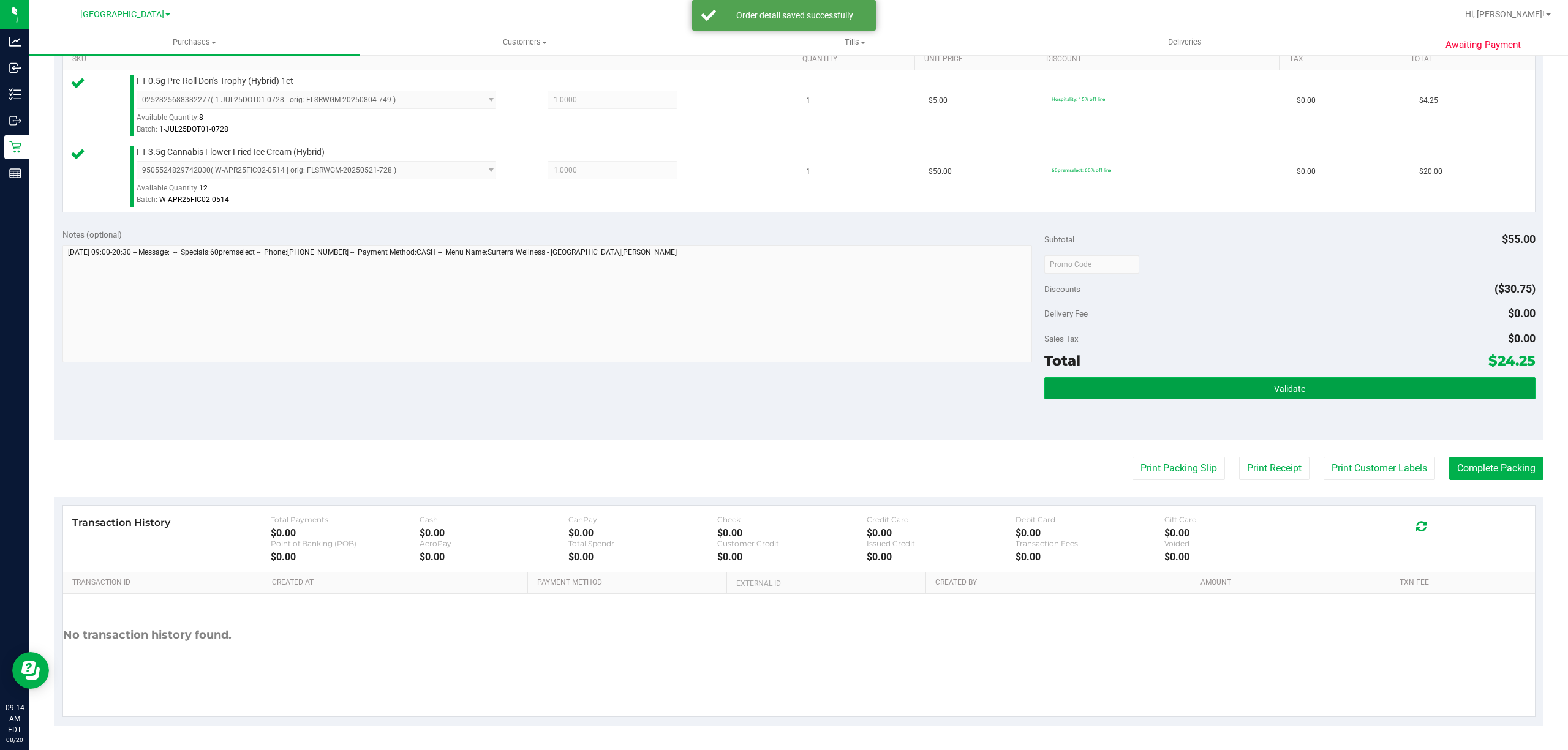
click at [1196, 395] on button "Validate" at bounding box center [1290, 388] width 492 height 22
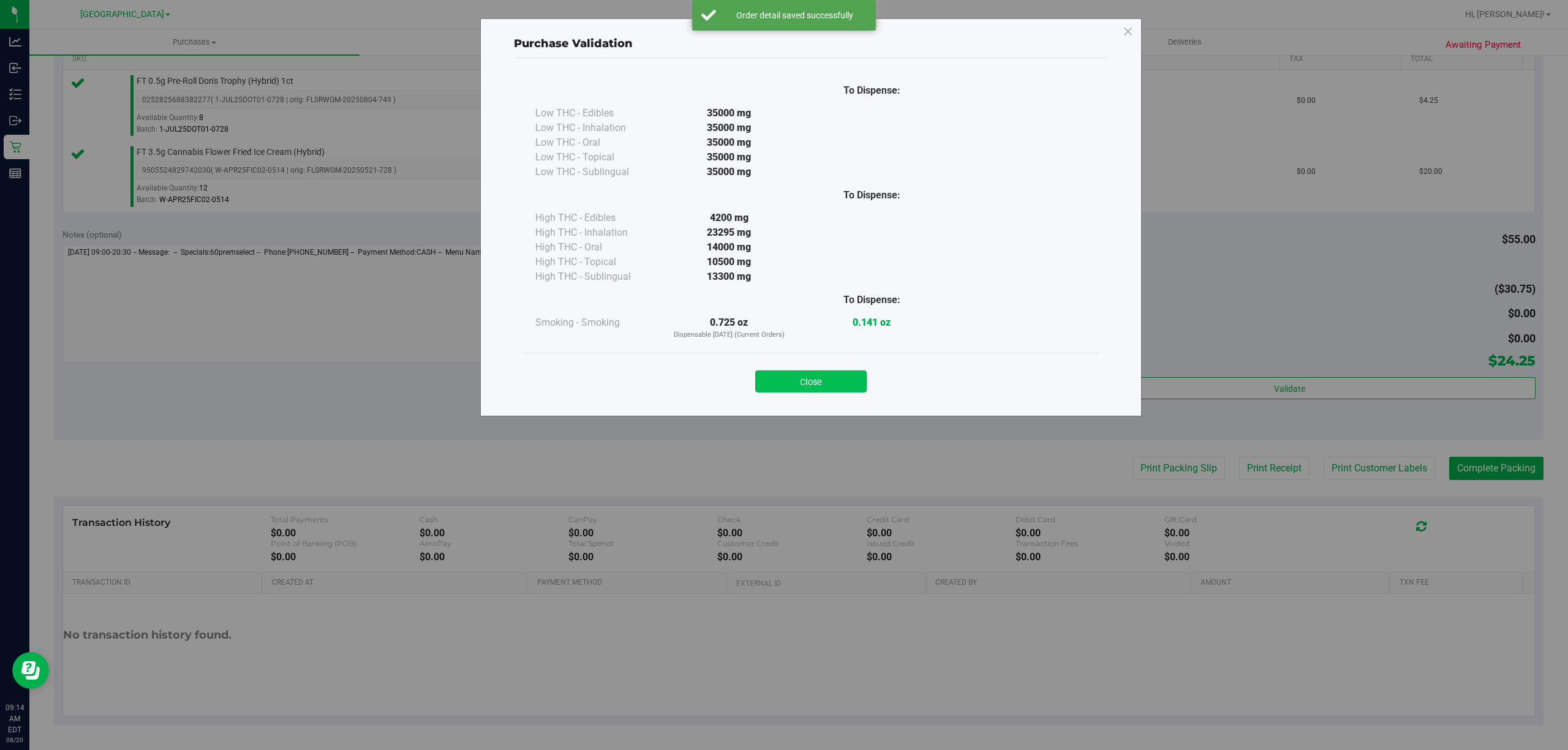
click at [838, 385] on button "Close" at bounding box center [811, 381] width 112 height 22
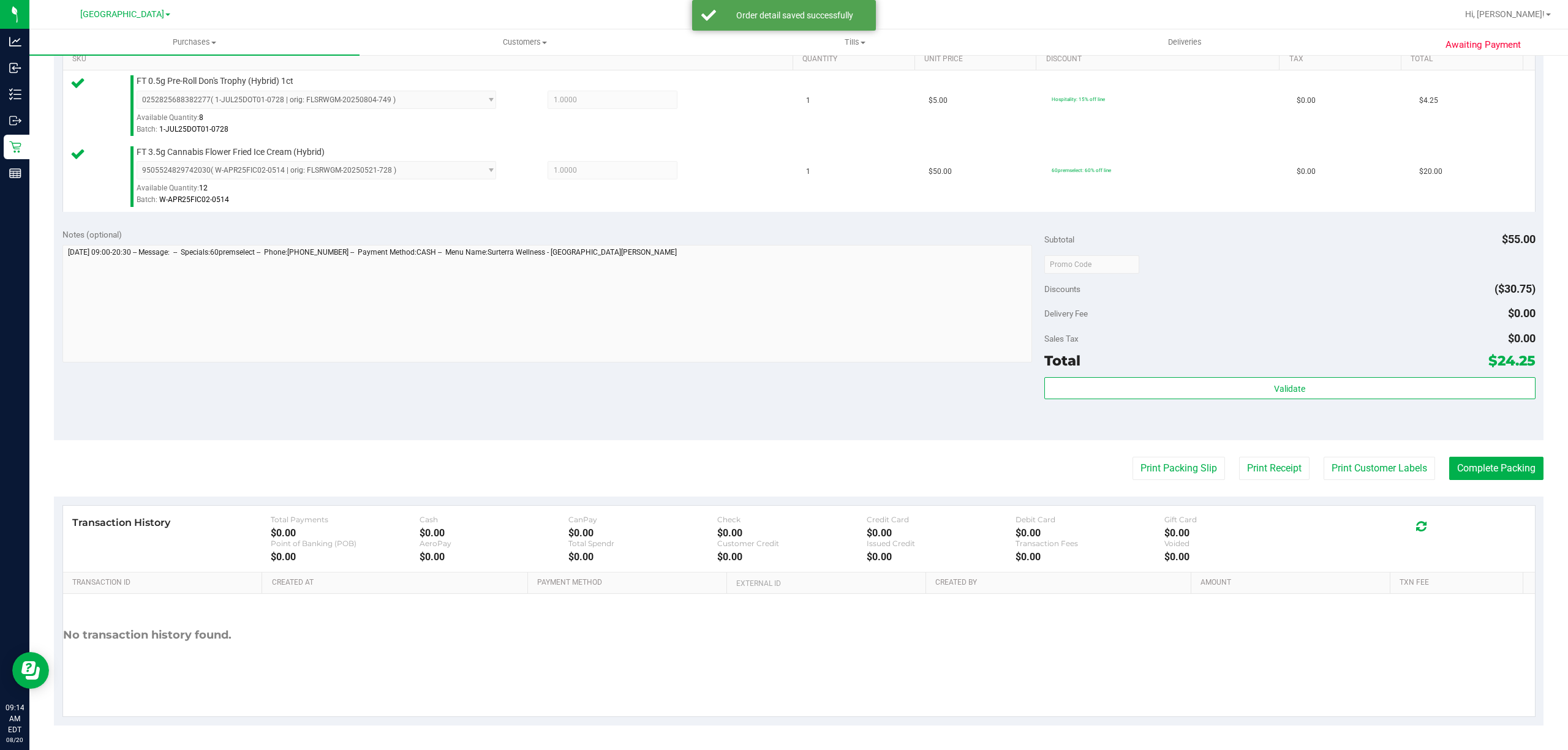
drag, startPoint x: 1392, startPoint y: 481, endPoint x: 1295, endPoint y: 427, distance: 111.0
click at [1388, 480] on purchase-details "Back Edit Purchase Cancel Purchase View Profile # 11816175 BioTrack ID: - Submi…" at bounding box center [798, 234] width 1490 height 982
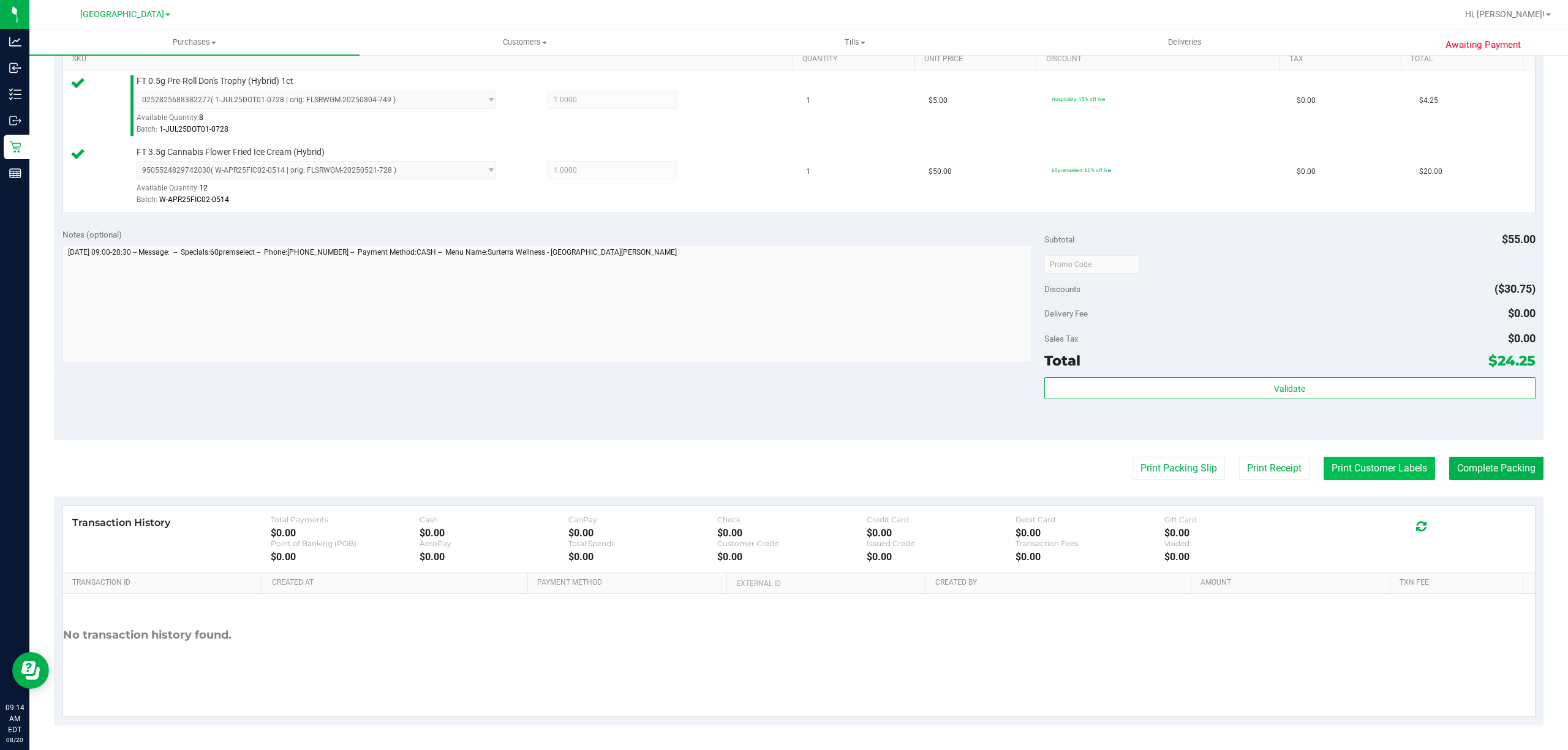
click at [1374, 461] on button "Print Customer Labels" at bounding box center [1379, 468] width 112 height 23
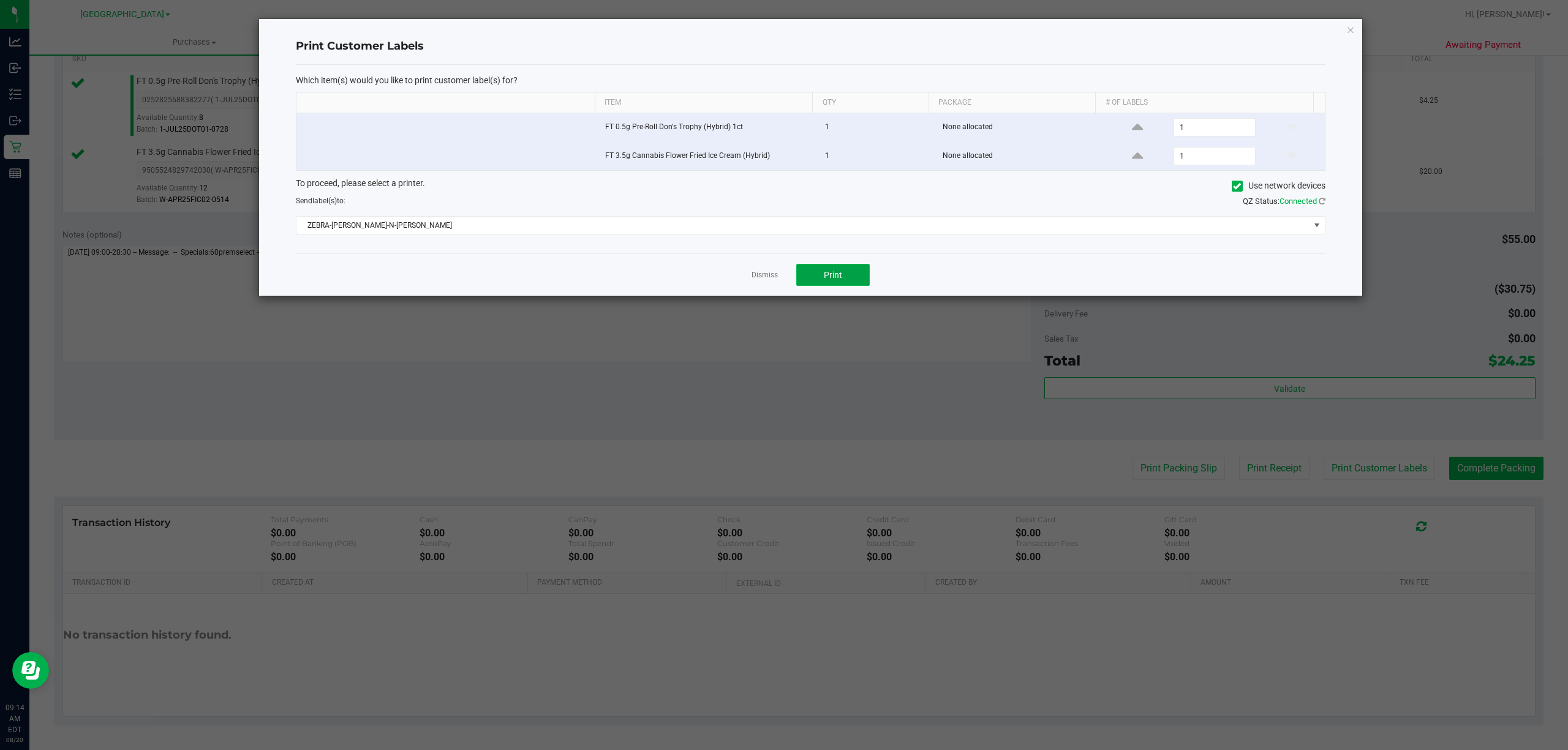
click at [833, 277] on span "Print" at bounding box center [833, 275] width 18 height 10
click at [764, 280] on link "Dismiss" at bounding box center [764, 275] width 26 height 11
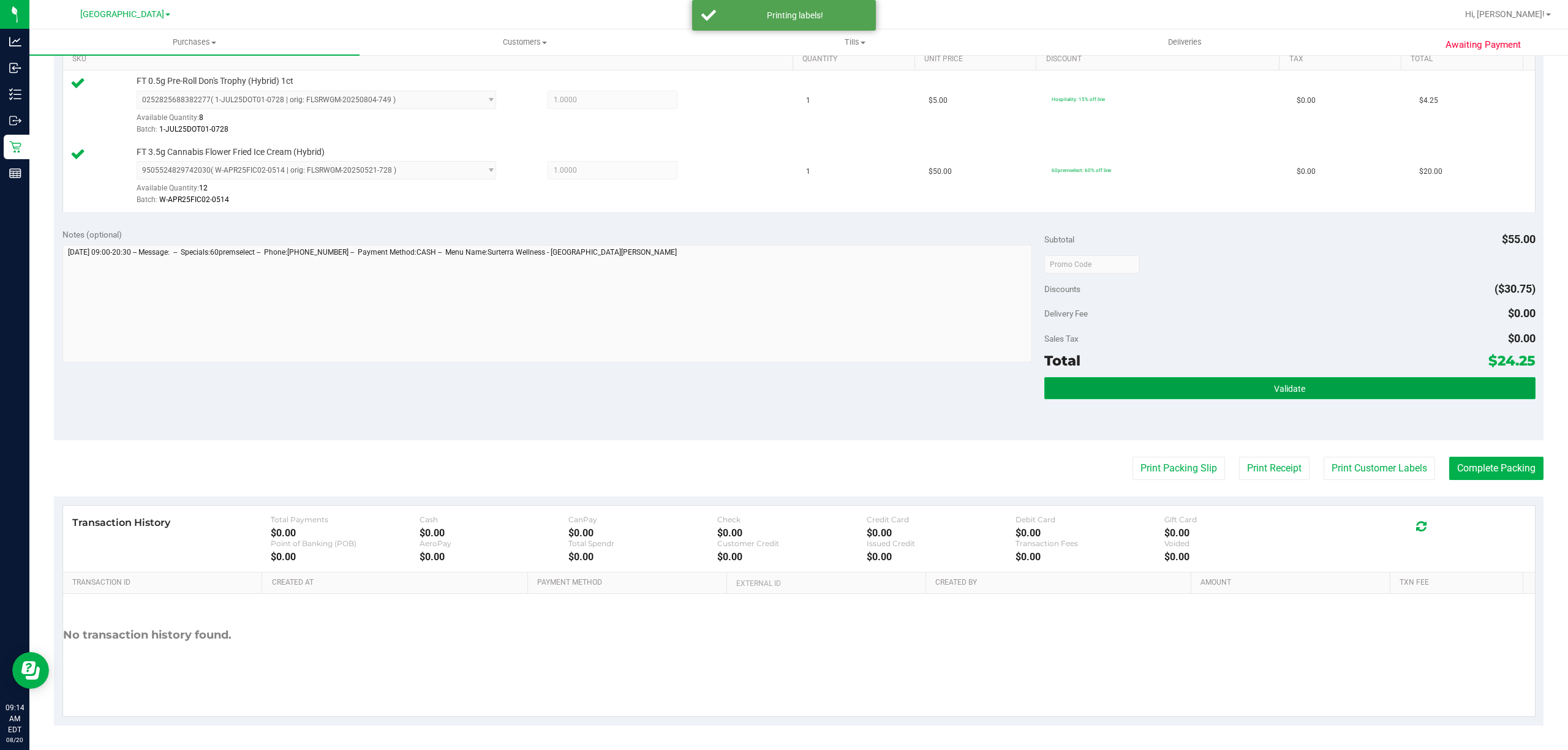
click at [1152, 387] on button "Validate" at bounding box center [1290, 388] width 492 height 22
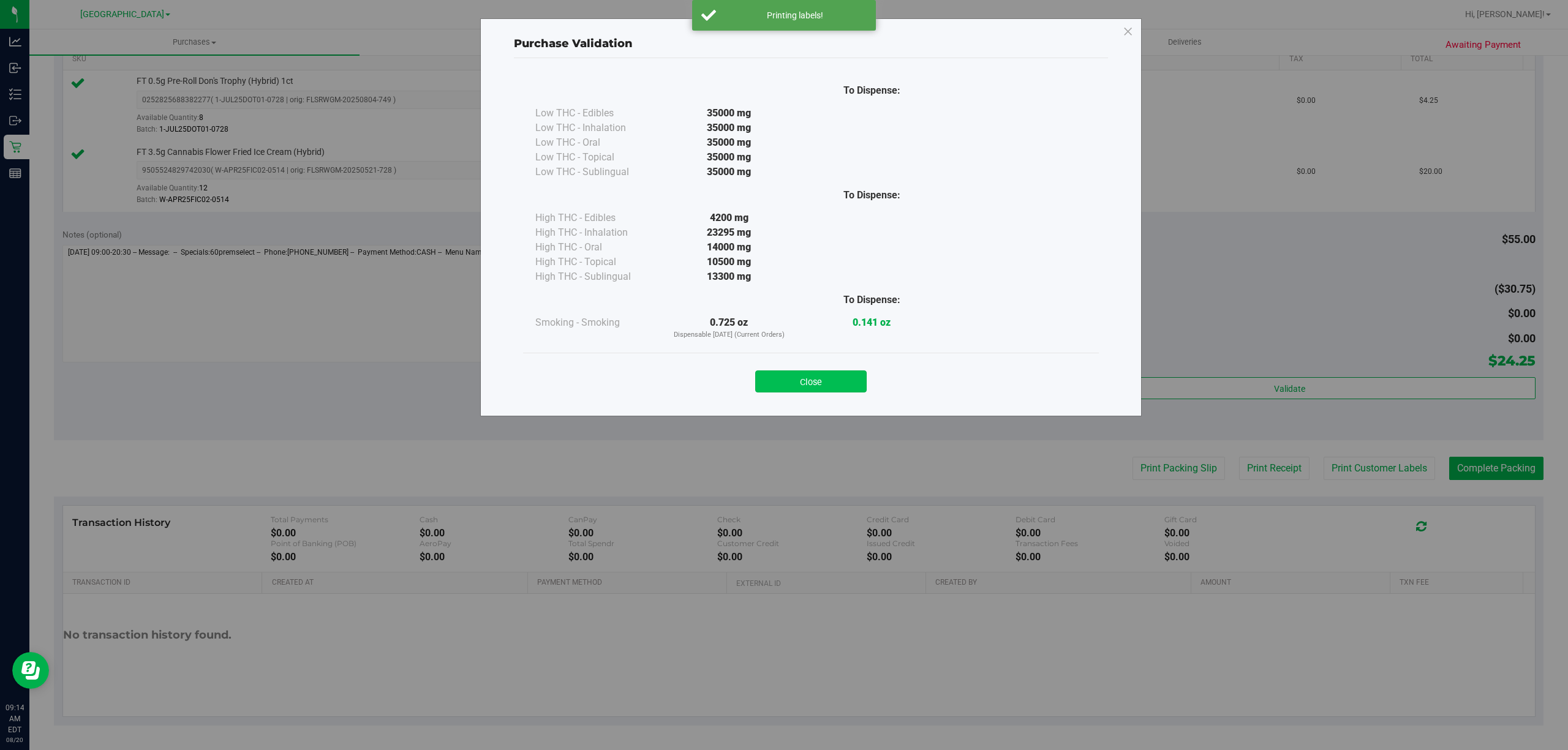
click at [824, 382] on button "Close" at bounding box center [811, 381] width 112 height 22
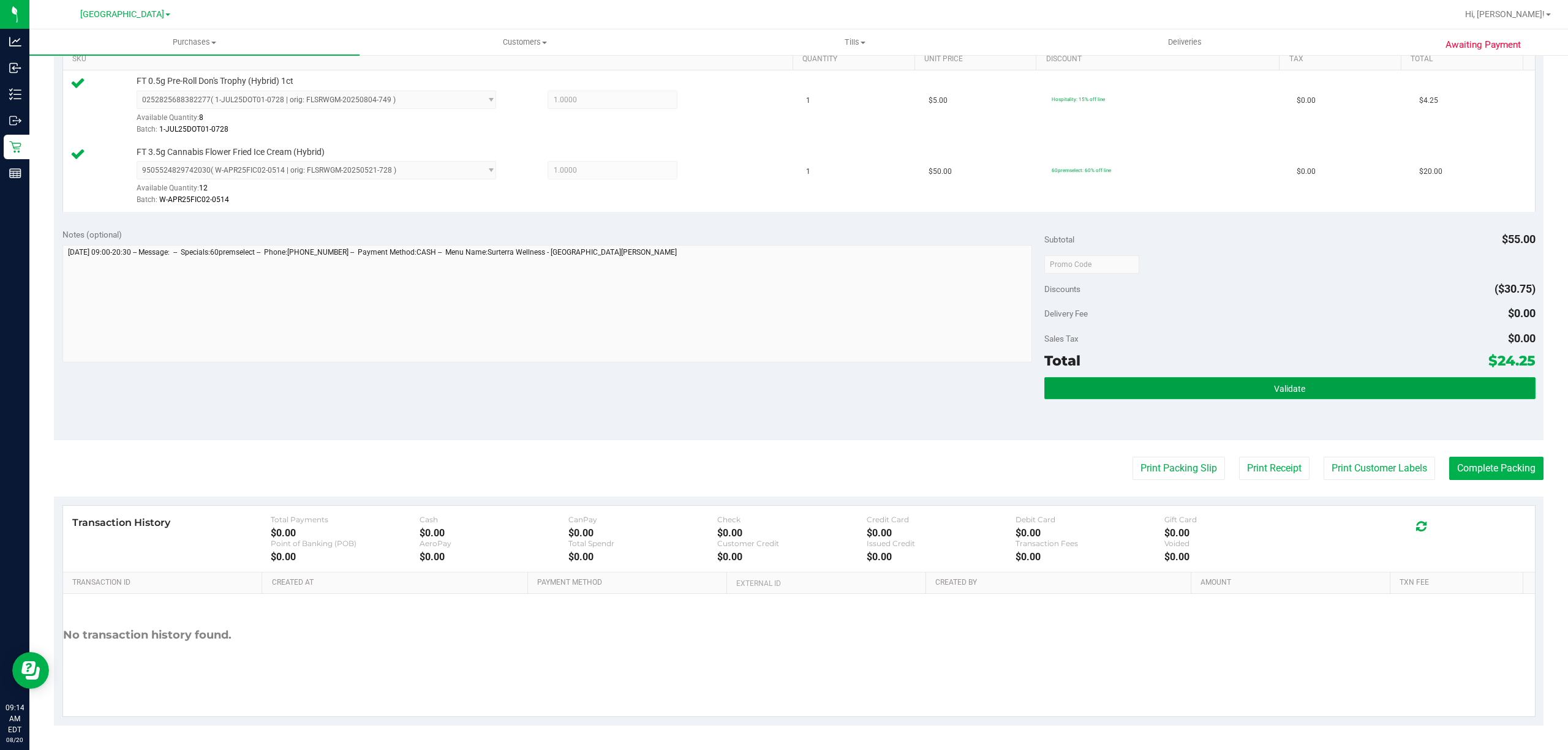
click at [1341, 387] on button "Validate" at bounding box center [1290, 388] width 492 height 22
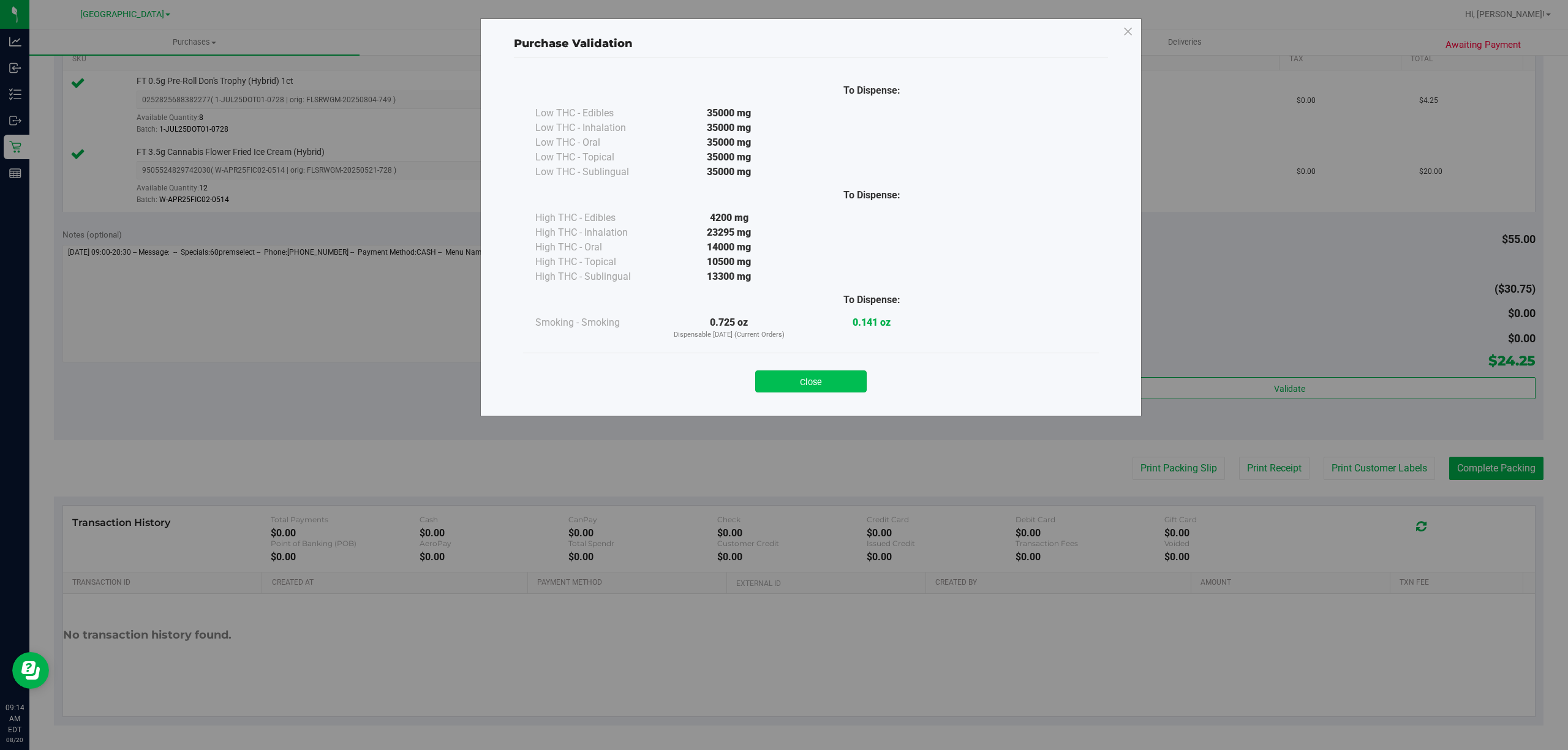
click at [816, 385] on button "Close" at bounding box center [811, 381] width 112 height 22
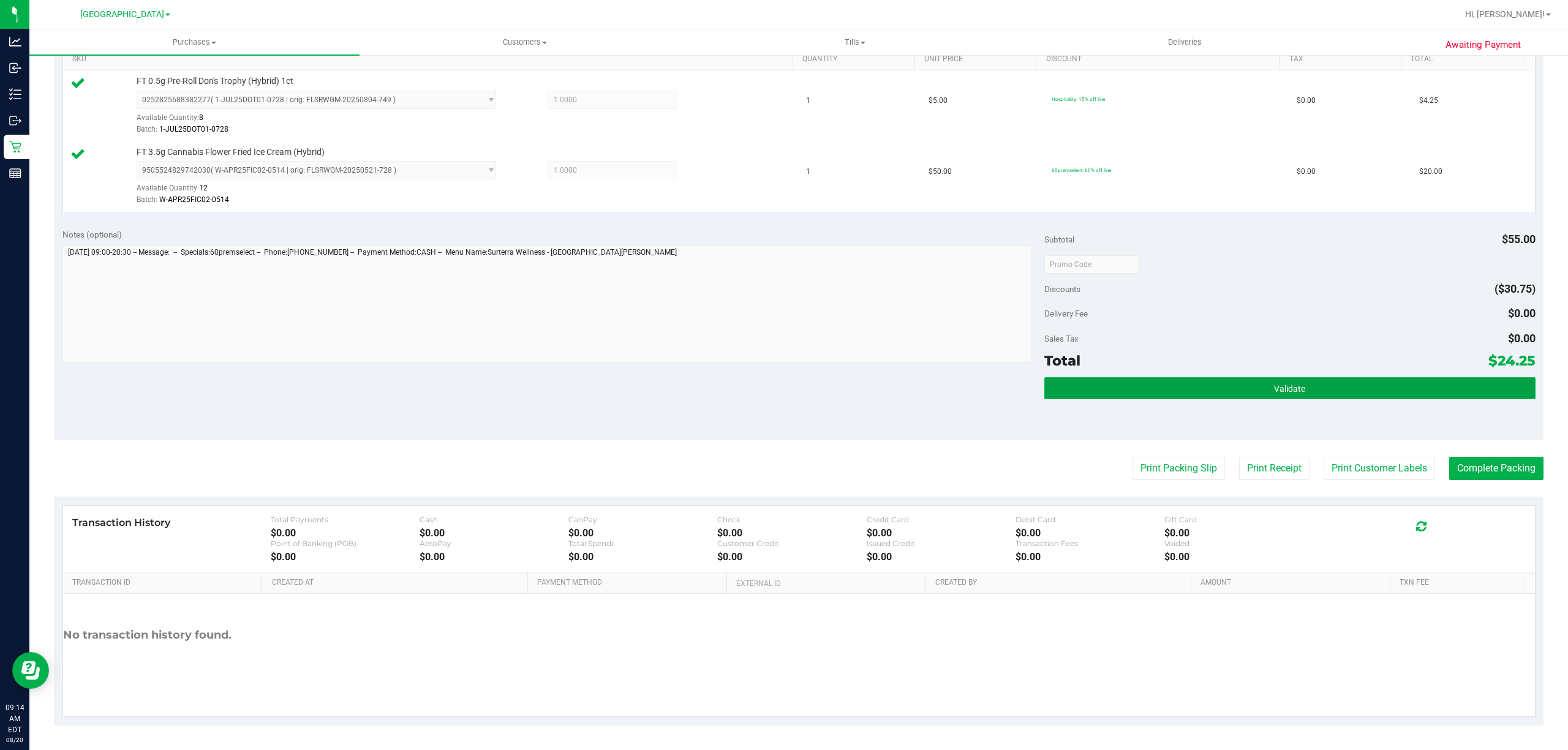
click at [1385, 385] on button "Validate" at bounding box center [1290, 388] width 492 height 22
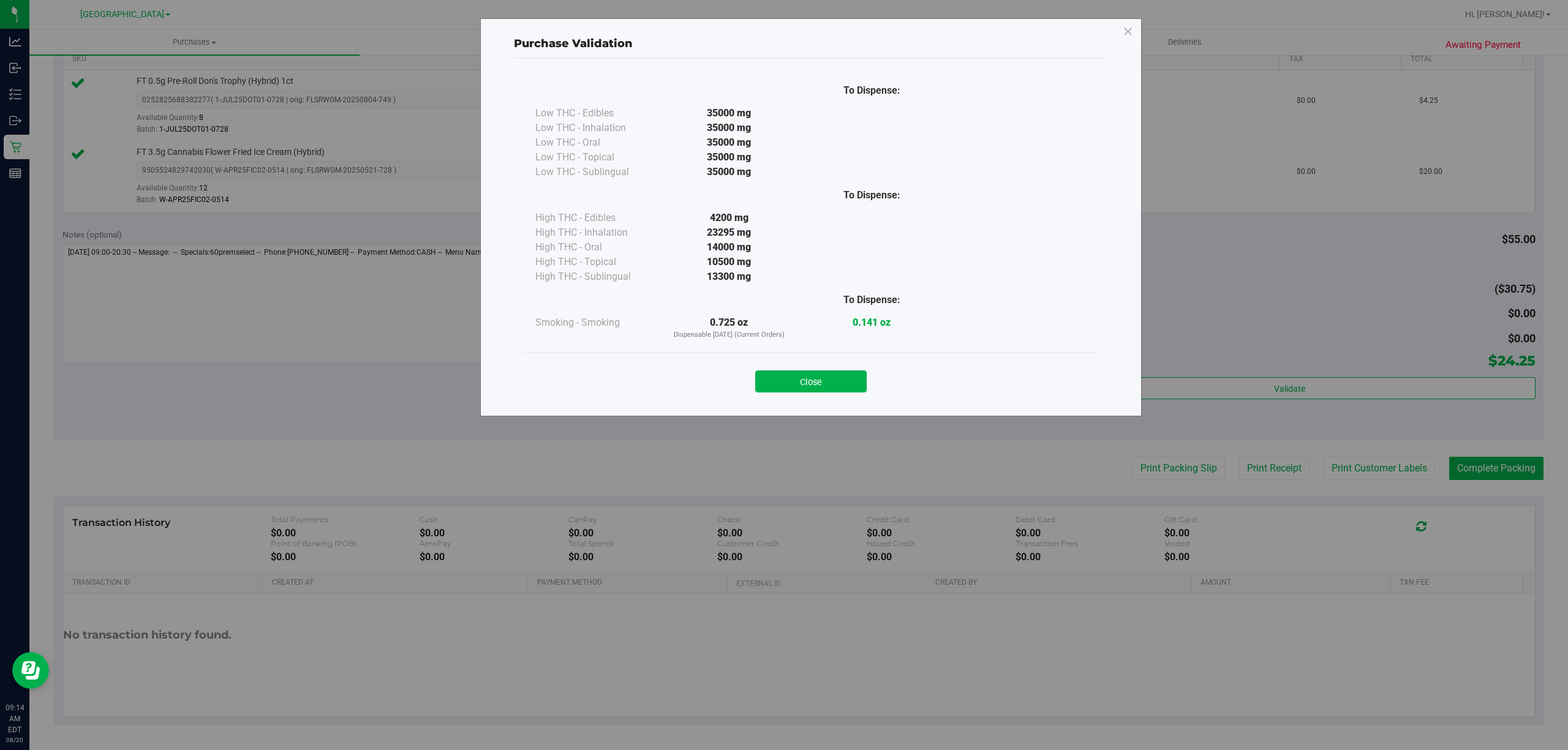
drag, startPoint x: 834, startPoint y: 380, endPoint x: 1225, endPoint y: 407, distance: 391.9
click at [839, 380] on button "Close" at bounding box center [811, 381] width 112 height 22
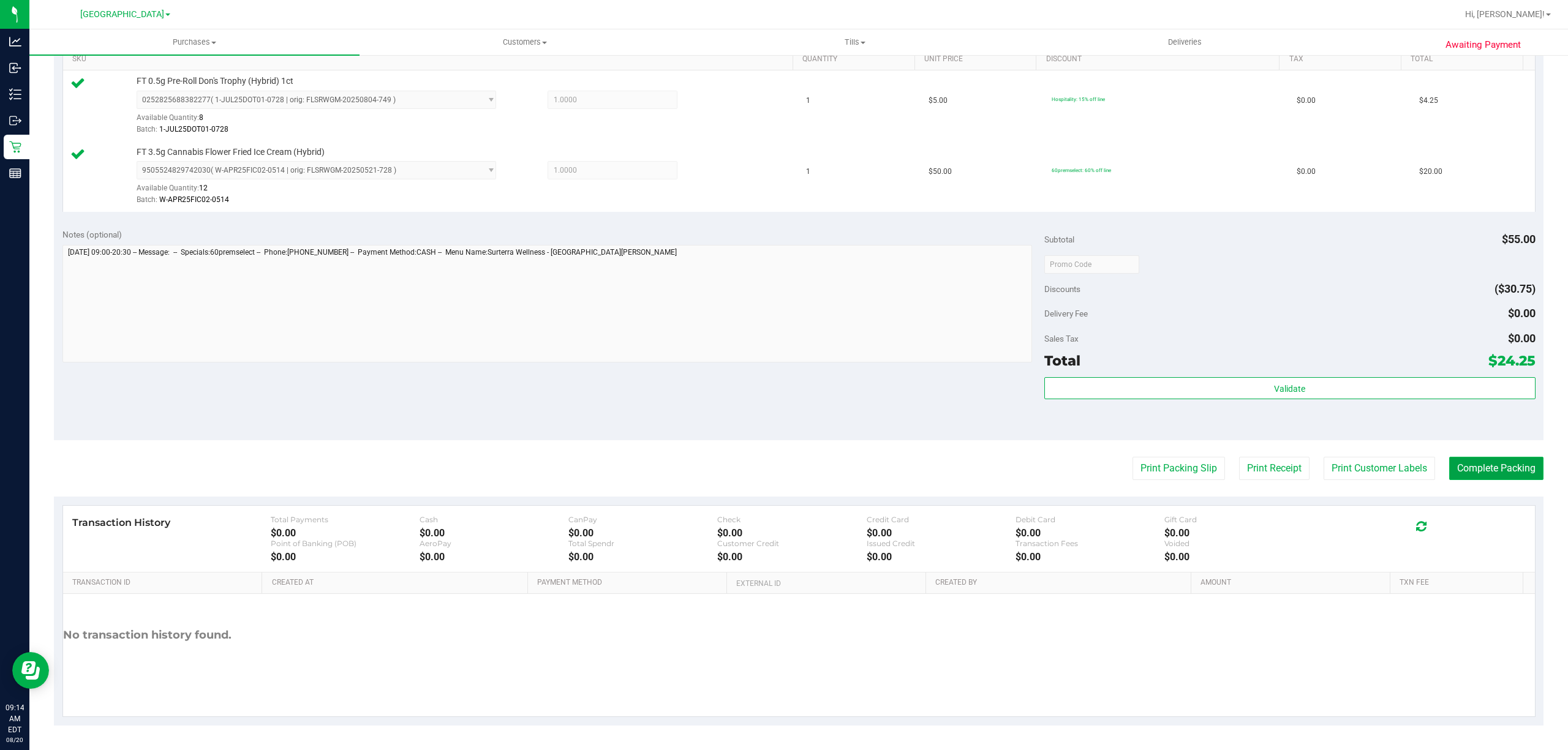
click at [1471, 472] on button "Complete Packing" at bounding box center [1497, 468] width 95 height 23
